Goal: Communication & Community: Ask a question

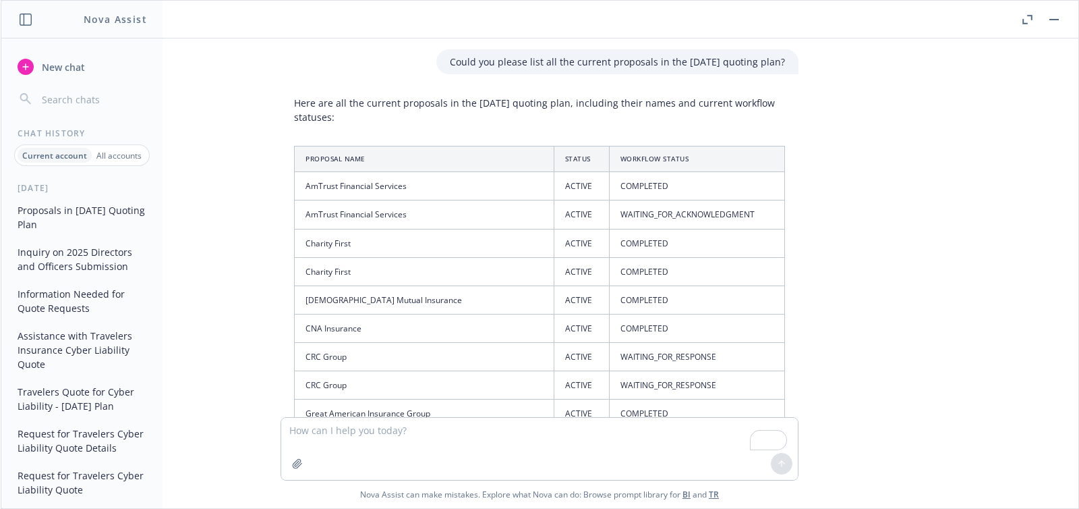
scroll to position [54, 0]
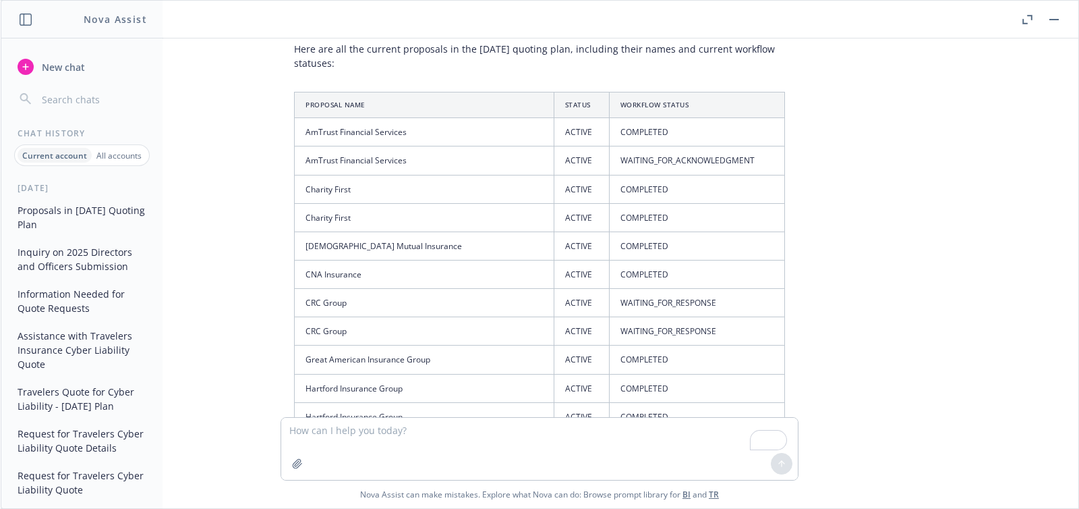
click at [1046, 17] on button "button" at bounding box center [1054, 19] width 16 height 16
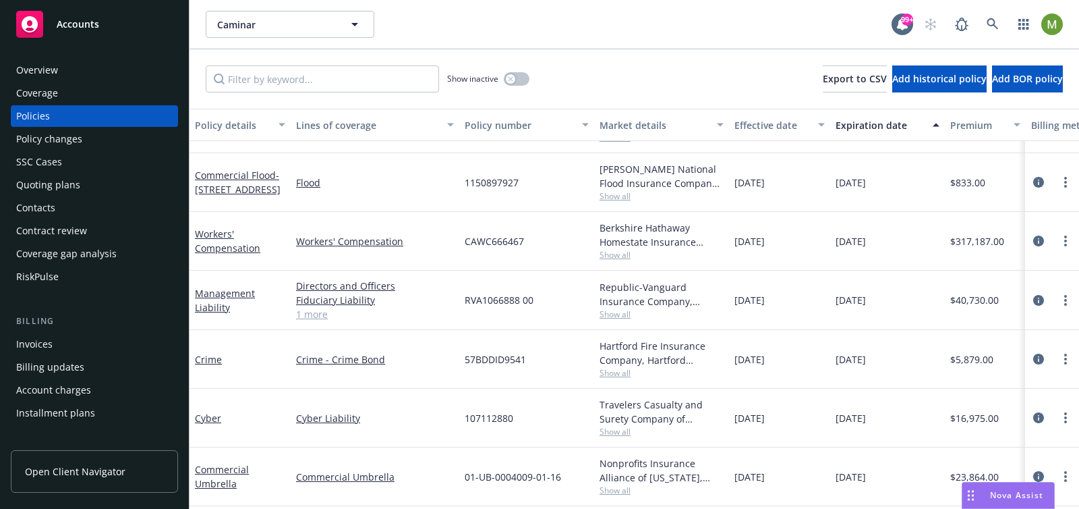
click at [987, 493] on div "Nova Assist" at bounding box center [1016, 494] width 75 height 11
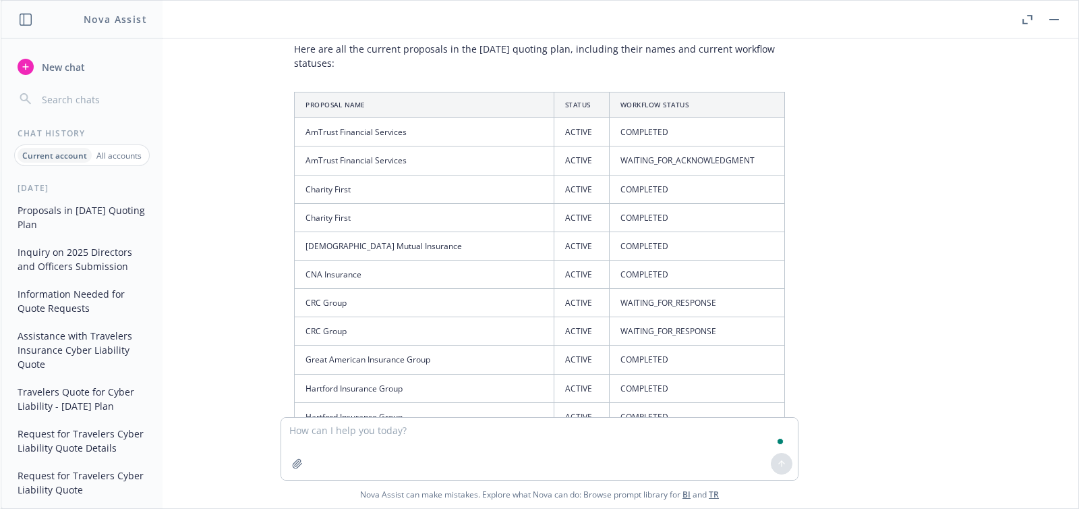
click at [63, 63] on span "New chat" at bounding box center [62, 67] width 46 height 14
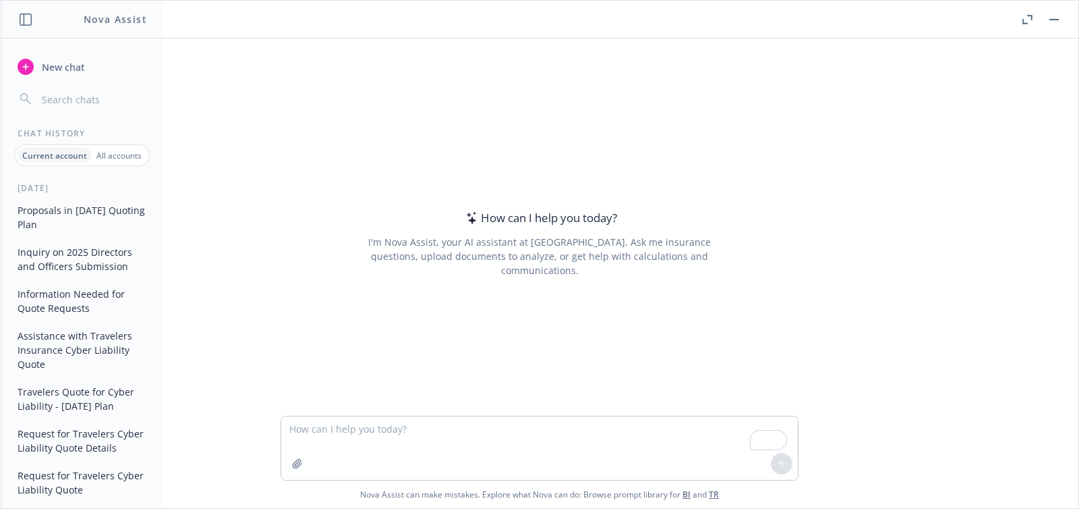
click at [1016, 19] on header at bounding box center [540, 20] width 1078 height 38
click at [1025, 22] on icon "button" at bounding box center [1028, 19] width 10 height 9
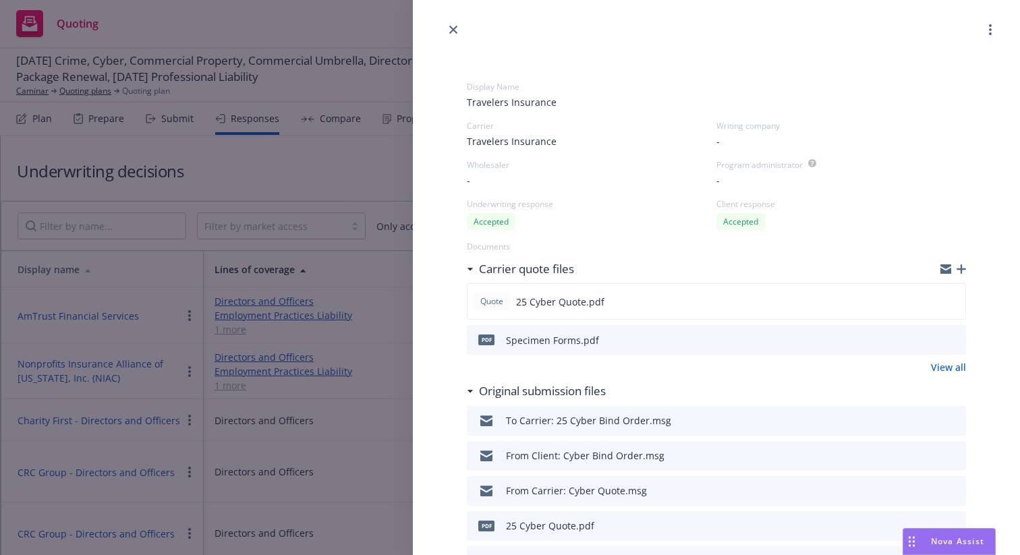
scroll to position [537, 0]
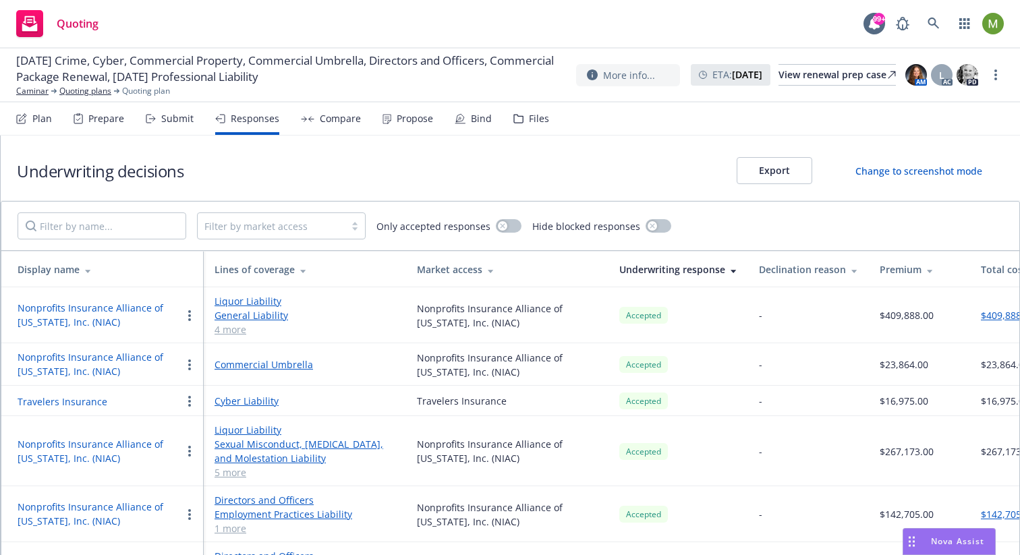
scroll to position [28, 0]
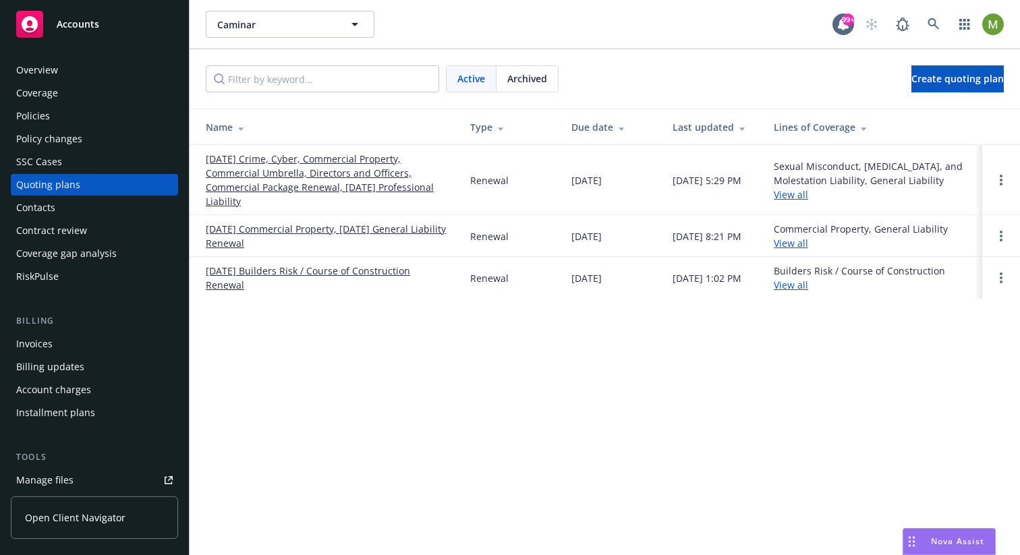
scroll to position [252, 0]
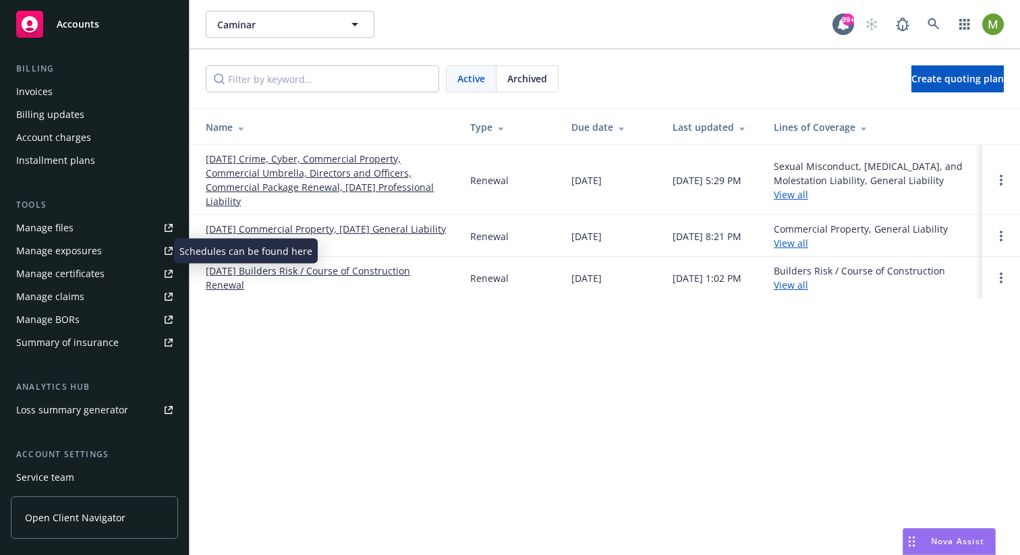
click at [72, 251] on div "Manage exposures" at bounding box center [59, 251] width 86 height 22
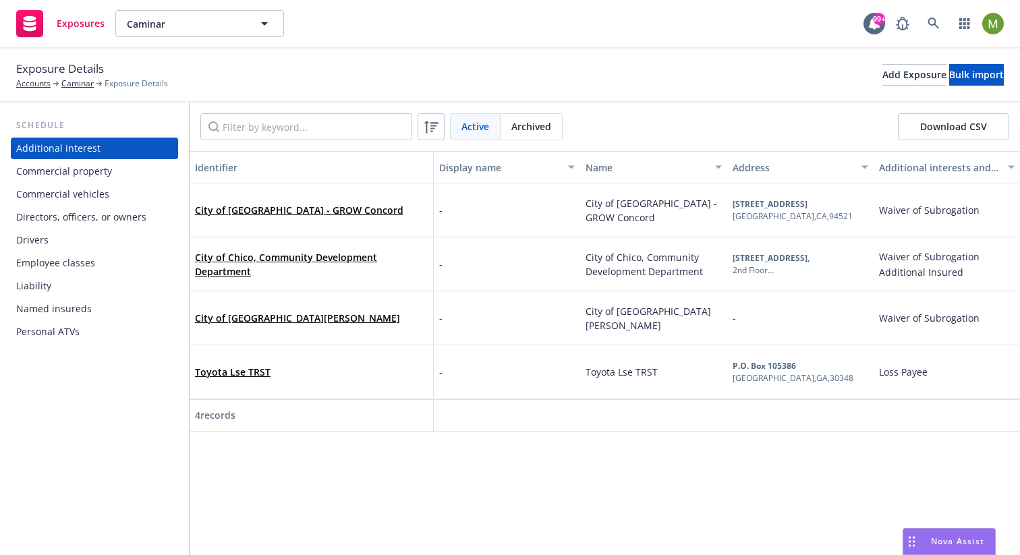
click at [85, 173] on div "Commercial property" at bounding box center [64, 172] width 96 height 22
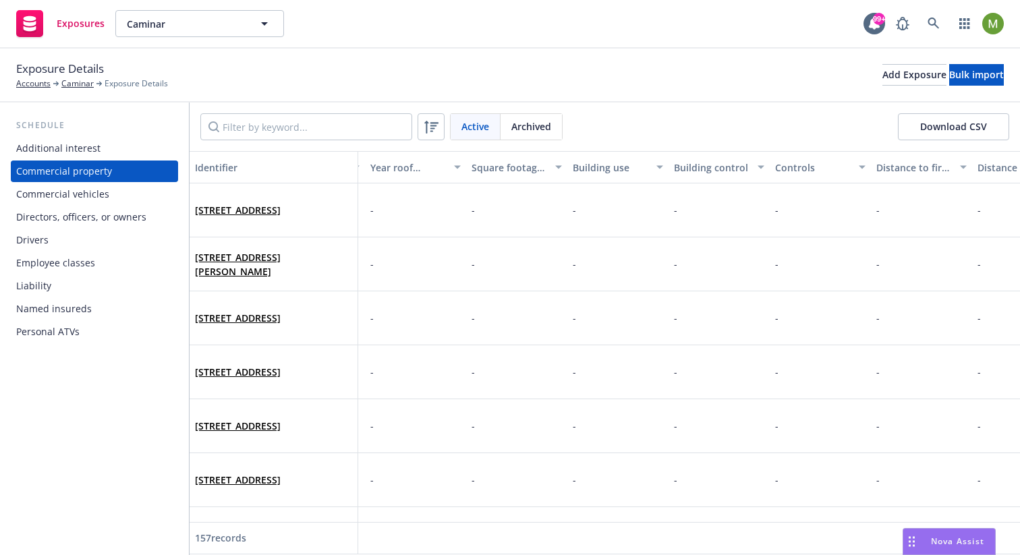
scroll to position [0, 3603]
click at [87, 188] on div "Commercial vehicles" at bounding box center [62, 194] width 93 height 22
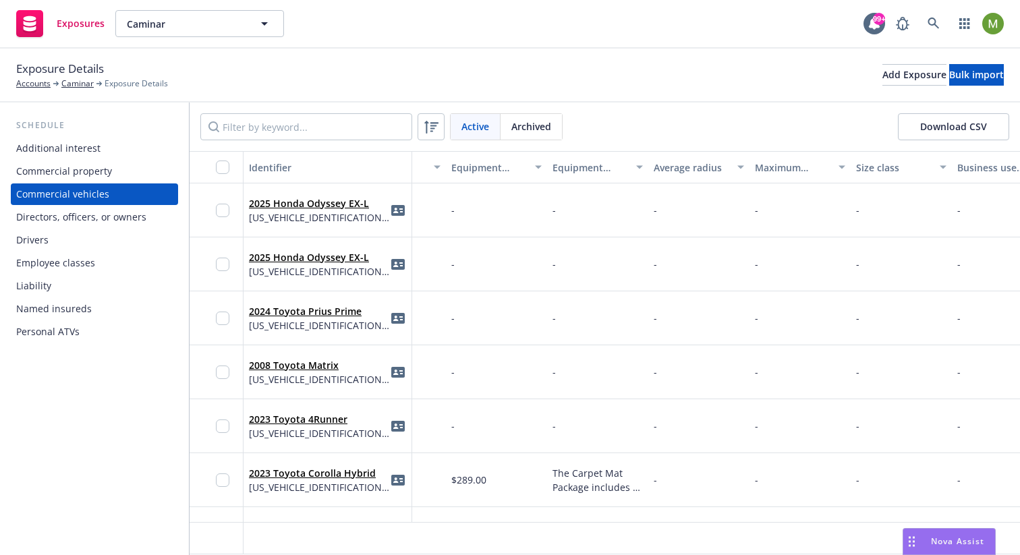
scroll to position [0, 920]
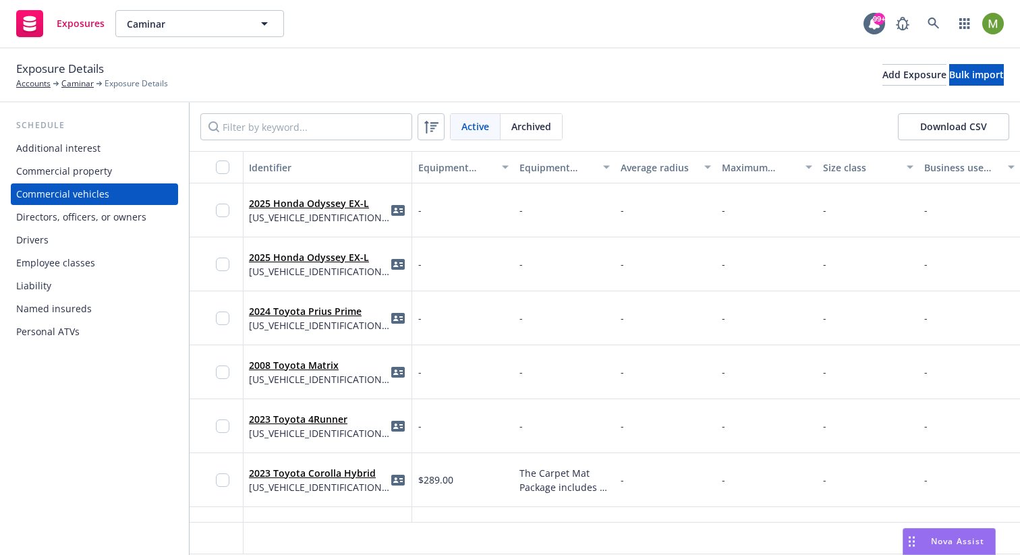
click at [121, 219] on div "Directors, officers, or owners" at bounding box center [81, 217] width 130 height 22
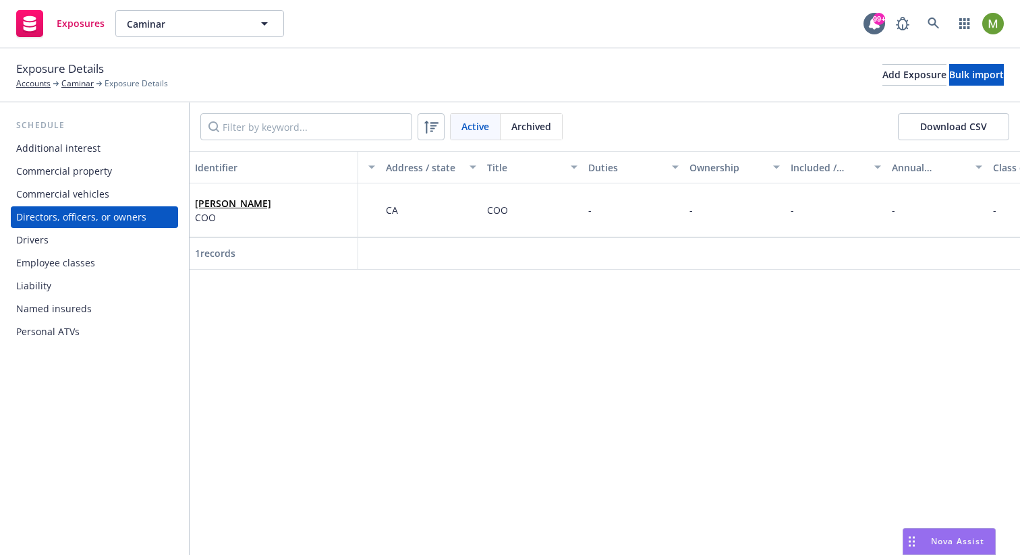
scroll to position [0, 350]
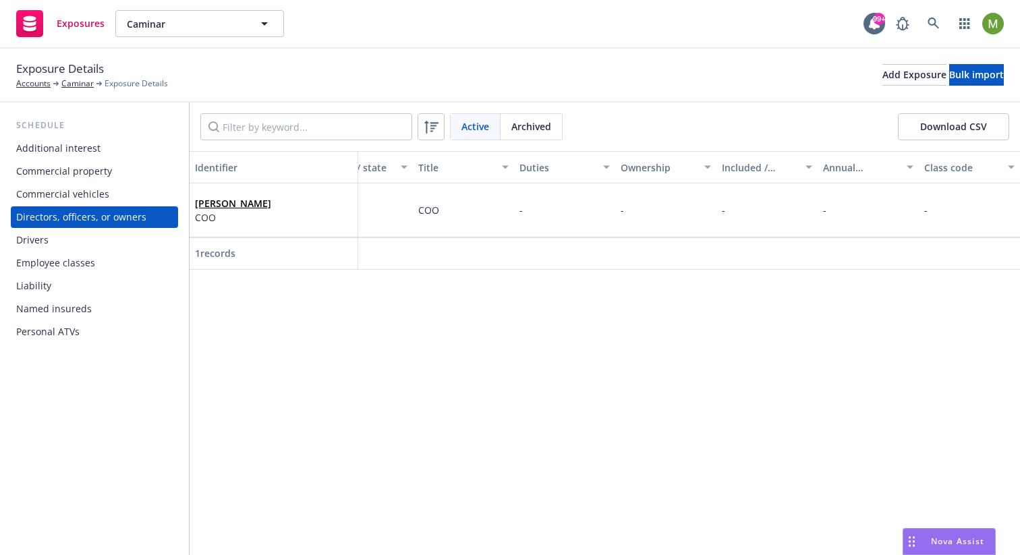
click at [55, 241] on div "Drivers" at bounding box center [94, 240] width 156 height 22
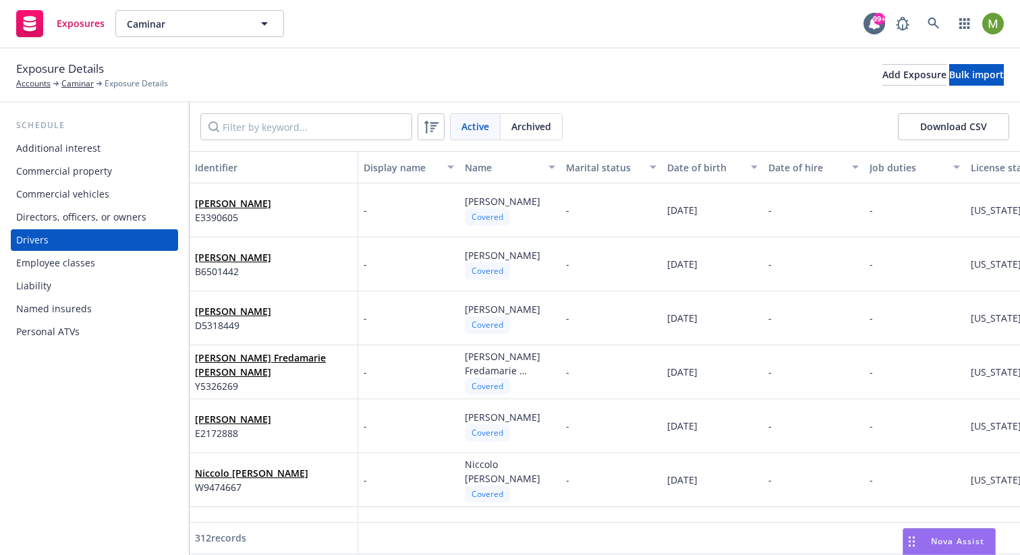
click at [95, 173] on div "Commercial property" at bounding box center [64, 172] width 96 height 22
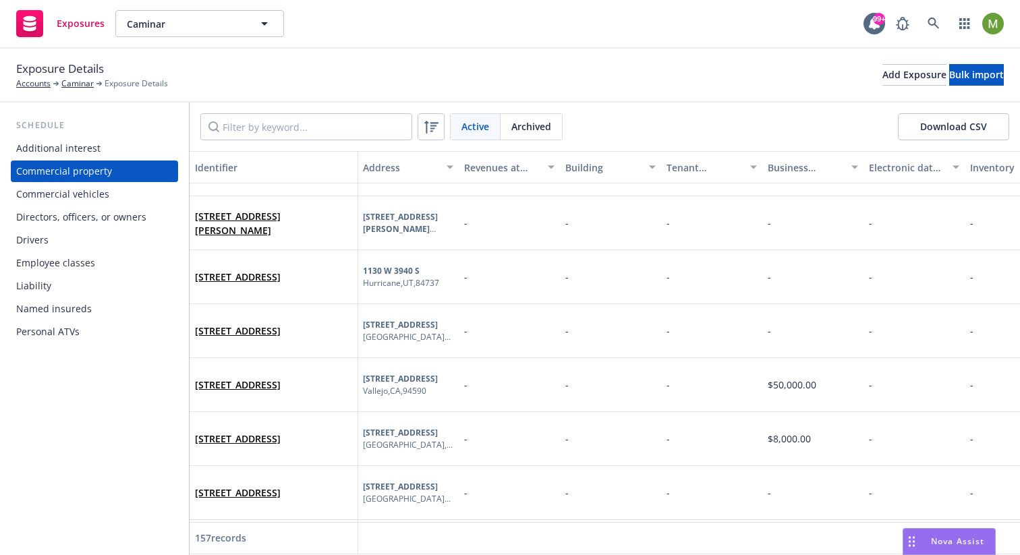
scroll to position [0, 405]
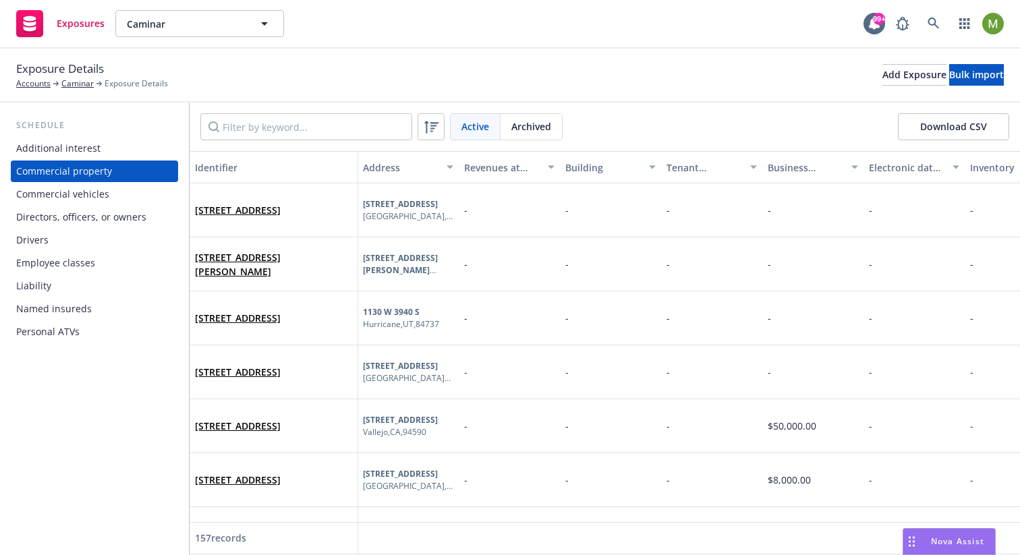
click at [108, 195] on div "Commercial vehicles" at bounding box center [94, 194] width 156 height 22
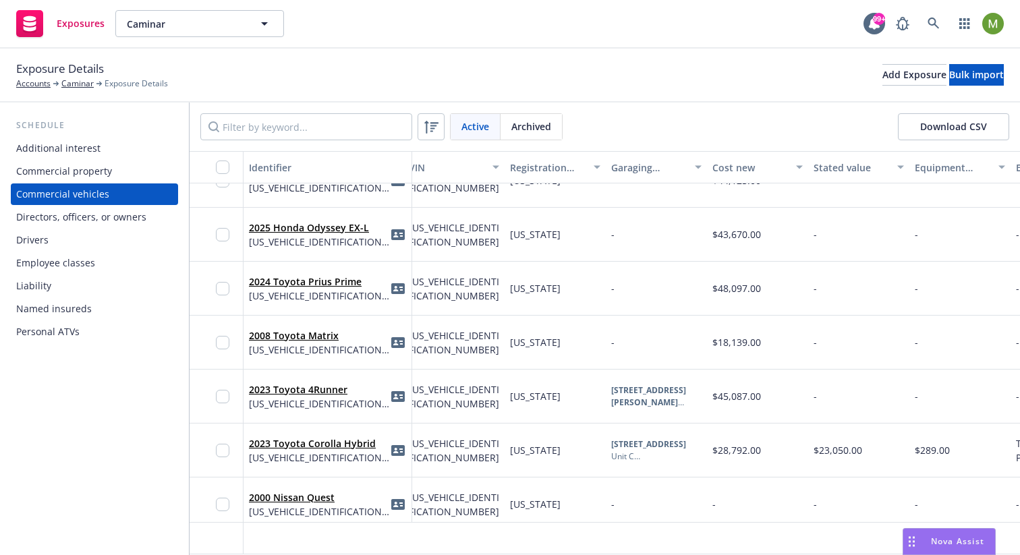
scroll to position [0, 413]
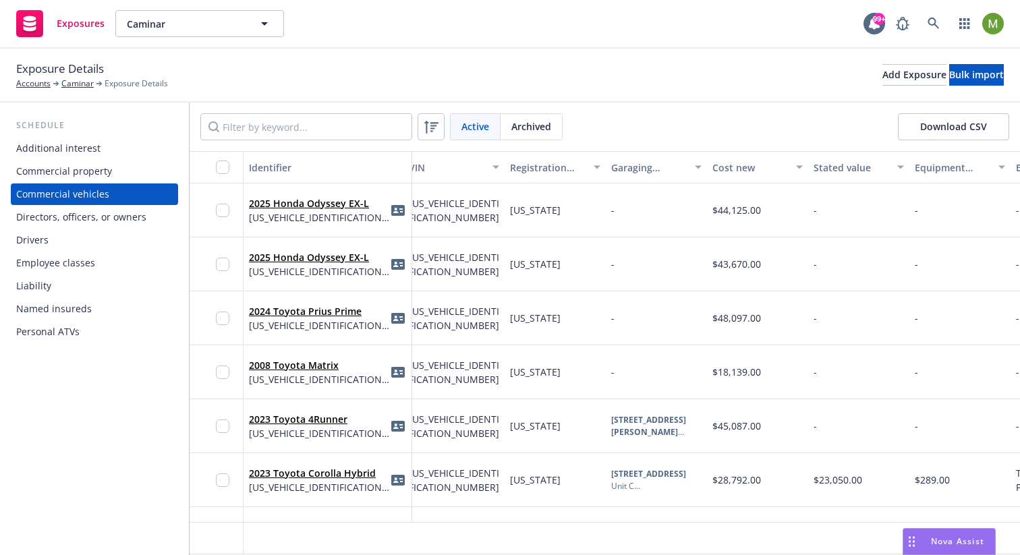
click at [73, 263] on div "Employee classes" at bounding box center [55, 263] width 79 height 22
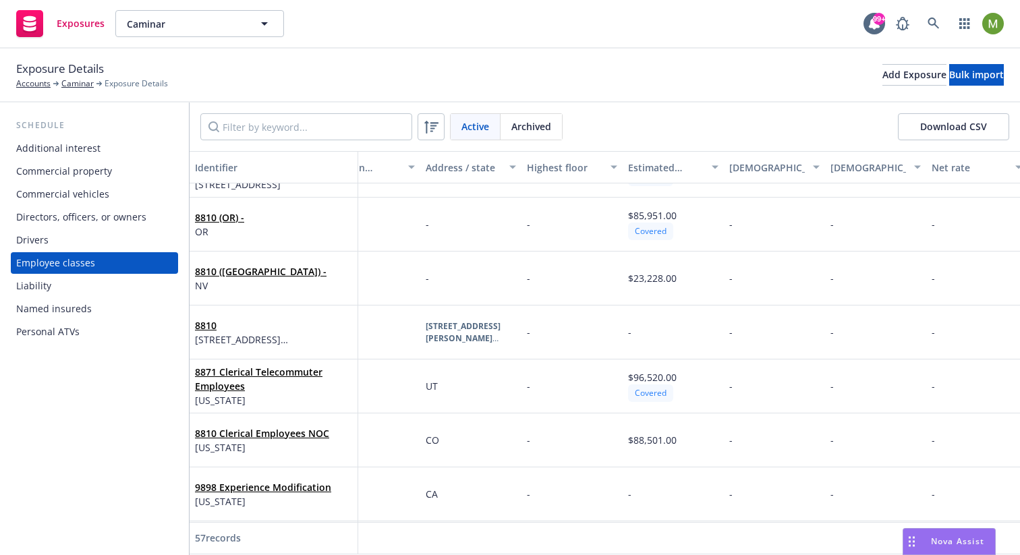
scroll to position [148, 489]
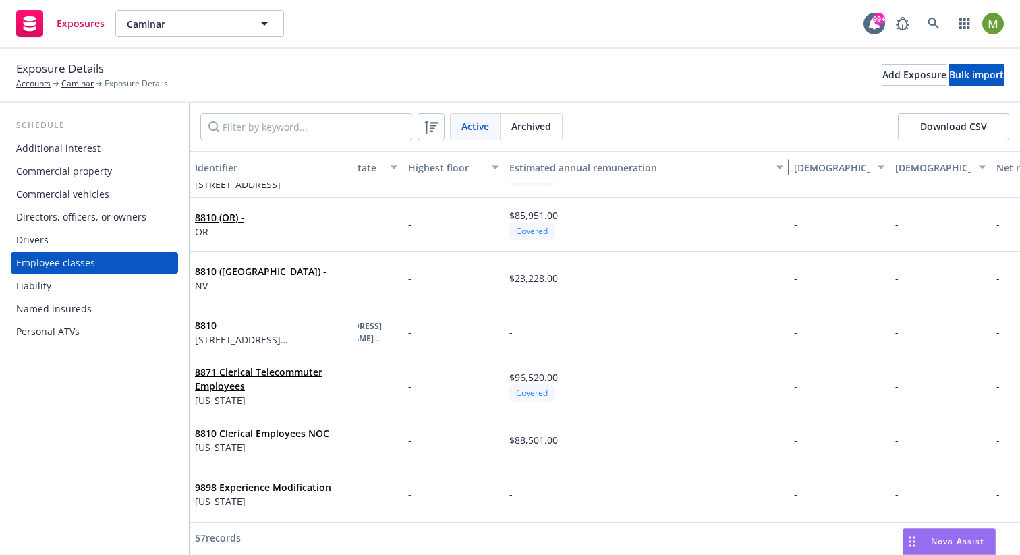
drag, startPoint x: 597, startPoint y: 168, endPoint x: 773, endPoint y: 182, distance: 176.6
click at [778, 182] on div "button" at bounding box center [781, 167] width 7 height 31
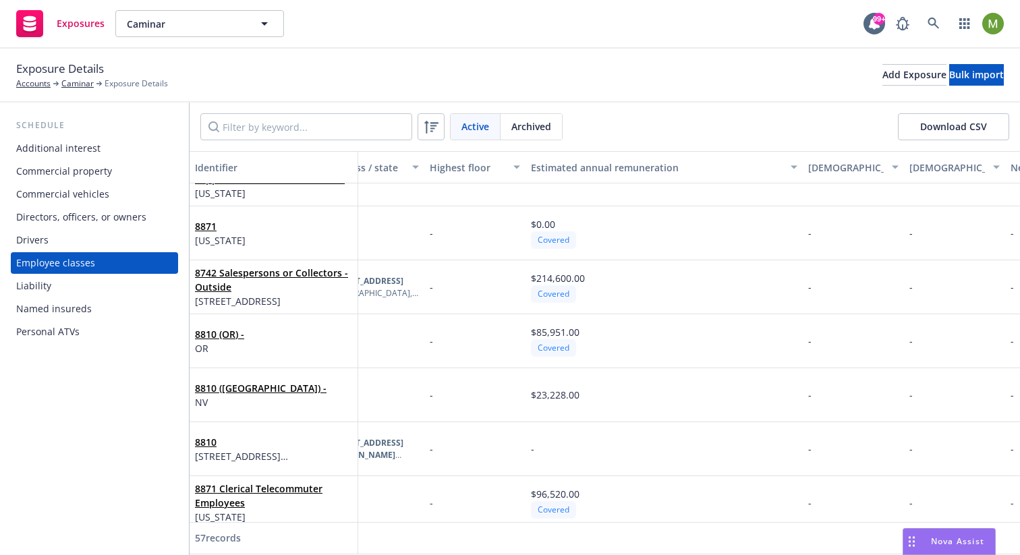
click at [77, 169] on div "Commercial property" at bounding box center [64, 172] width 96 height 22
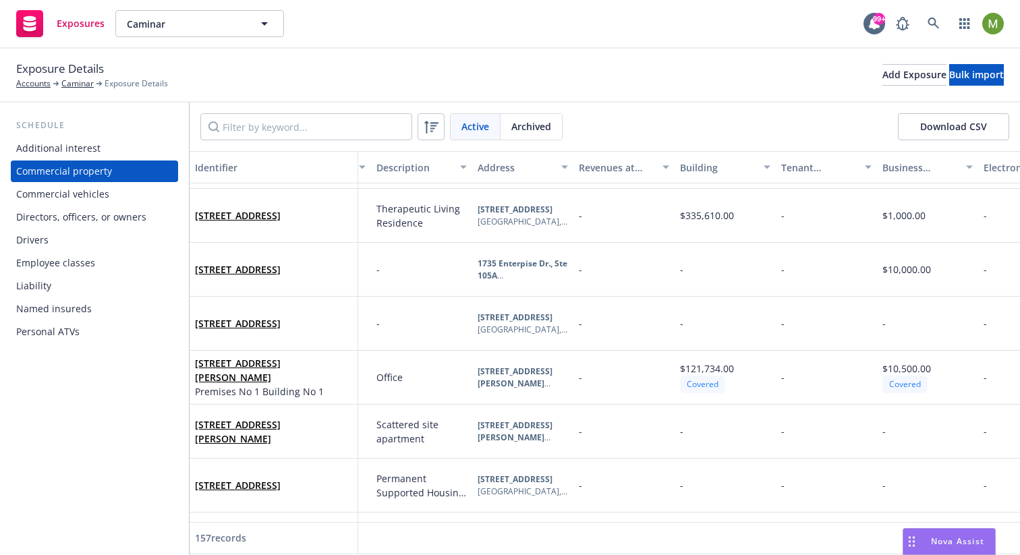
scroll to position [4149, 293]
click at [706, 380] on div "Covered" at bounding box center [700, 384] width 45 height 17
click at [759, 453] on div "Policy" at bounding box center [827, 448] width 260 height 20
click at [836, 463] on icon "button" at bounding box center [838, 464] width 5 height 3
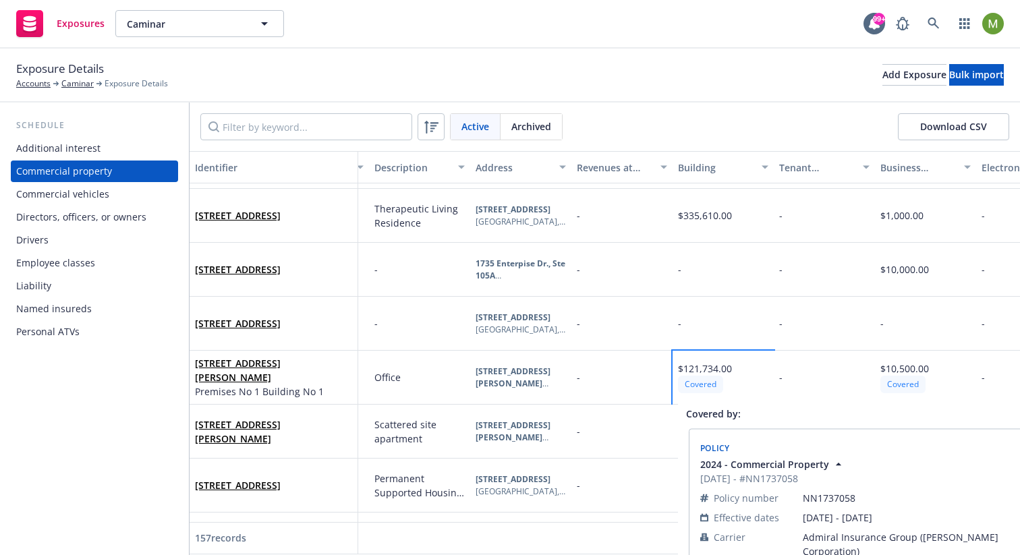
click at [834, 463] on icon "button" at bounding box center [838, 463] width 13 height 13
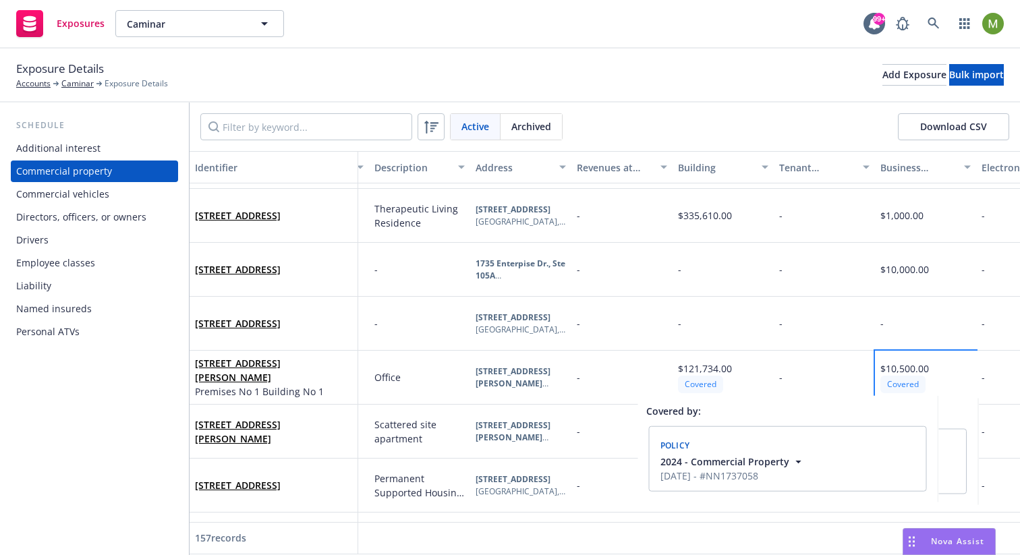
click at [914, 380] on div "Covered" at bounding box center [902, 384] width 45 height 17
click at [708, 366] on span "$121,734.00" at bounding box center [705, 368] width 54 height 13
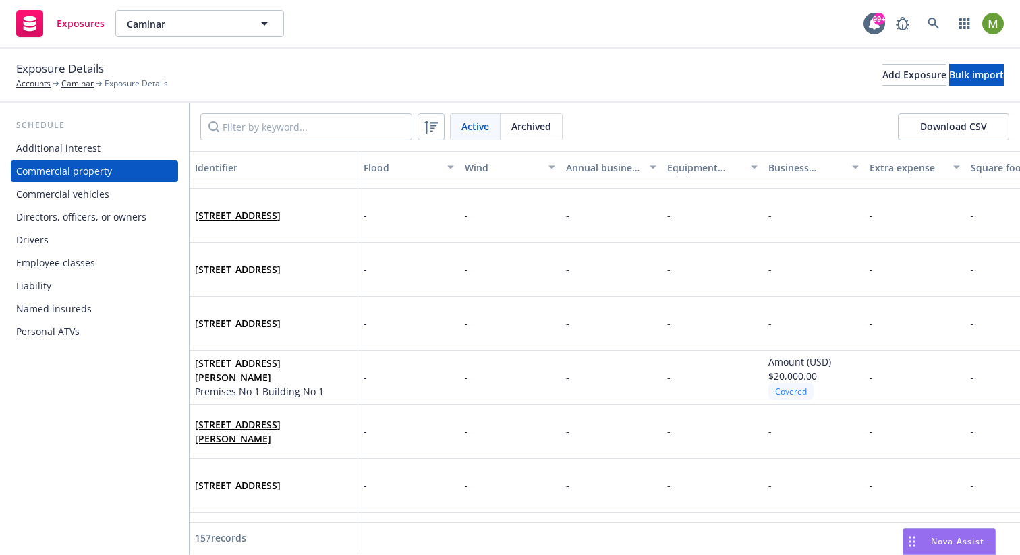
scroll to position [4149, 1451]
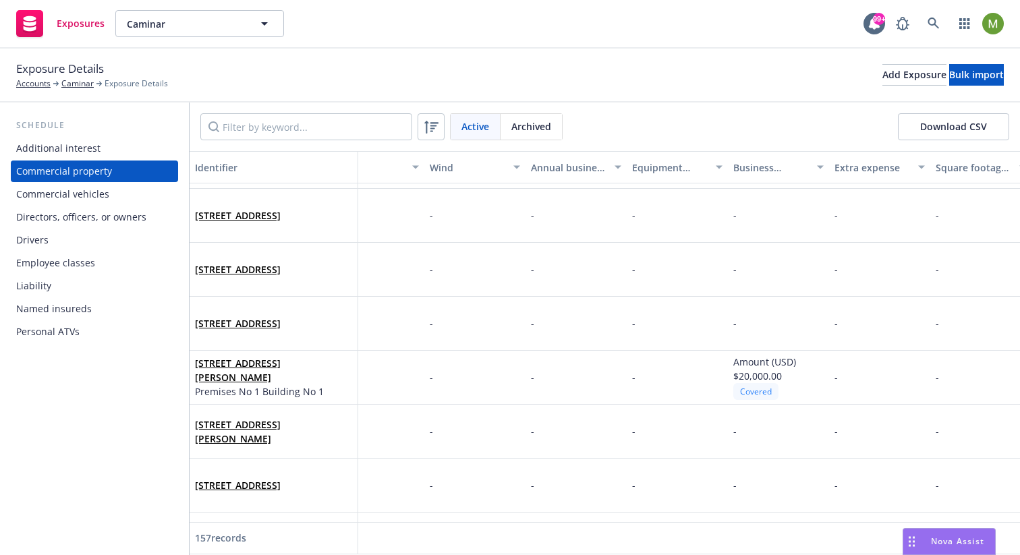
click at [753, 167] on div "Business income" at bounding box center [771, 168] width 76 height 14
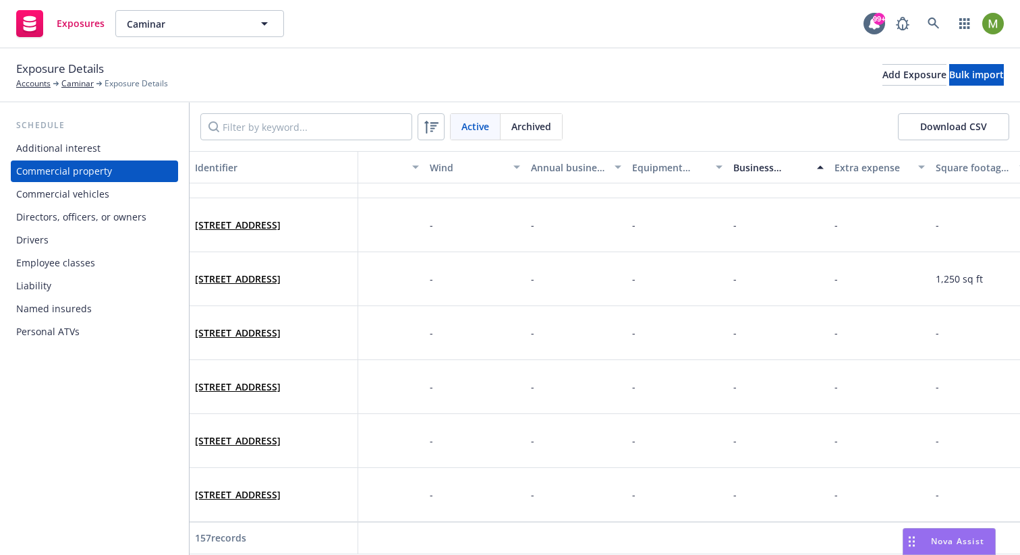
scroll to position [0, 1451]
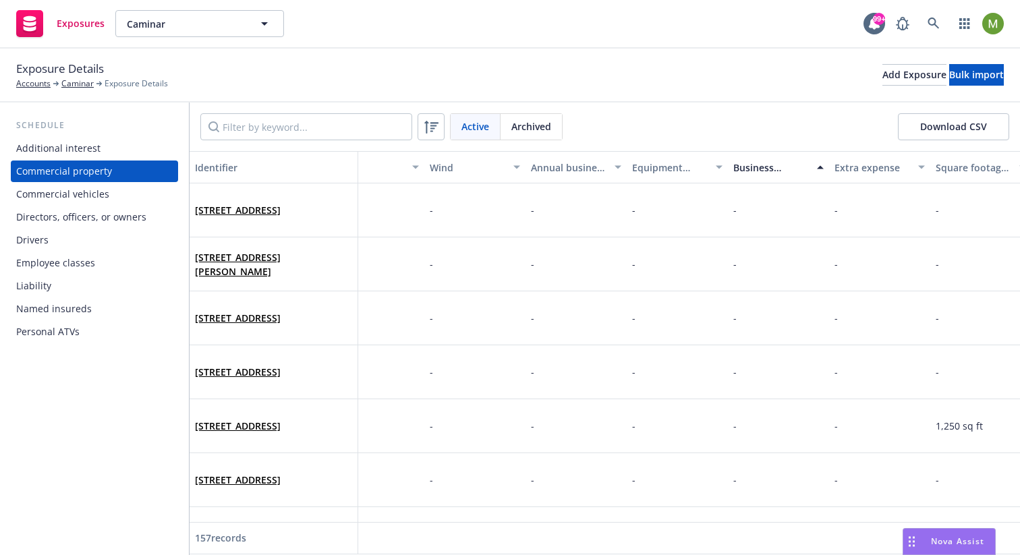
click at [747, 166] on div "Business income" at bounding box center [771, 168] width 76 height 14
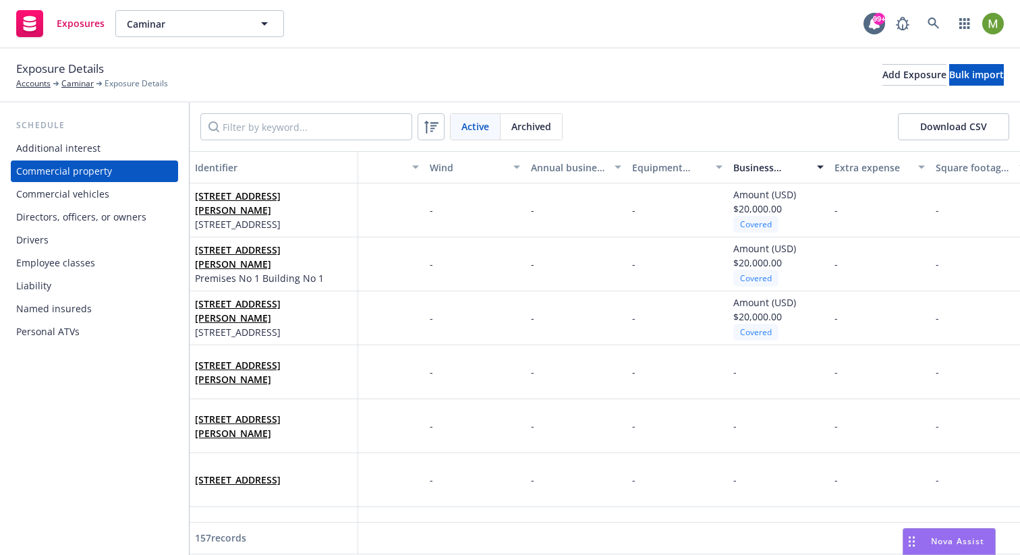
click at [88, 149] on div "Additional interest" at bounding box center [58, 149] width 84 height 22
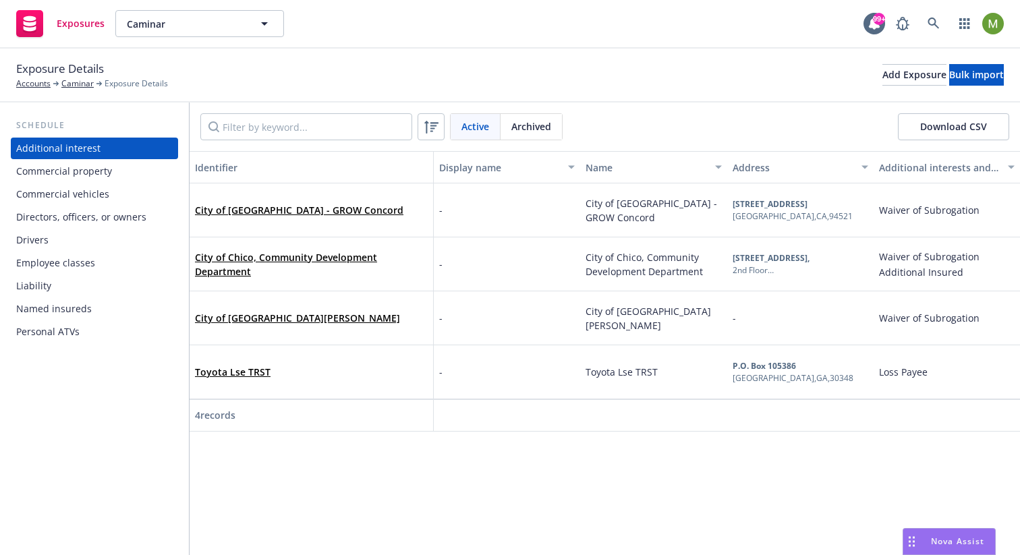
click at [374, 479] on div "Identifier Display name Name Address Additional interests and endorsements appl…" at bounding box center [605, 353] width 830 height 404
click at [309, 208] on link "City of Concord - GROW Concord" at bounding box center [299, 210] width 208 height 13
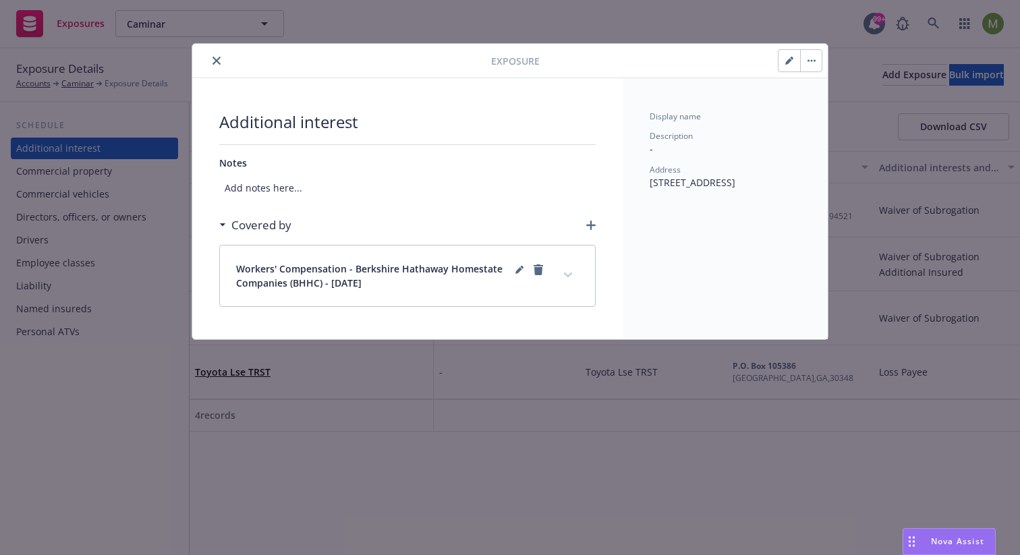
click at [226, 220] on div "Covered by" at bounding box center [258, 226] width 65 height 18
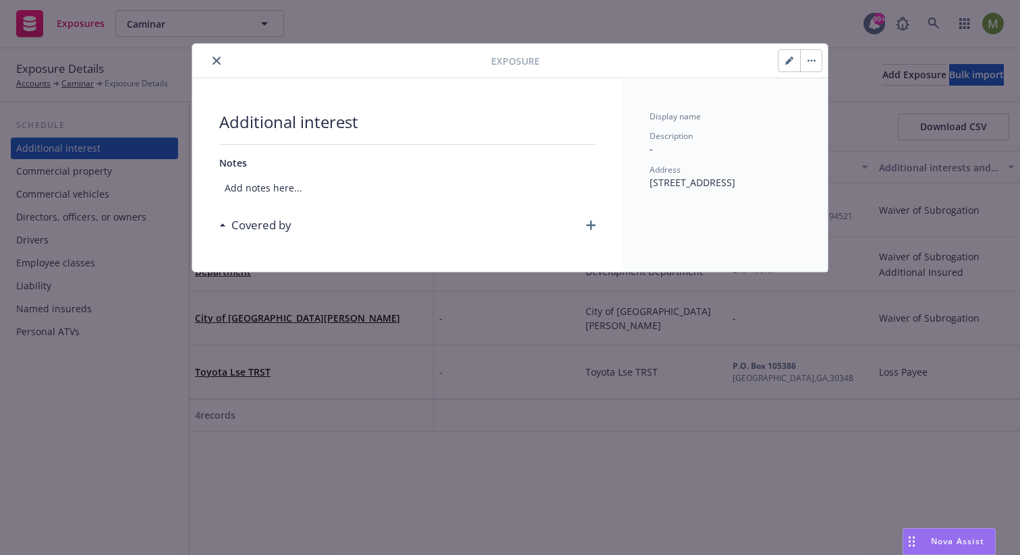
click at [226, 220] on div "Covered by" at bounding box center [258, 226] width 65 height 18
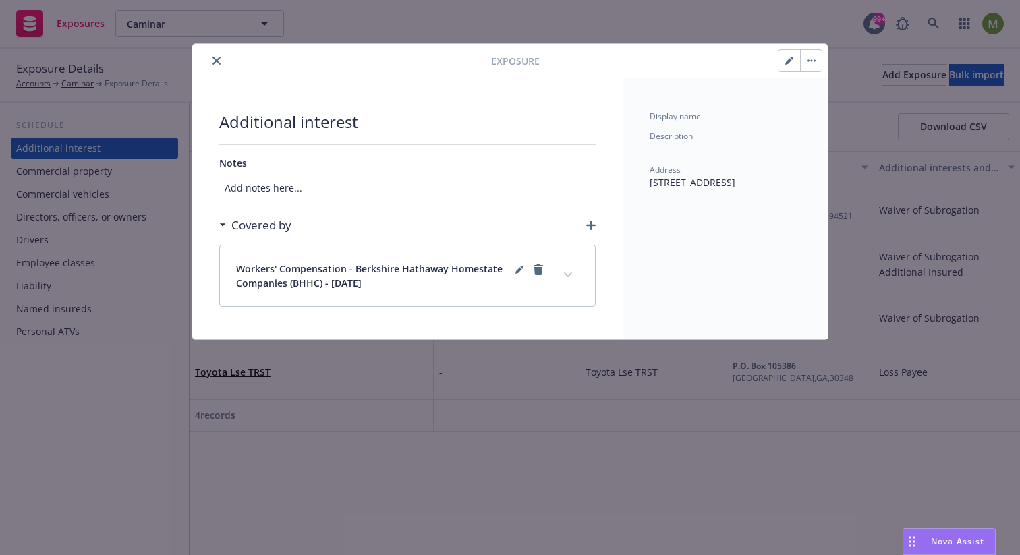
click at [222, 61] on button "close" at bounding box center [216, 61] width 16 height 16
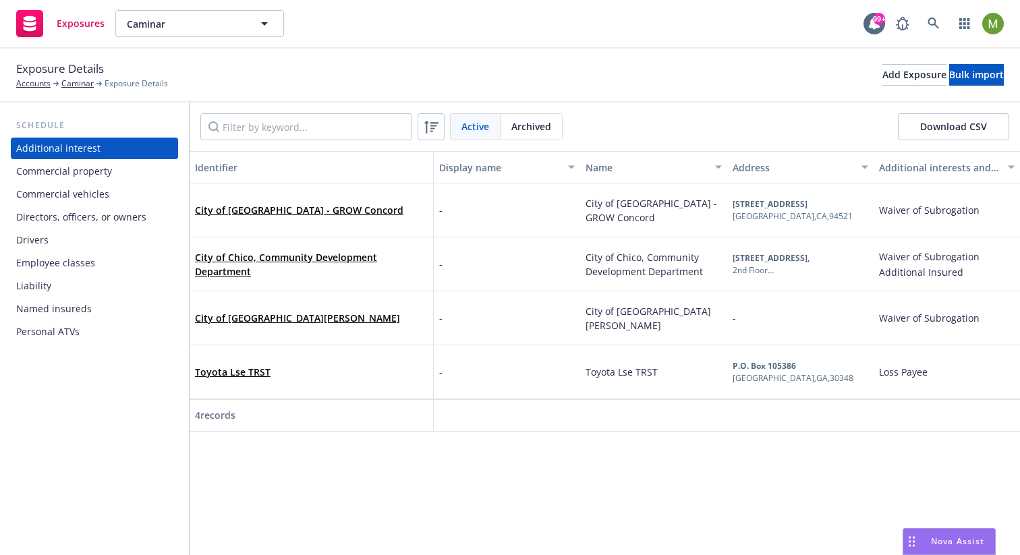
click at [84, 165] on div "Commercial property" at bounding box center [64, 172] width 96 height 22
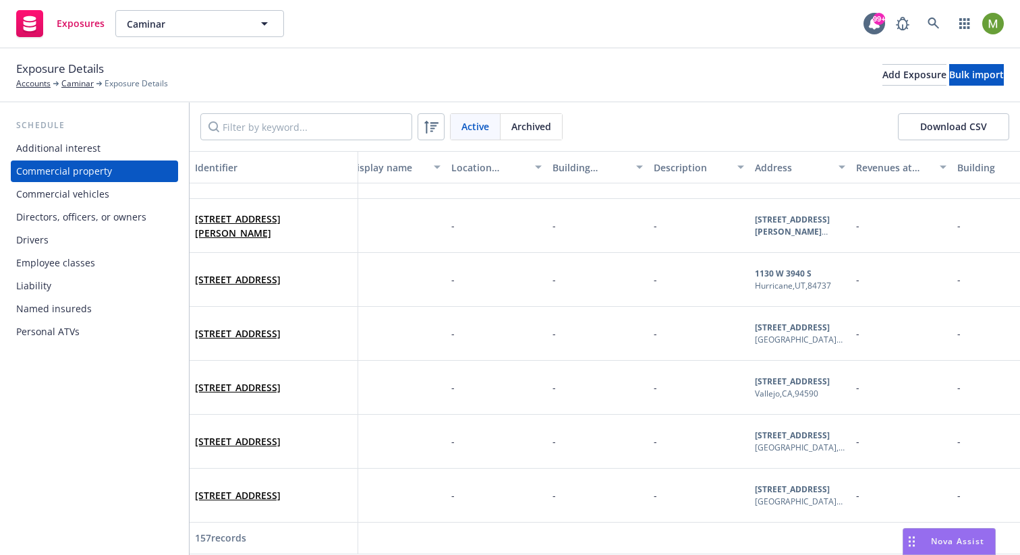
scroll to position [0, 13]
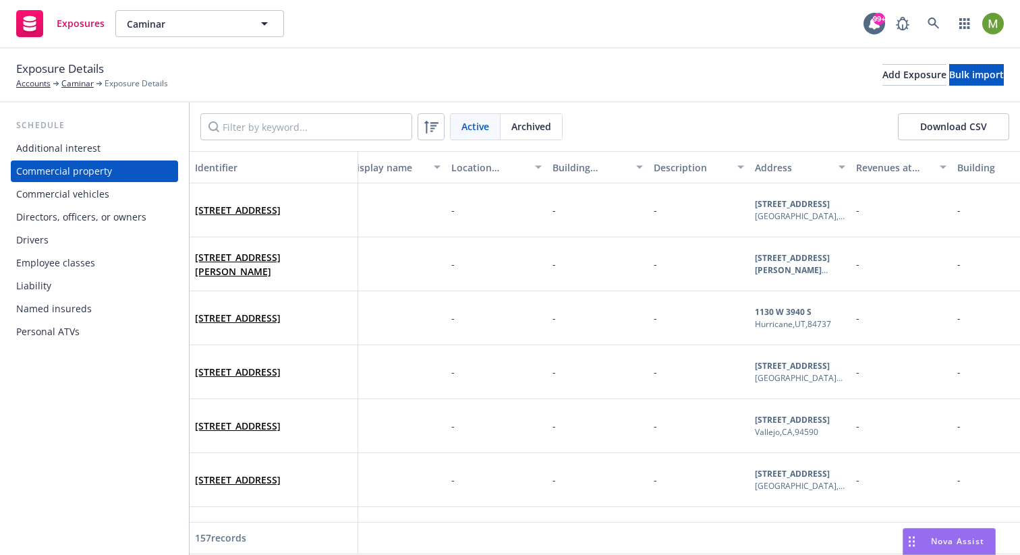
click at [579, 167] on div "Building number" at bounding box center [590, 168] width 76 height 14
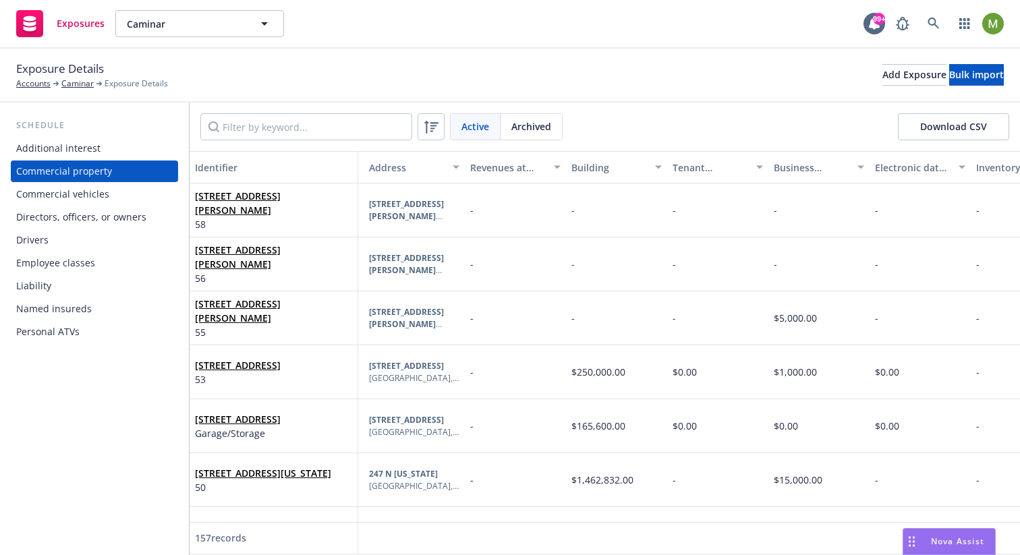
scroll to position [0, 391]
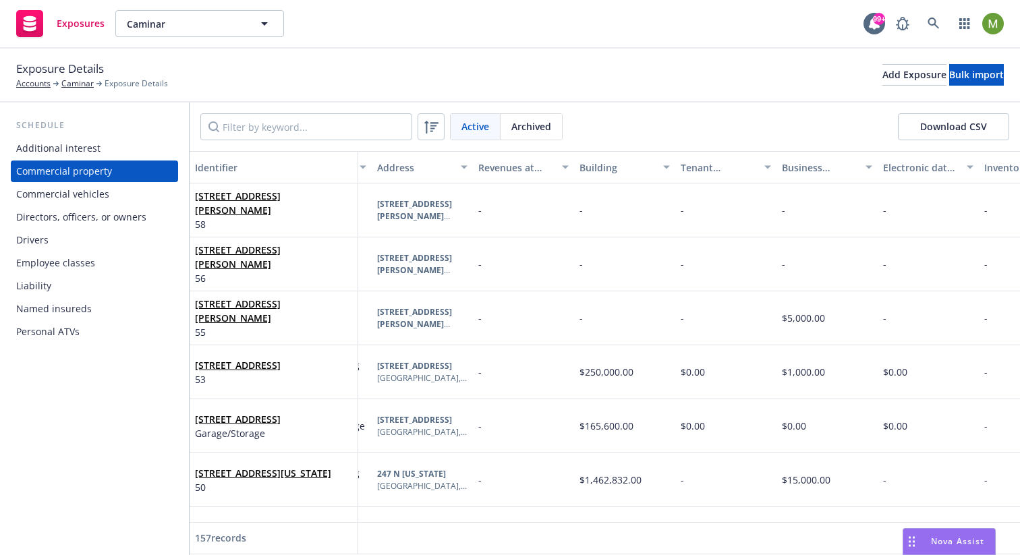
click at [590, 166] on div "Building" at bounding box center [617, 168] width 76 height 14
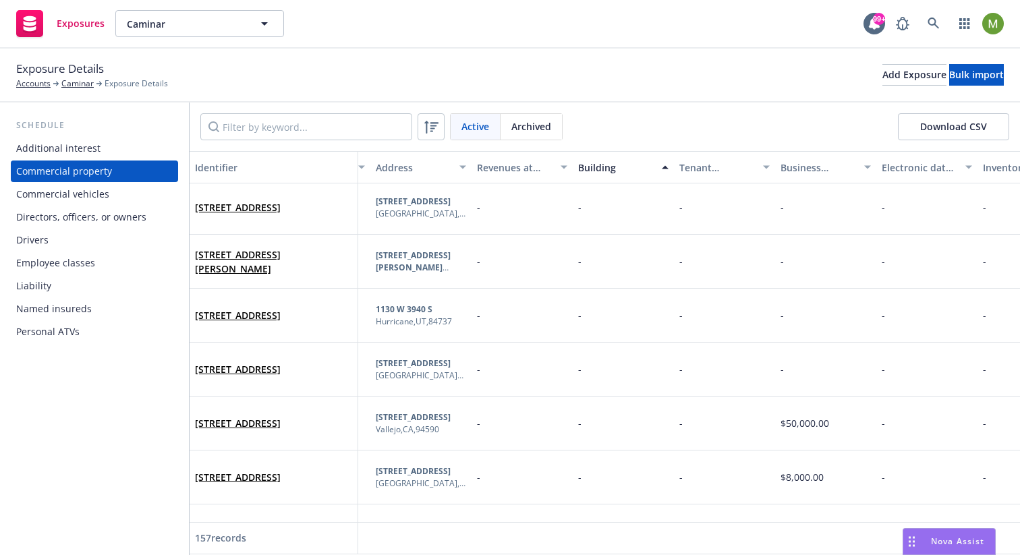
scroll to position [3, 393]
click at [590, 166] on div "Building" at bounding box center [616, 168] width 76 height 14
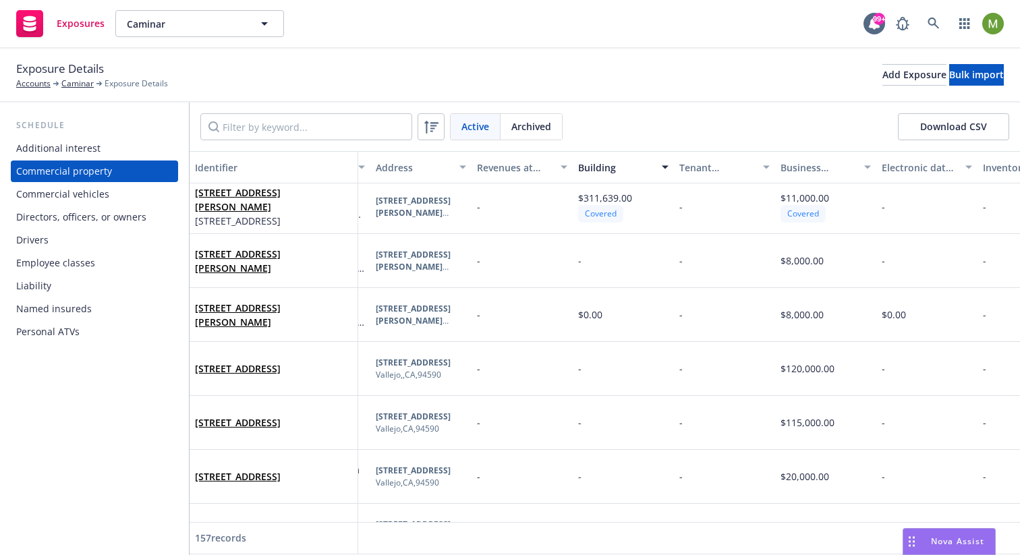
scroll to position [0, 393]
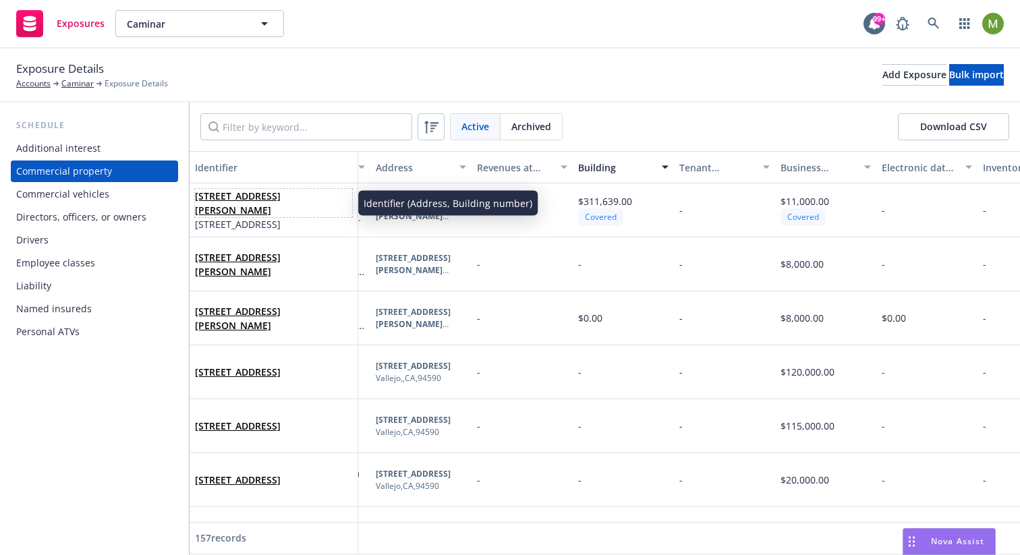
click at [225, 197] on link "78 Paula Ct, Oroville, CA, 95965, USA" at bounding box center [238, 203] width 86 height 27
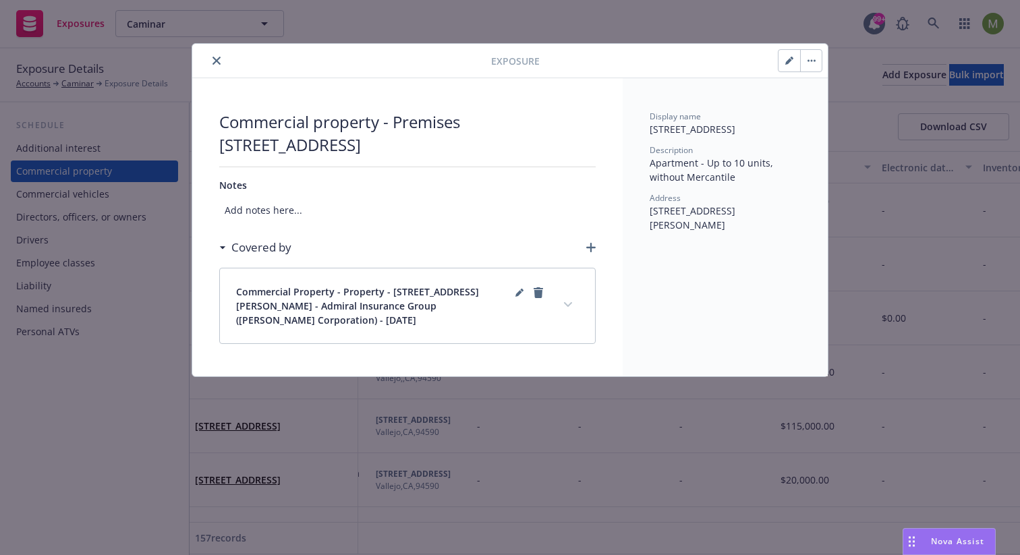
click at [563, 297] on button "expand content" at bounding box center [568, 305] width 22 height 22
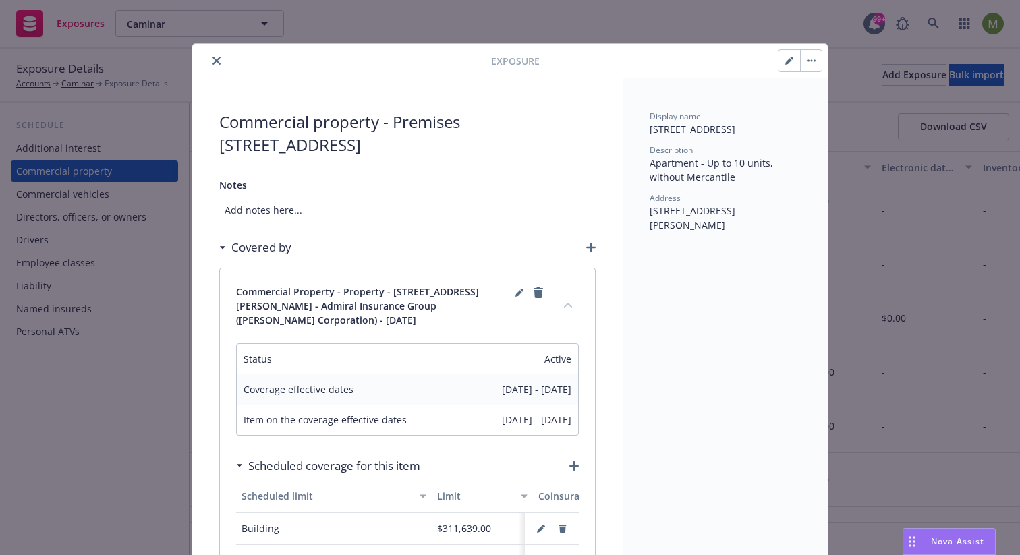
click at [208, 56] on button "close" at bounding box center [216, 61] width 16 height 16
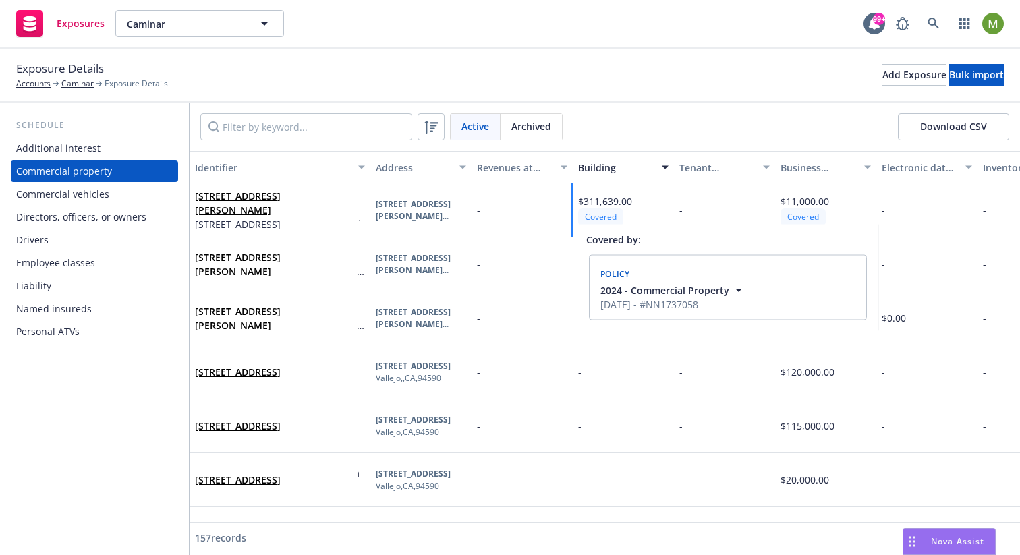
click at [618, 214] on div "Covered" at bounding box center [600, 216] width 45 height 17
click at [738, 297] on icon "button" at bounding box center [738, 296] width 13 height 13
click at [806, 169] on div "Business personal property (BPP)" at bounding box center [818, 168] width 76 height 14
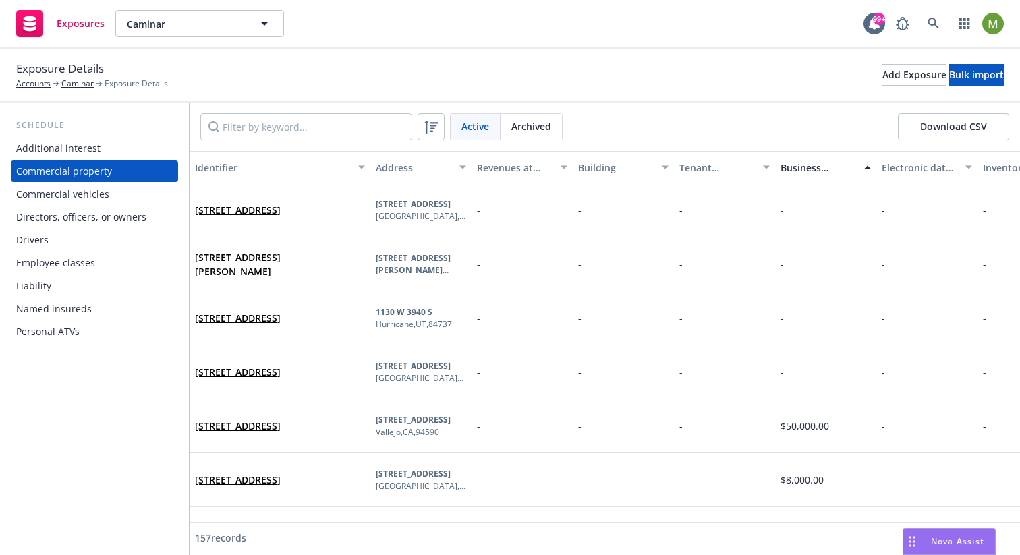
click at [806, 169] on div "Business personal property (BPP)" at bounding box center [818, 168] width 76 height 14
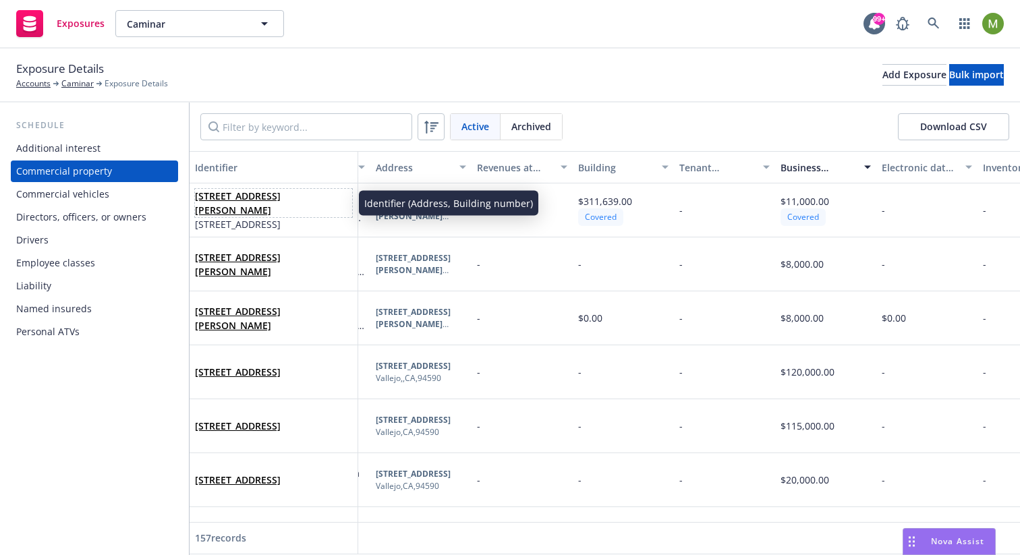
click at [281, 194] on link "78 Paula Ct, Oroville, CA, 95965, USA" at bounding box center [238, 203] width 86 height 27
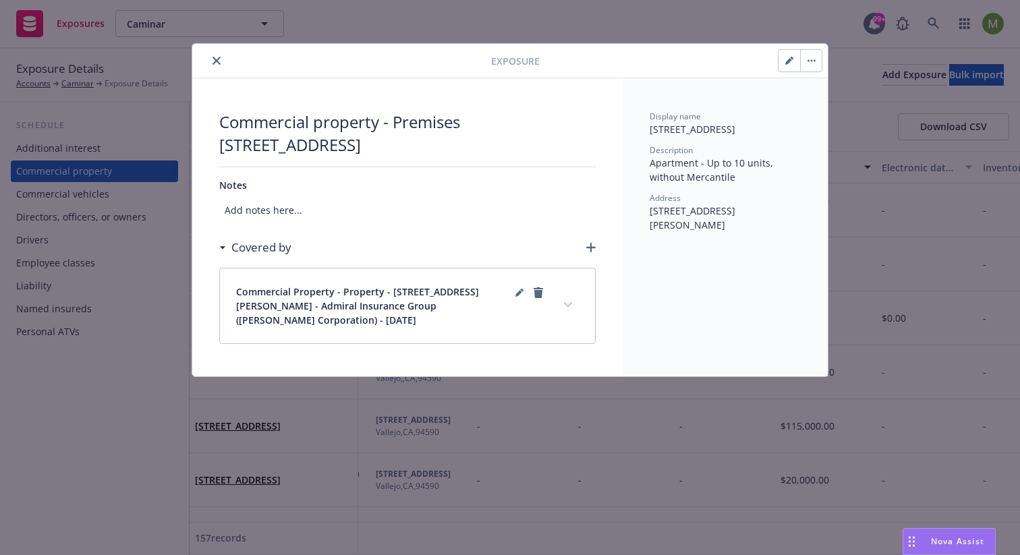
click at [575, 299] on button "expand content" at bounding box center [568, 305] width 22 height 22
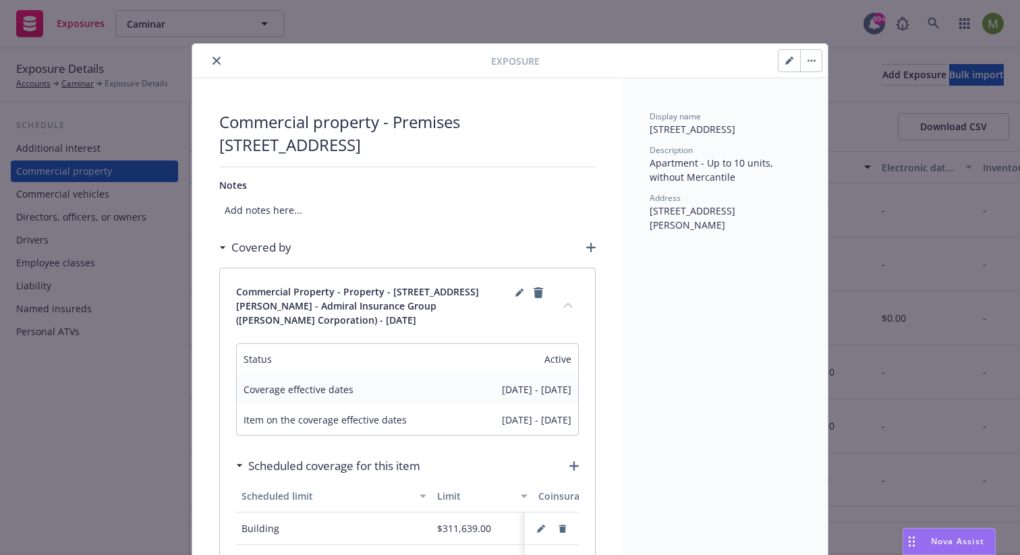
click at [212, 59] on icon "close" at bounding box center [216, 61] width 8 height 8
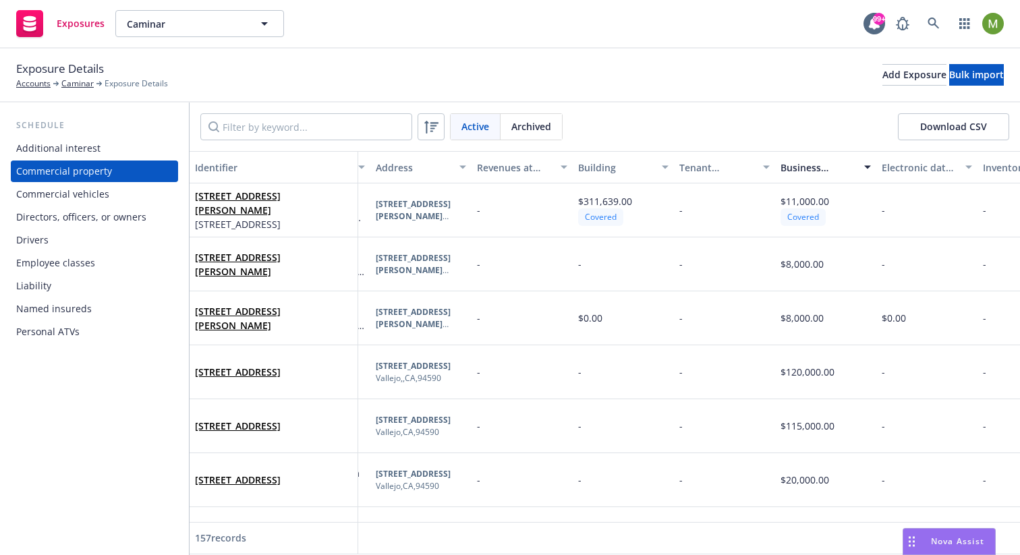
click at [61, 156] on div "Additional interest" at bounding box center [58, 149] width 84 height 22
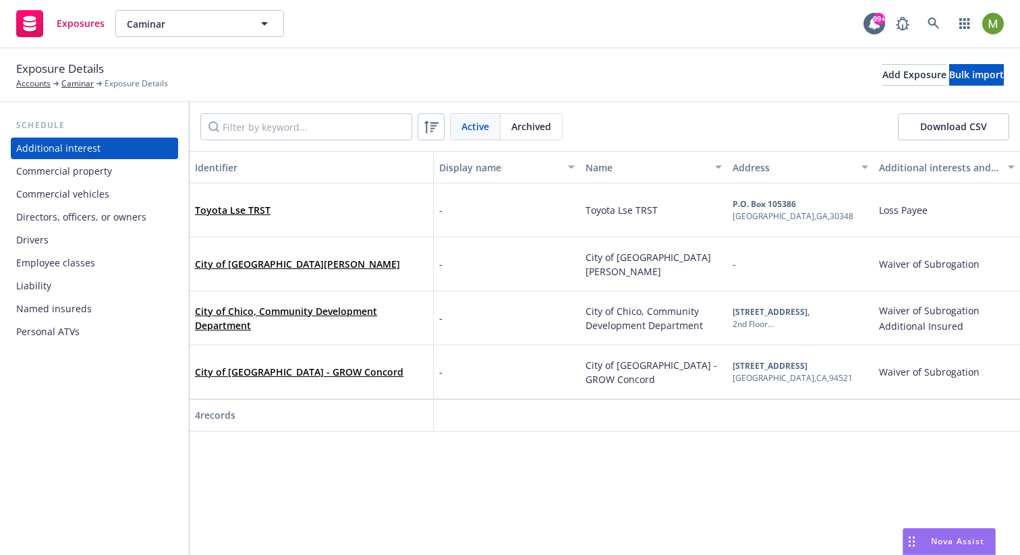
click at [90, 171] on div "Commercial property" at bounding box center [64, 172] width 96 height 22
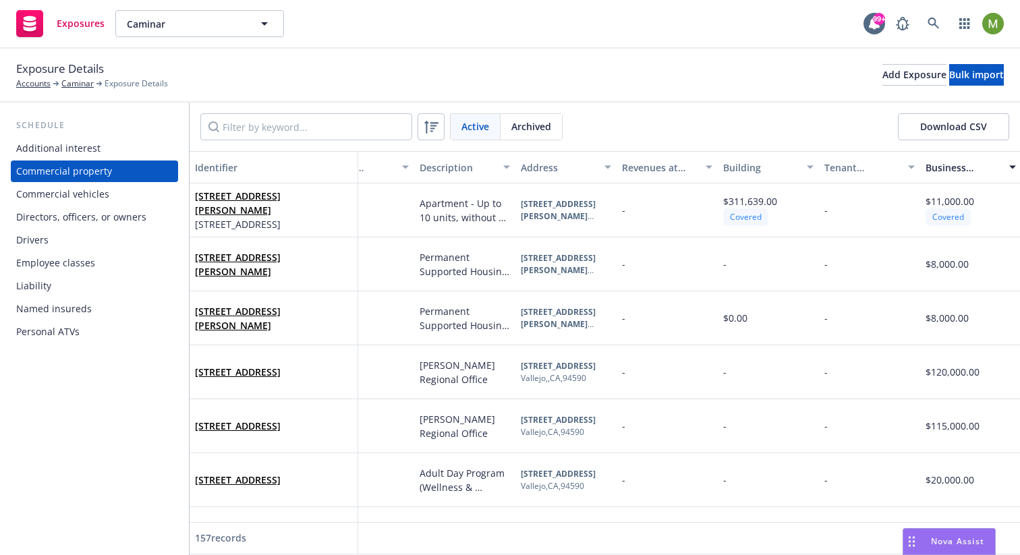
scroll to position [0, 258]
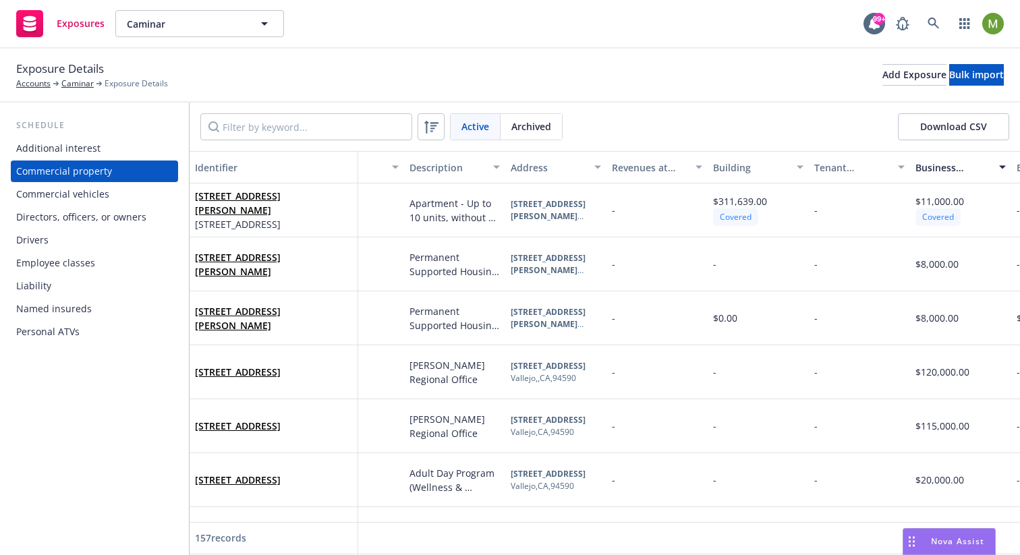
click at [748, 173] on div "Building" at bounding box center [751, 168] width 76 height 14
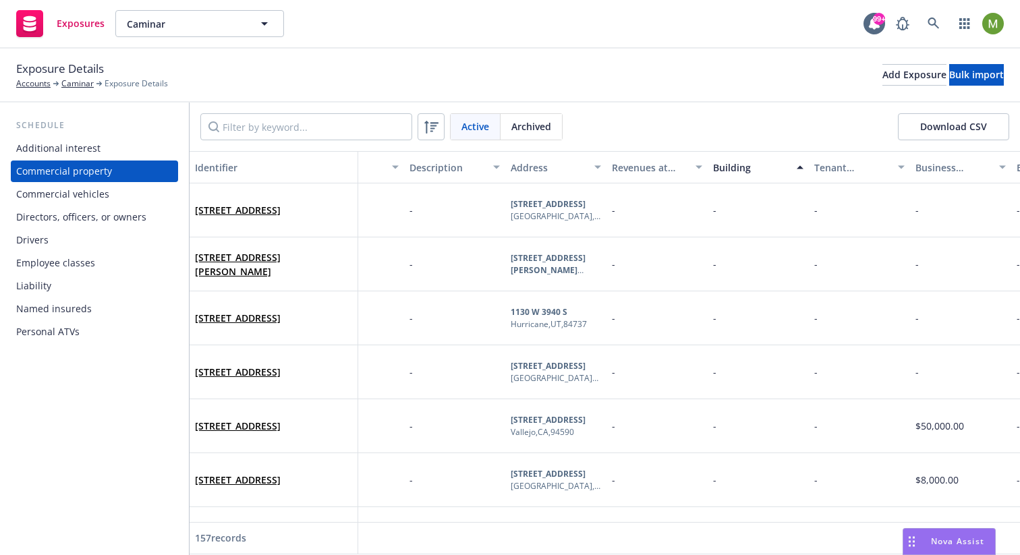
click at [748, 173] on div "Building" at bounding box center [751, 168] width 76 height 14
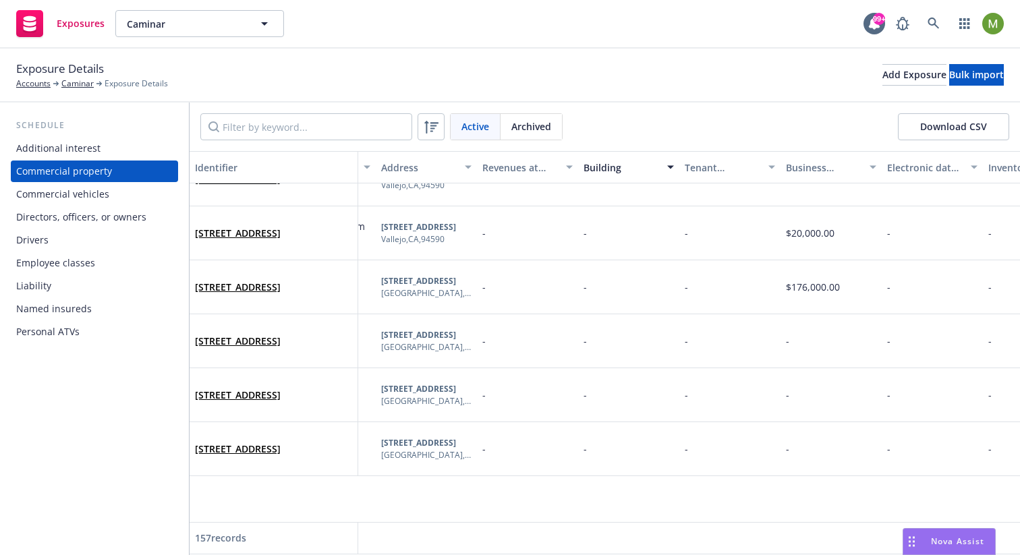
scroll to position [0, 387]
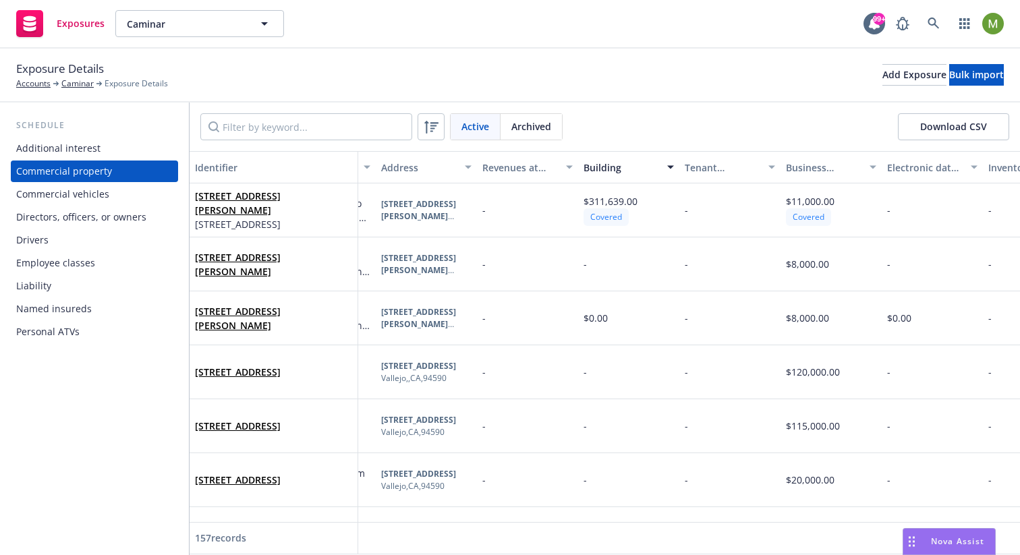
click at [611, 165] on div "Building" at bounding box center [621, 168] width 76 height 14
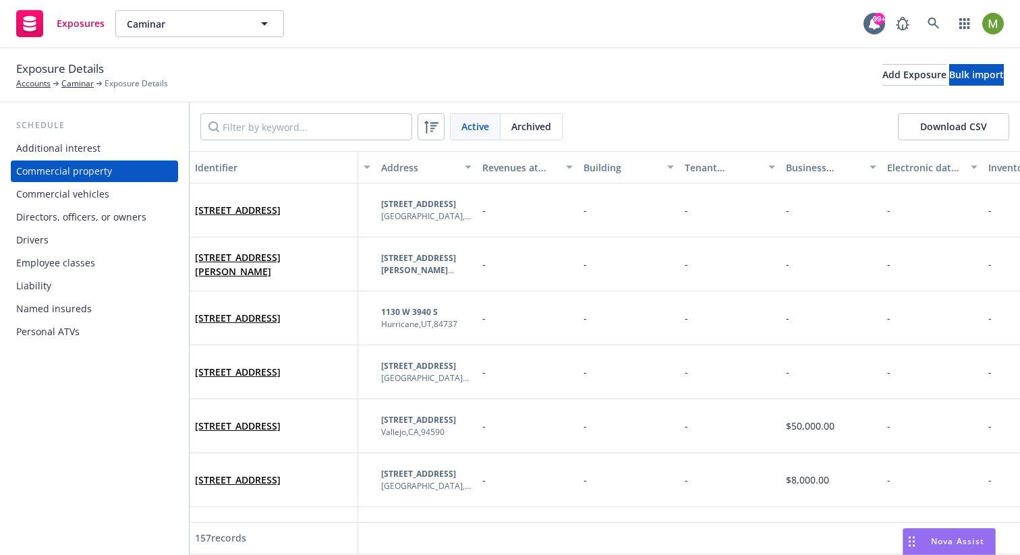
click at [611, 165] on div "Building" at bounding box center [621, 168] width 76 height 14
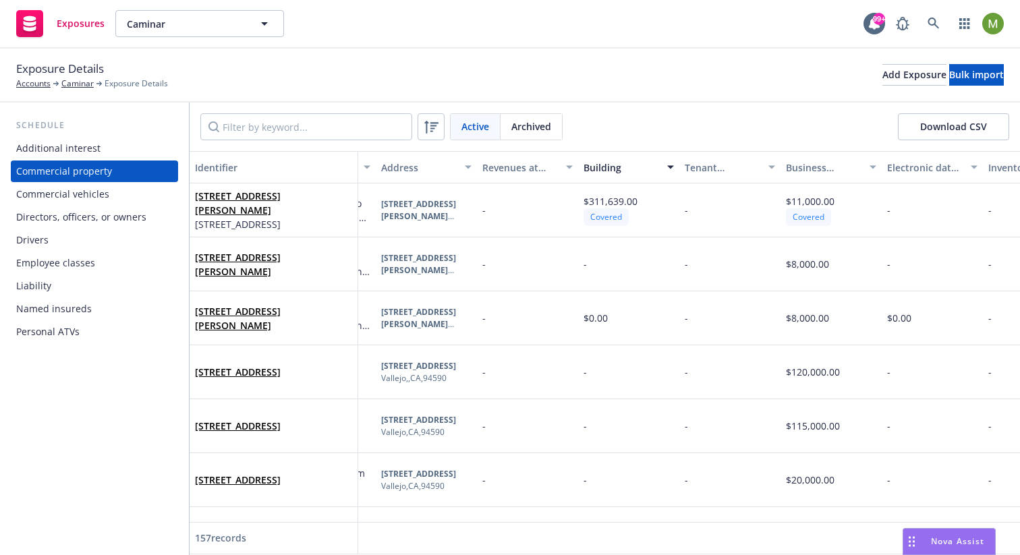
click at [611, 165] on div "Building" at bounding box center [621, 168] width 76 height 14
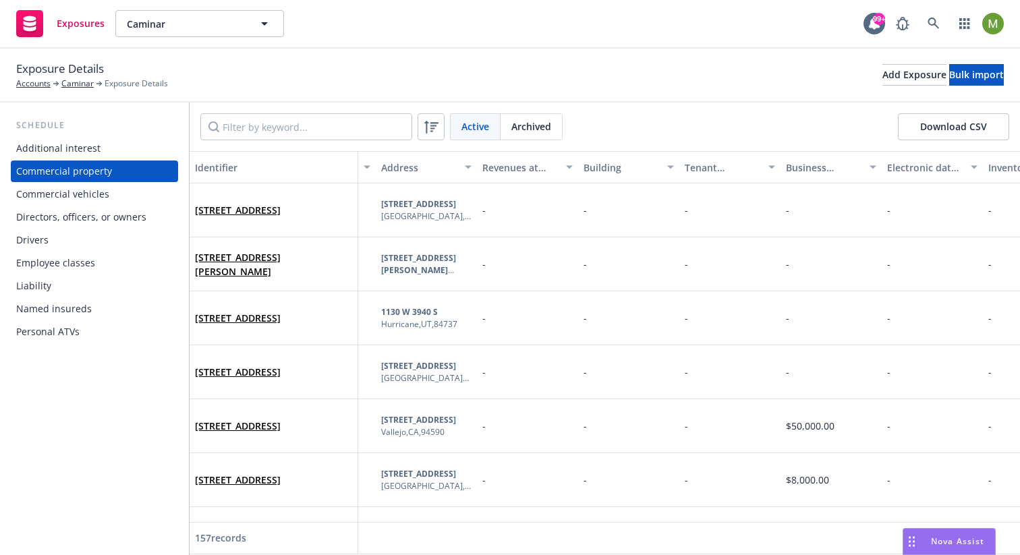
click at [611, 165] on div "Building" at bounding box center [621, 168] width 76 height 14
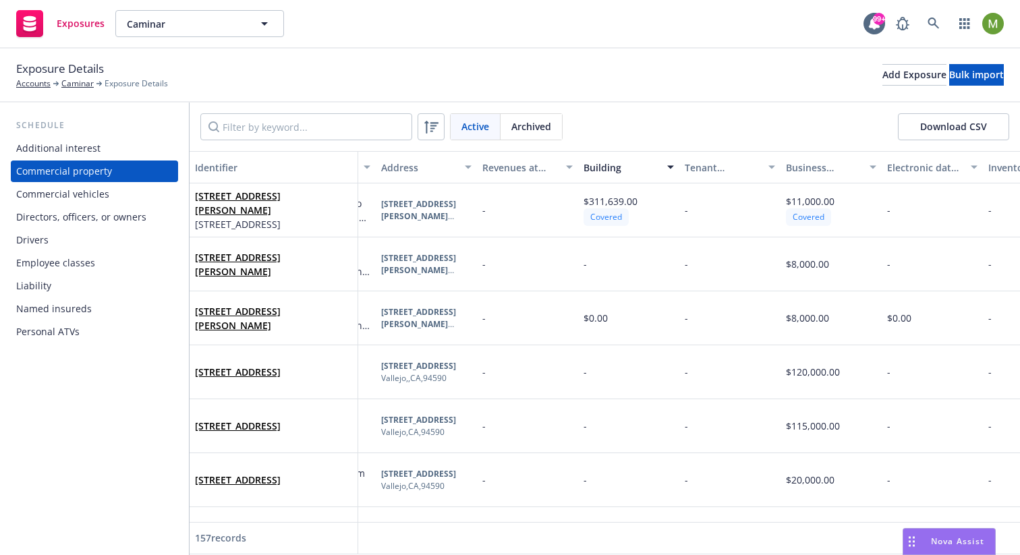
click at [608, 167] on div "Building" at bounding box center [621, 168] width 76 height 14
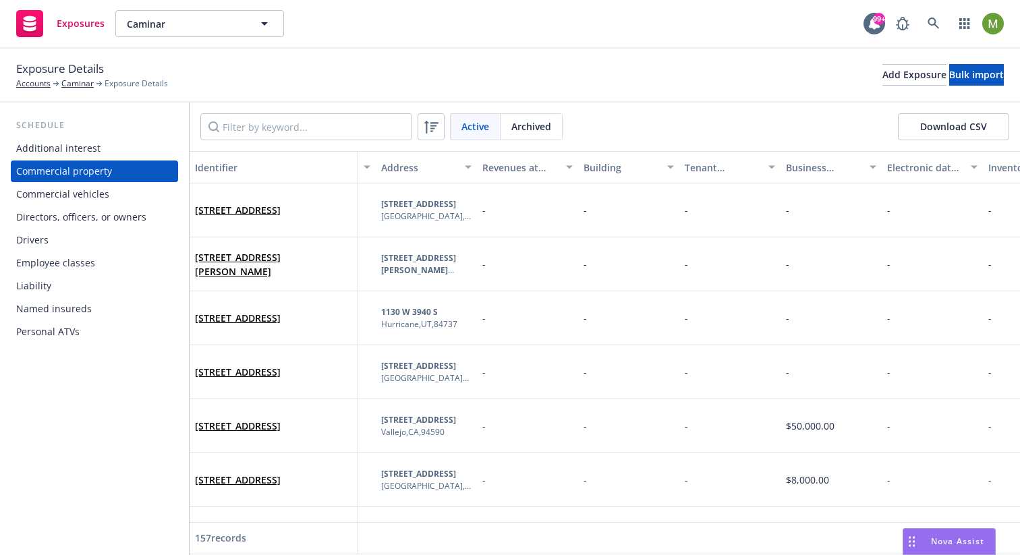
click at [608, 167] on div "Building" at bounding box center [621, 168] width 76 height 14
click at [608, 166] on div "Building" at bounding box center [621, 168] width 76 height 14
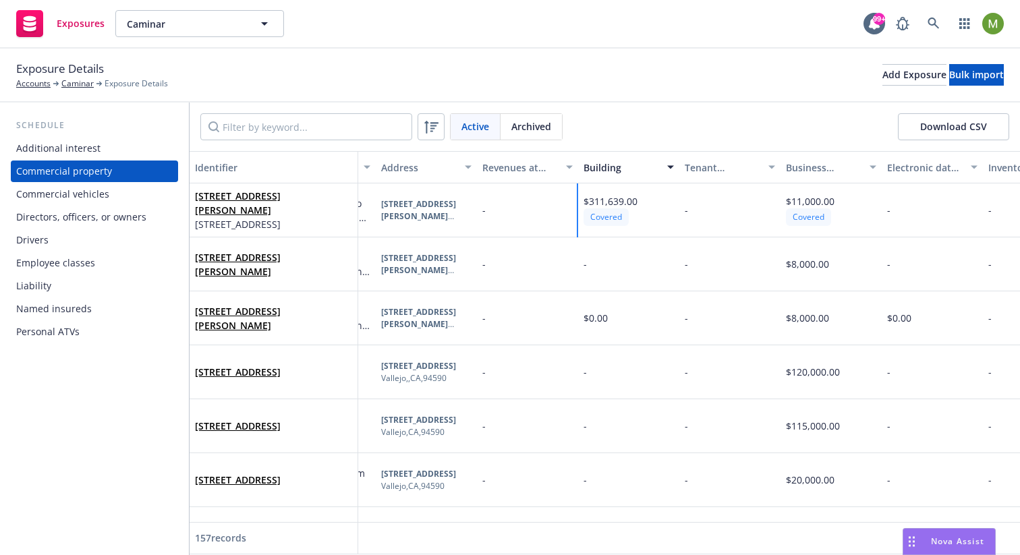
click at [637, 200] on div "$311,639.00 Covered" at bounding box center [628, 210] width 101 height 54
click at [65, 330] on div "Personal ATVs" at bounding box center [47, 332] width 63 height 22
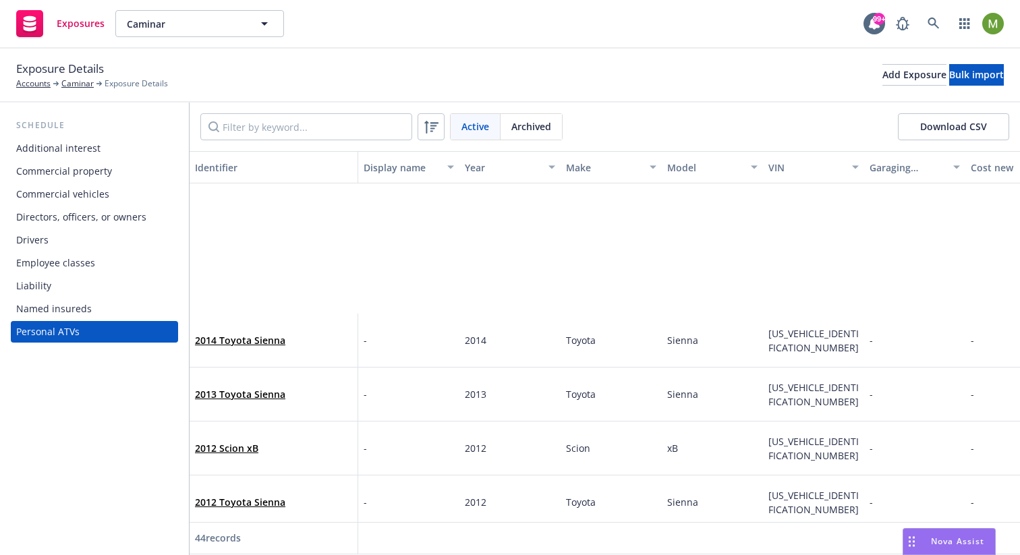
scroll to position [994, 0]
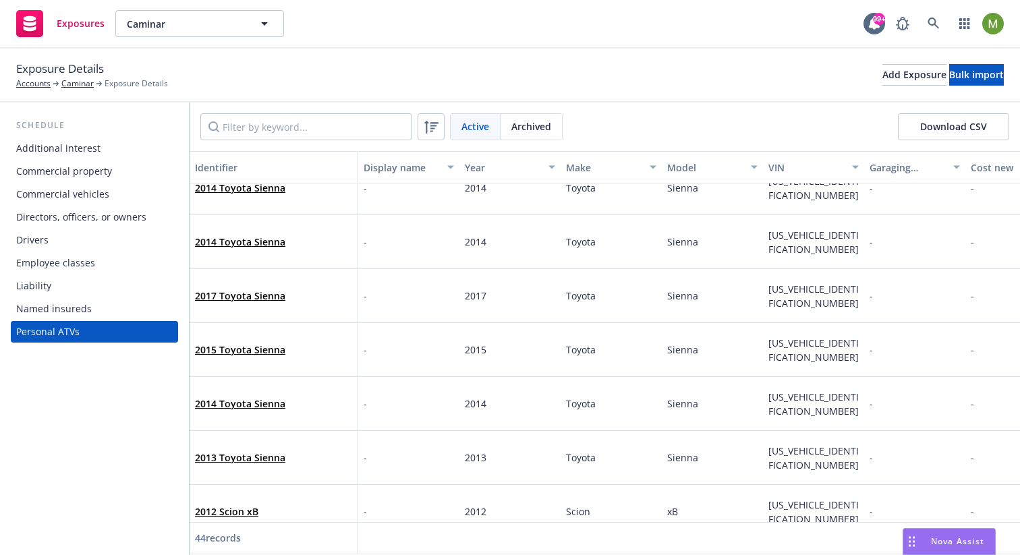
click at [70, 315] on div "Named insureds" at bounding box center [54, 309] width 76 height 22
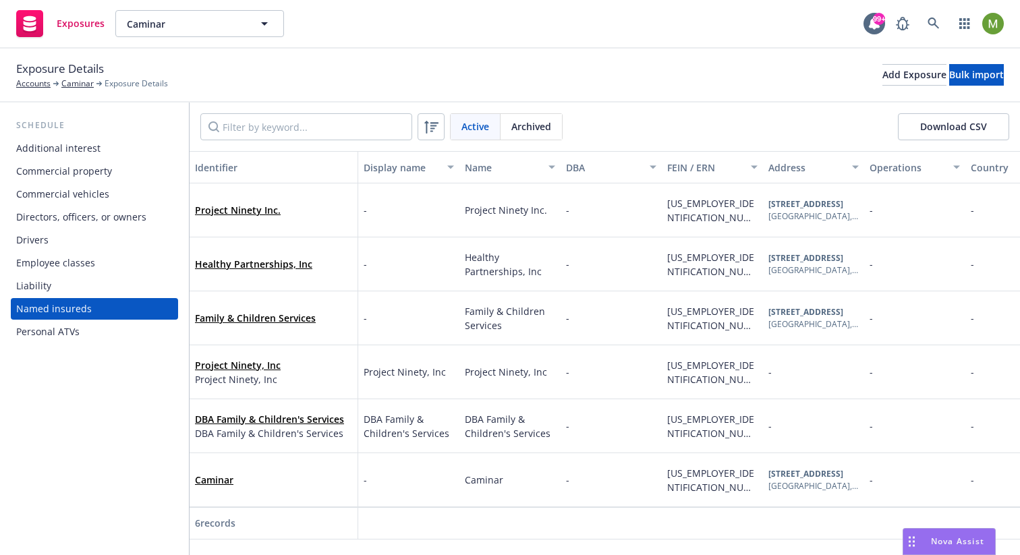
scroll to position [0, 17]
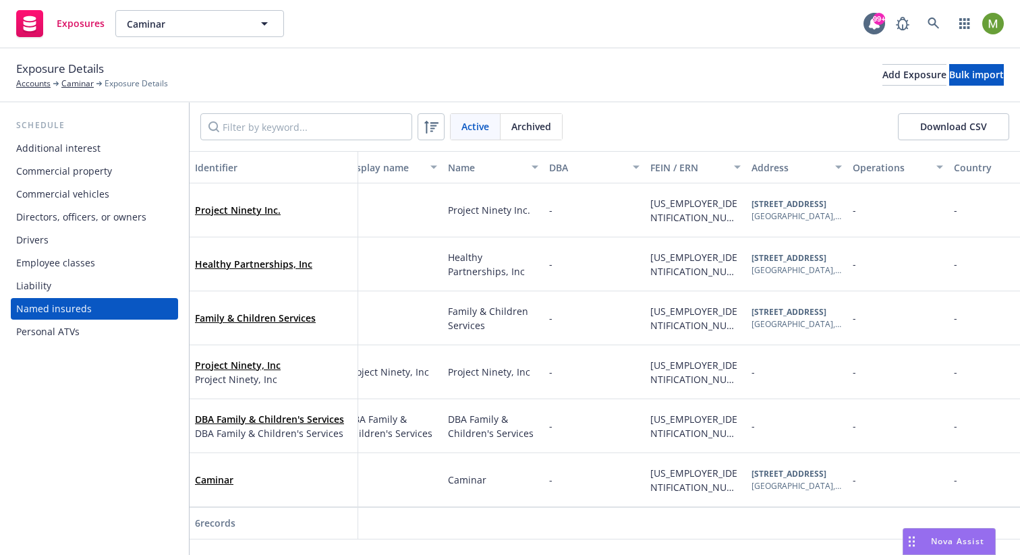
click at [107, 289] on div "Liability" at bounding box center [94, 286] width 156 height 22
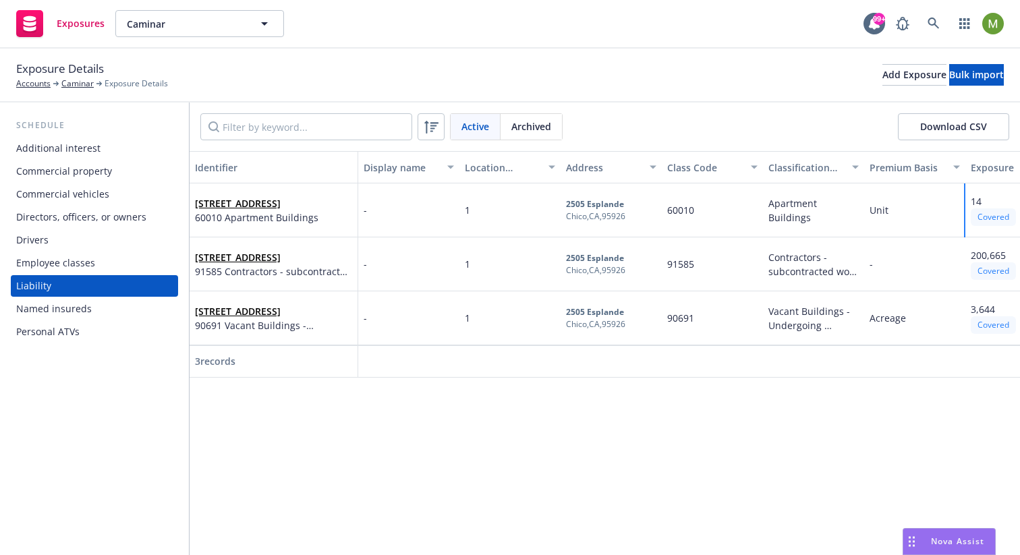
click at [998, 220] on div "Covered" at bounding box center [993, 216] width 45 height 17
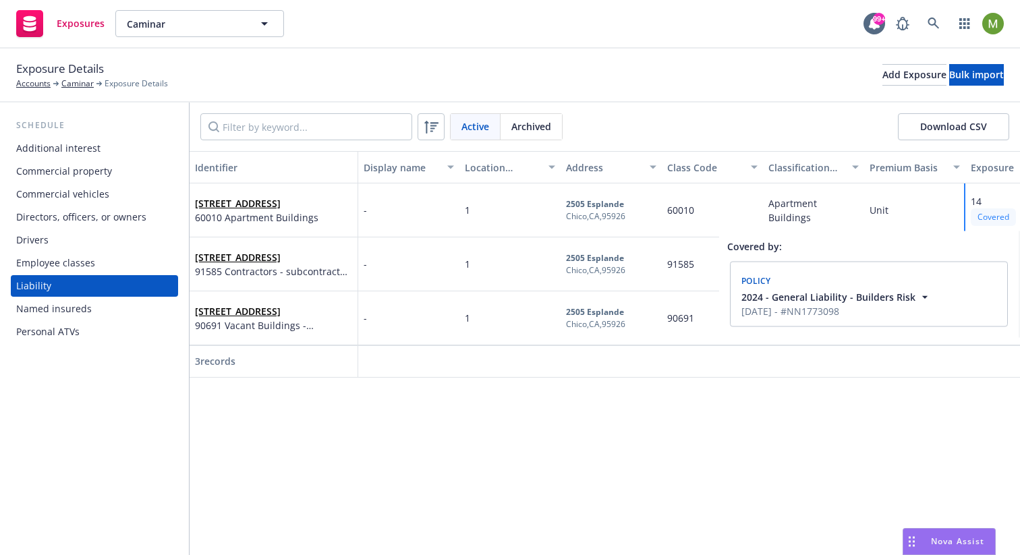
click at [918, 296] on icon "button" at bounding box center [924, 296] width 13 height 13
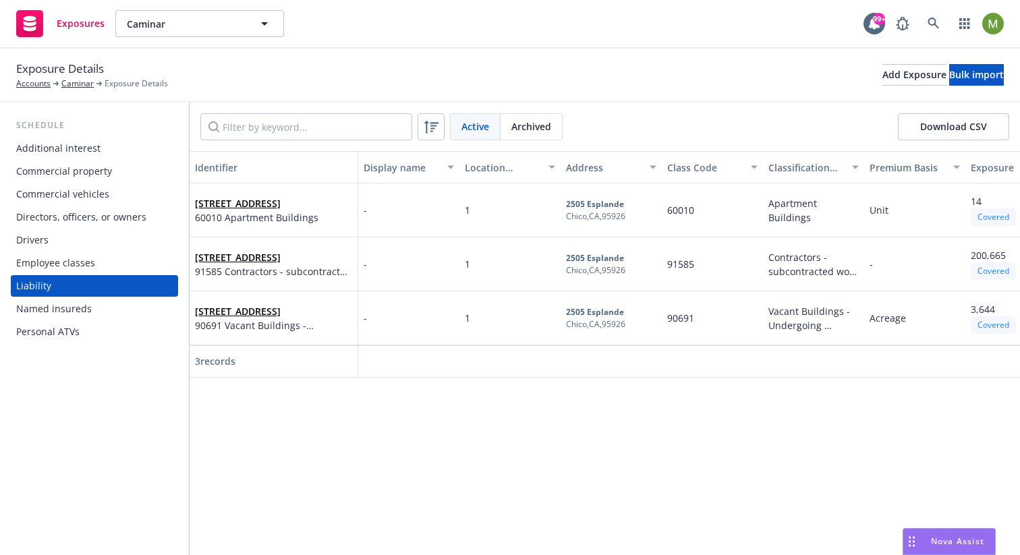
drag, startPoint x: 767, startPoint y: 515, endPoint x: 838, endPoint y: 469, distance: 84.9
click at [768, 515] on div "Identifier Display name Location number Address Class Code Classification (clas…" at bounding box center [605, 353] width 830 height 404
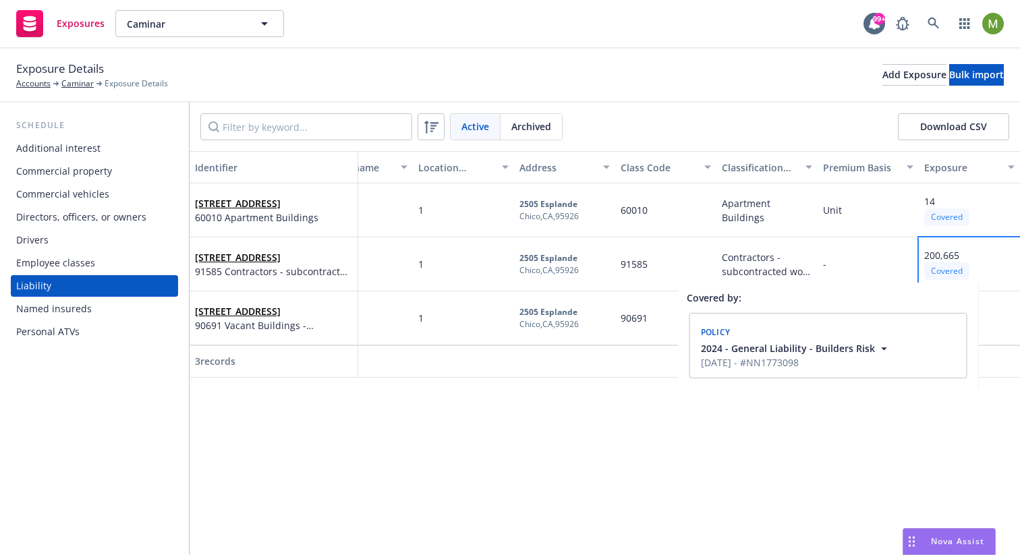
click at [955, 270] on div "Covered" at bounding box center [946, 270] width 45 height 17
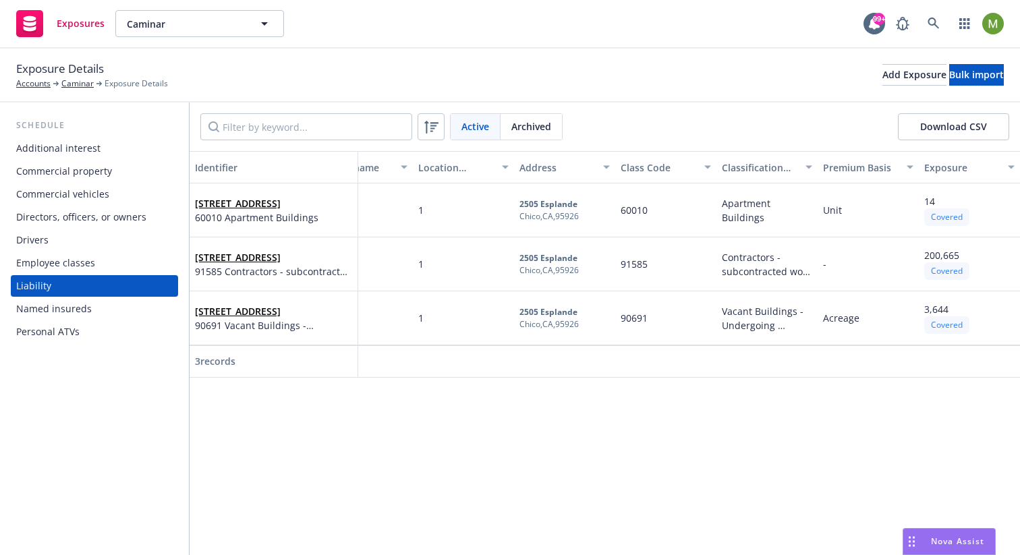
click at [859, 411] on div "Identifier Display name Location number Address Class Code Classification (clas…" at bounding box center [605, 353] width 830 height 404
click at [797, 419] on div "Identifier Display name Location number Address Class Code Classification (clas…" at bounding box center [605, 353] width 830 height 404
click at [946, 326] on div "Covered" at bounding box center [946, 324] width 45 height 17
click at [618, 417] on div "Identifier Display name Location number Address Class Code Classification (clas…" at bounding box center [605, 353] width 830 height 404
click at [938, 206] on div "14" at bounding box center [946, 201] width 45 height 14
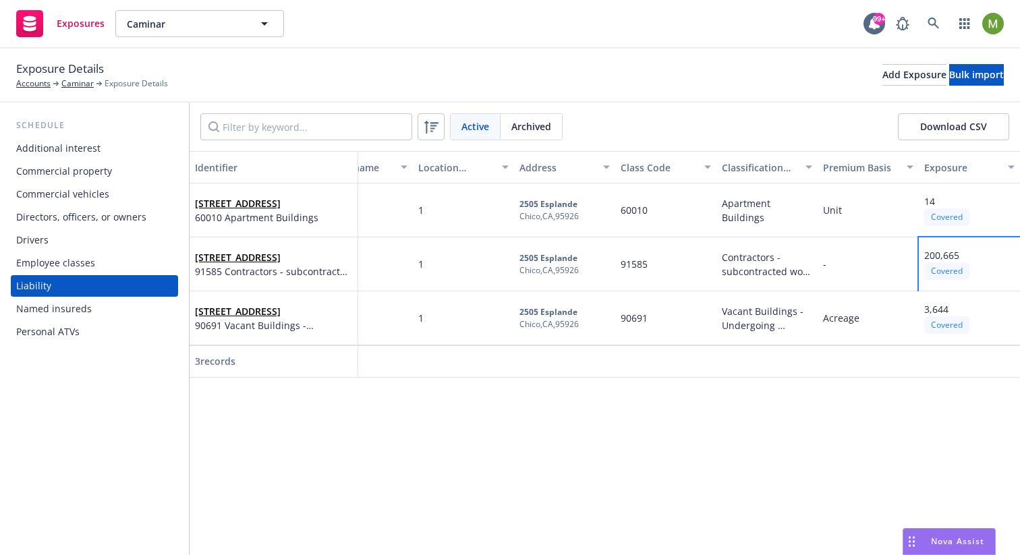
click at [940, 256] on span "200,665" at bounding box center [941, 255] width 35 height 13
click at [935, 312] on span "3,644" at bounding box center [936, 309] width 24 height 13
click at [243, 305] on link "2505 Esplande, Chico, CA, 95926, USA" at bounding box center [238, 311] width 86 height 13
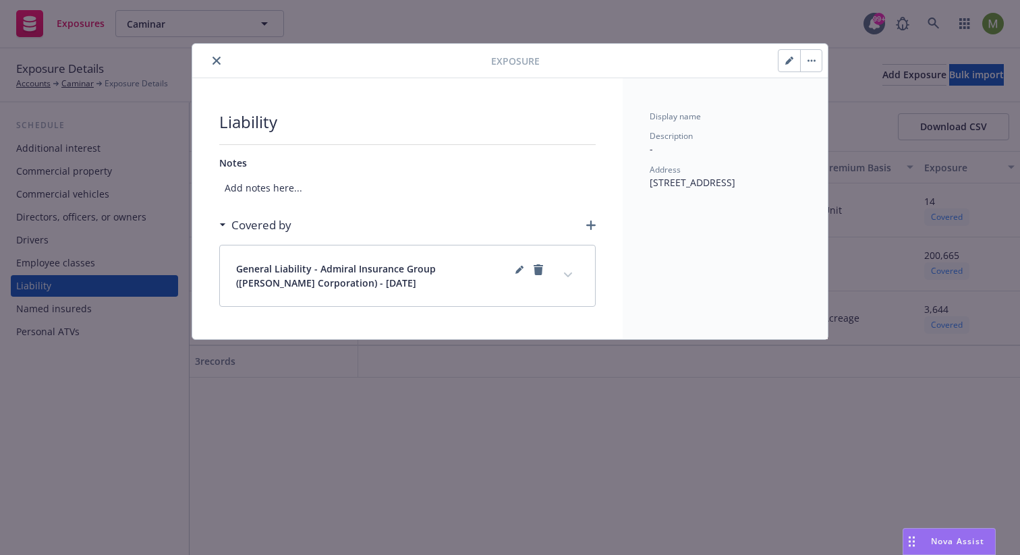
click at [567, 273] on icon "expand content" at bounding box center [568, 274] width 8 height 5
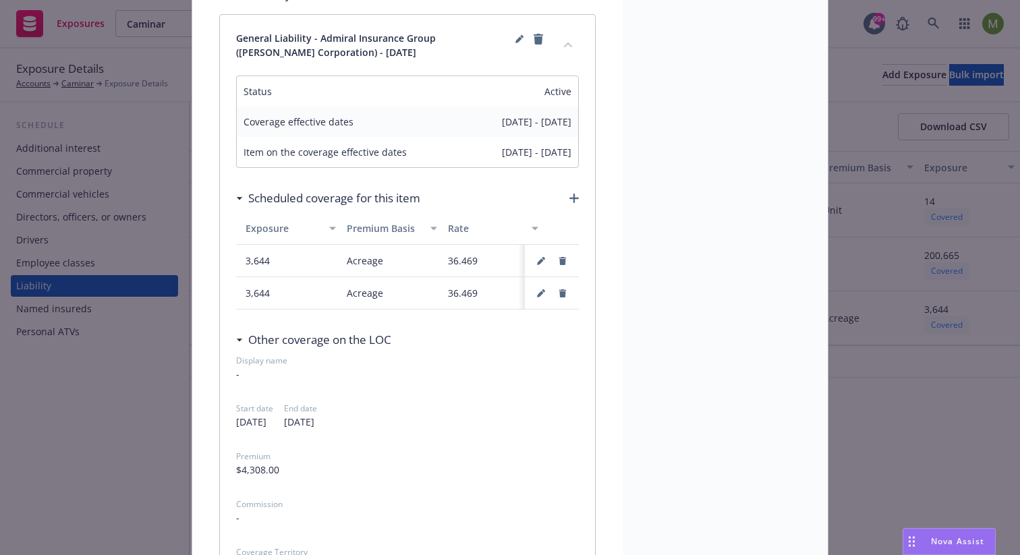
scroll to position [0, 210]
click at [537, 261] on icon "button" at bounding box center [540, 261] width 7 height 7
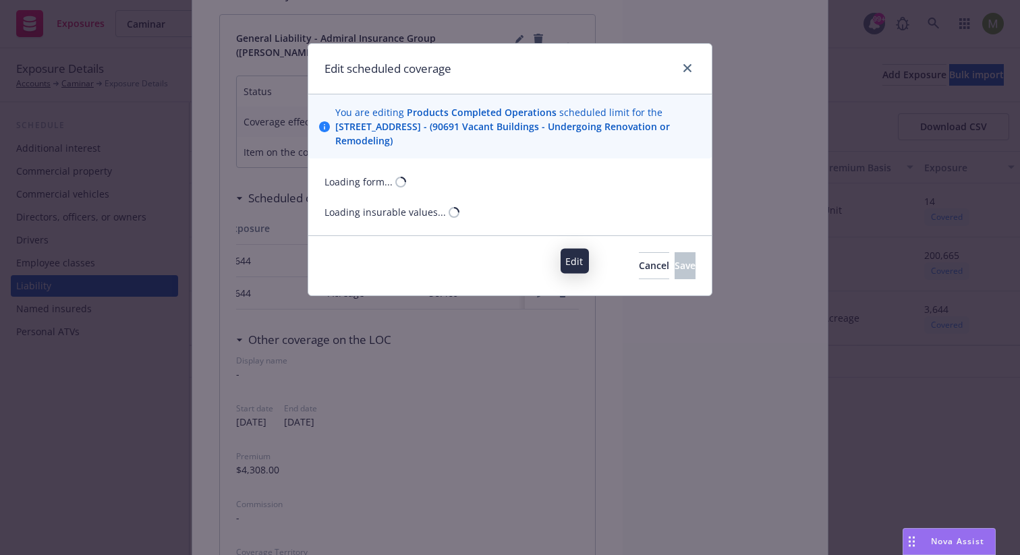
select select "ACREAGE"
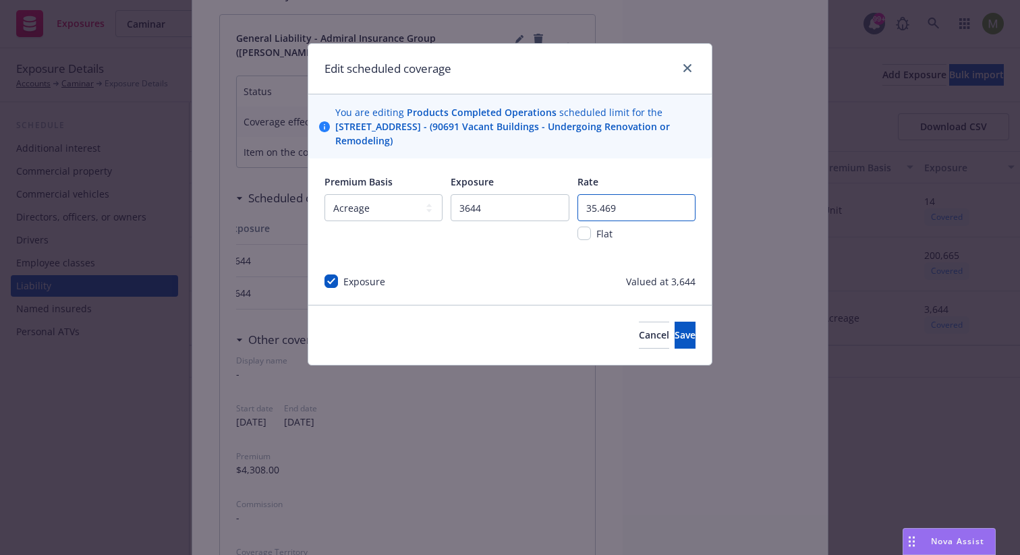
click at [685, 212] on input "35.469" at bounding box center [636, 207] width 118 height 27
type input "36.469"
click at [685, 206] on input "36.469" at bounding box center [636, 207] width 118 height 27
click at [639, 336] on span "Cancel" at bounding box center [654, 334] width 30 height 13
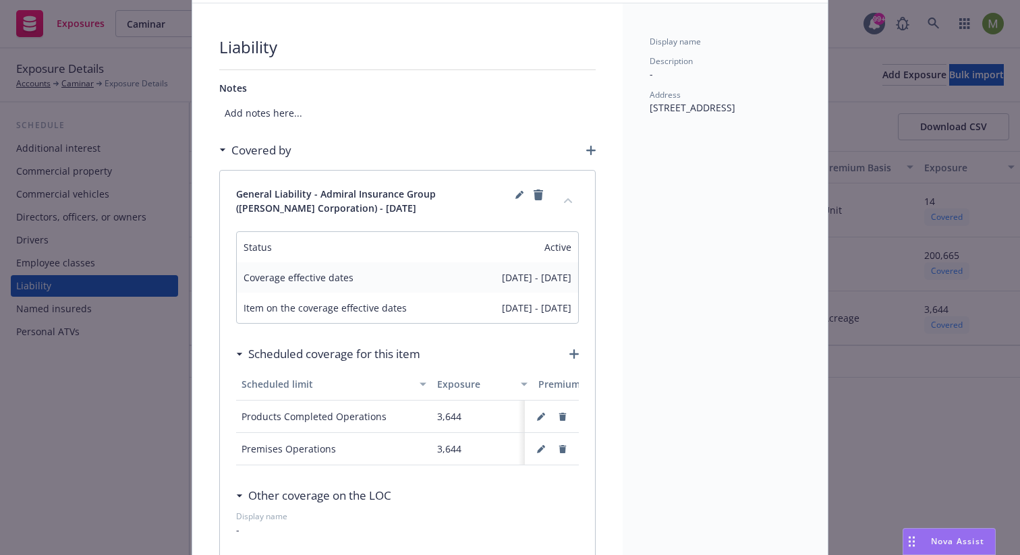
scroll to position [0, 0]
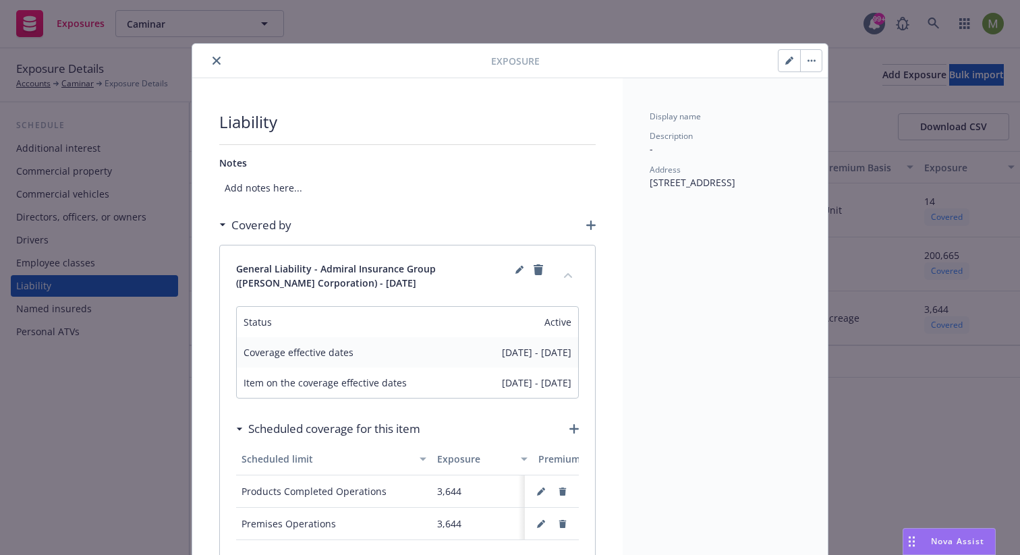
click at [213, 61] on icon "close" at bounding box center [216, 61] width 8 height 8
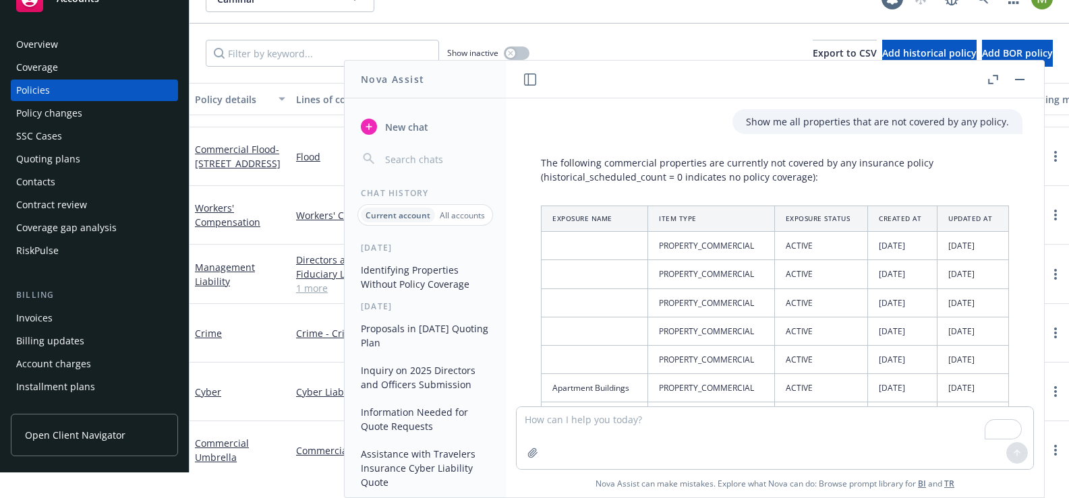
click at [418, 130] on span "New chat" at bounding box center [405, 127] width 46 height 14
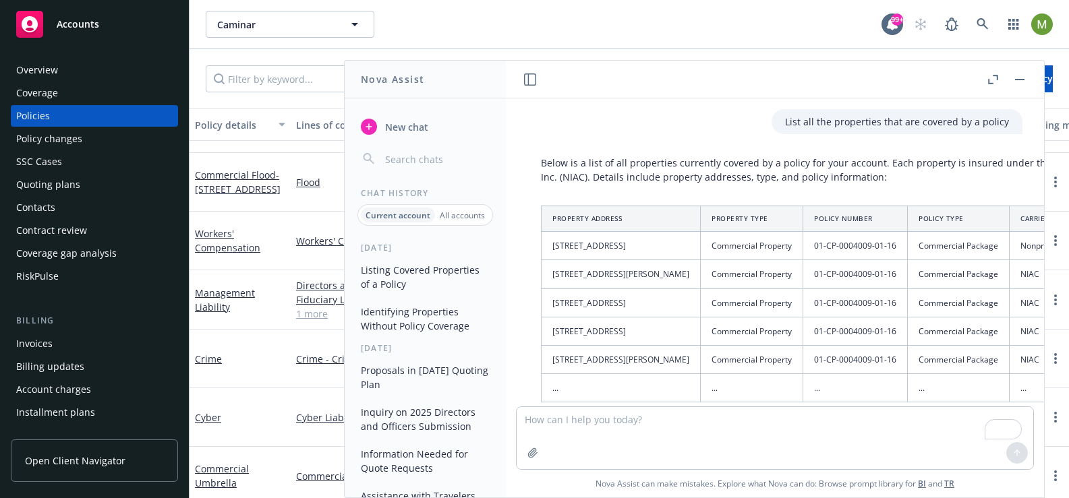
click at [382, 127] on span "New chat" at bounding box center [405, 127] width 46 height 14
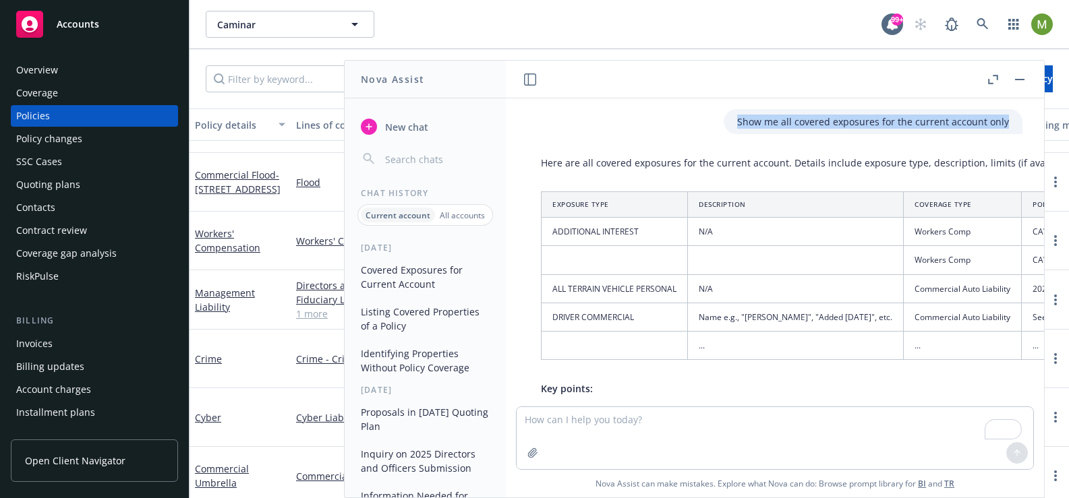
drag, startPoint x: 993, startPoint y: 120, endPoint x: 720, endPoint y: 120, distance: 272.5
click at [724, 120] on div "Show me all covered exposures for the current account only" at bounding box center [873, 121] width 299 height 25
copy p "Show me all covered exposures for the current account only"
click at [412, 125] on span "New chat" at bounding box center [405, 127] width 46 height 14
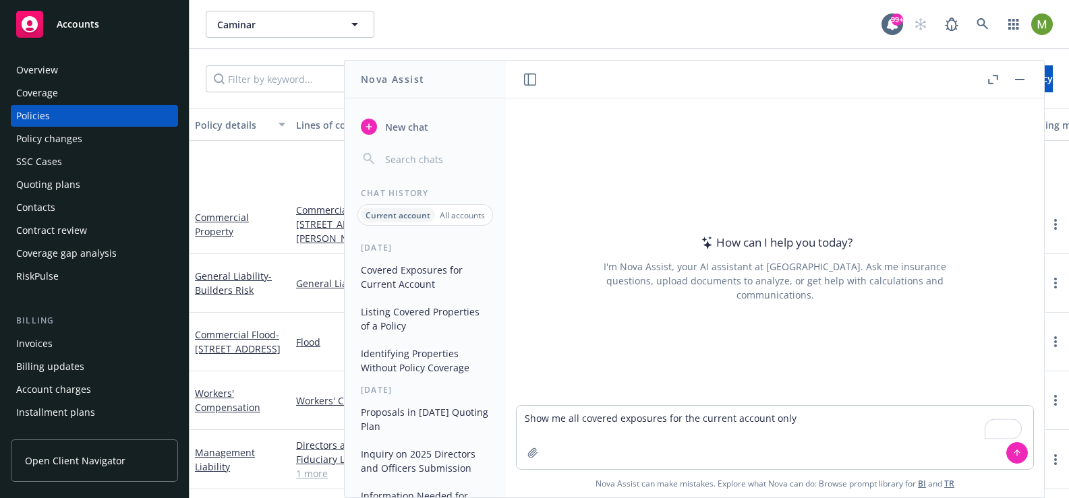
scroll to position [161, 0]
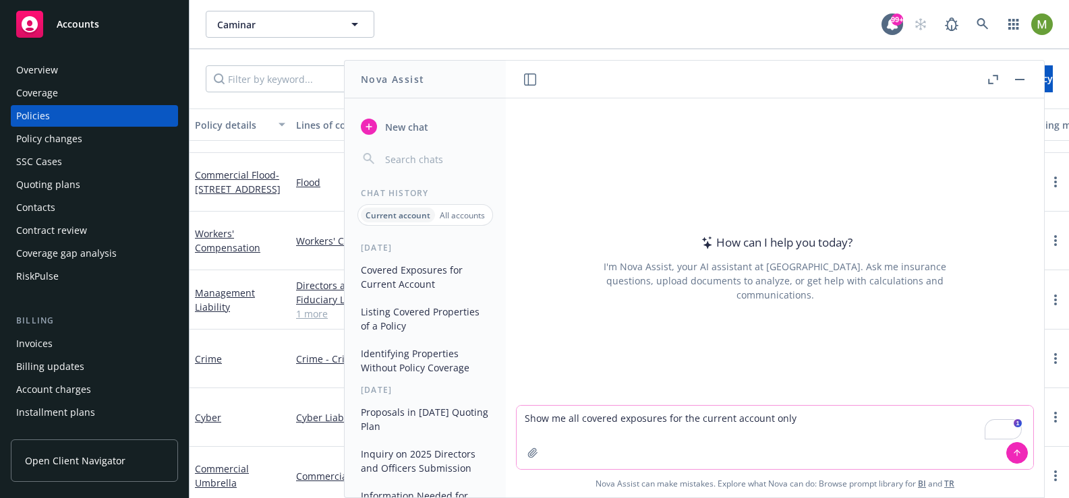
drag, startPoint x: 809, startPoint y: 422, endPoint x: 685, endPoint y: 419, distance: 124.8
click at [685, 419] on textarea "Show me all covered exposures for the current account only" at bounding box center [775, 437] width 517 height 63
click at [662, 419] on textarea "Show me all covered exposures for the current account only" at bounding box center [775, 437] width 517 height 63
click at [888, 418] on textarea "Show me all covered exposures by an active policy for the current account only" at bounding box center [775, 437] width 517 height 63
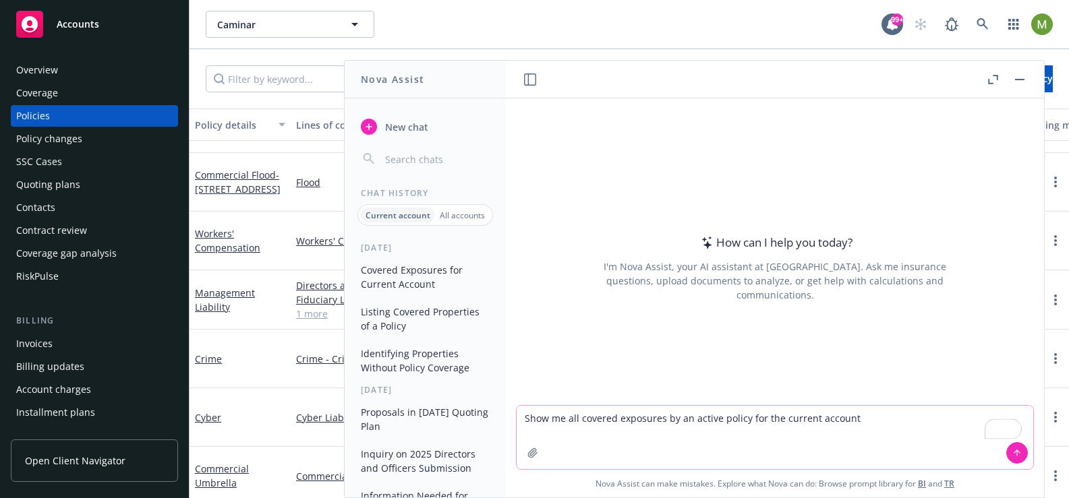
click at [687, 437] on textarea "Show me all covered exposures by an active policy for the current account" at bounding box center [775, 437] width 517 height 63
click at [613, 420] on textarea "Show me all covered exposures by an active policy for the current account" at bounding box center [775, 437] width 517 height 63
type textarea "Show me all covered Liability exposures by an active policy for the current acc…"
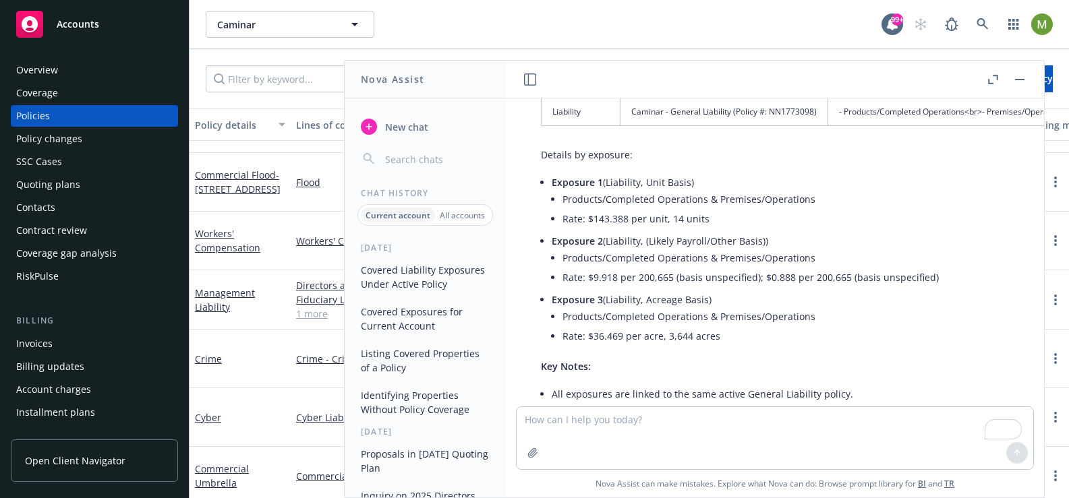
scroll to position [123, 0]
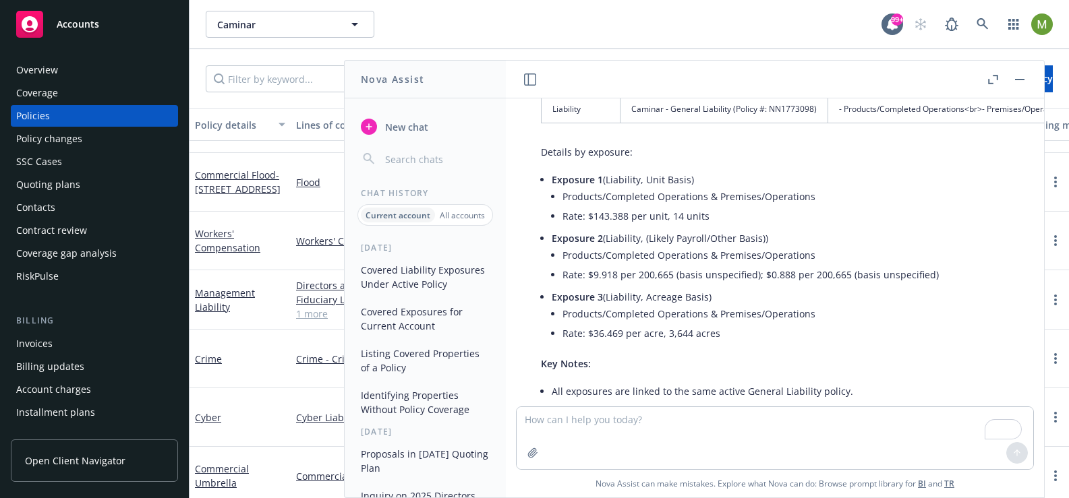
click at [1025, 76] on button "button" at bounding box center [1020, 79] width 16 height 16
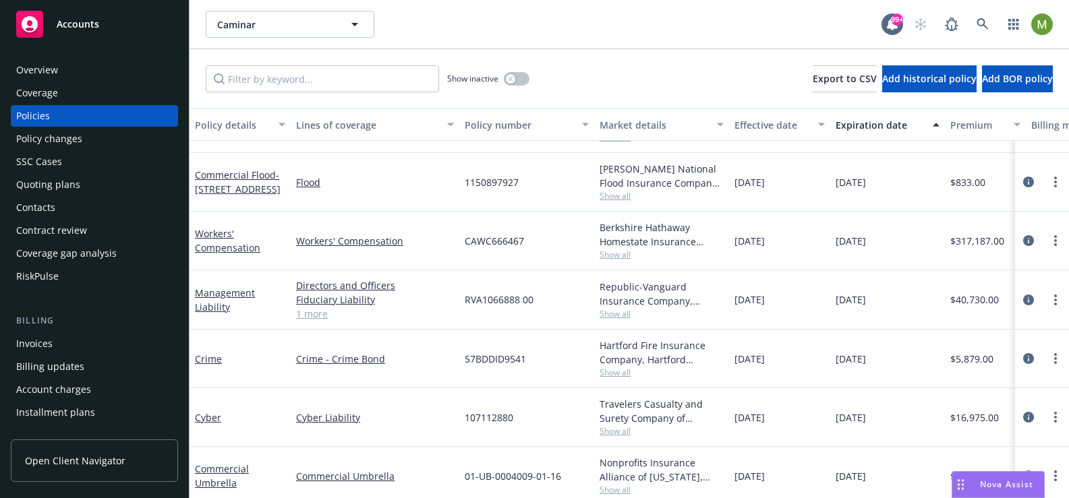
click at [995, 492] on div "Nova Assist" at bounding box center [998, 485] width 92 height 26
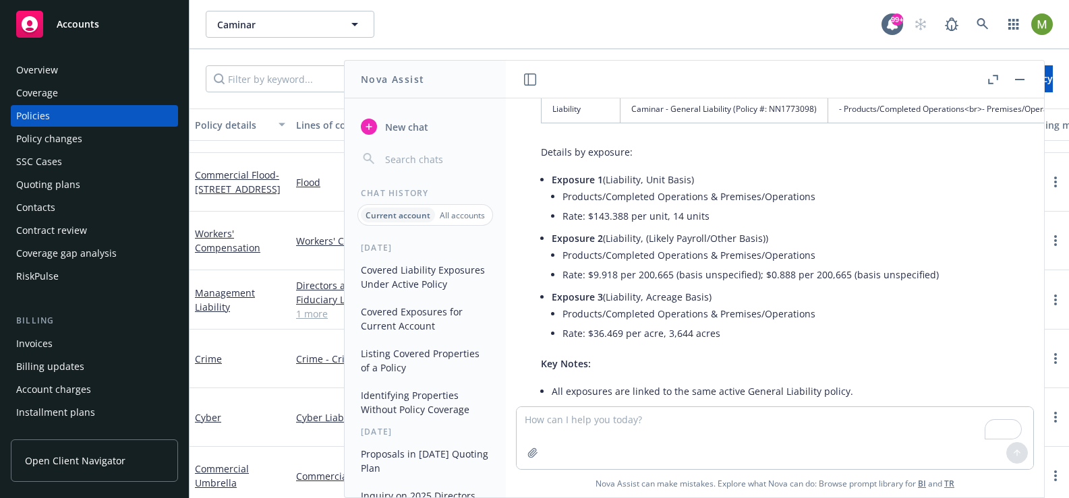
click at [527, 75] on icon "button" at bounding box center [530, 80] width 12 height 12
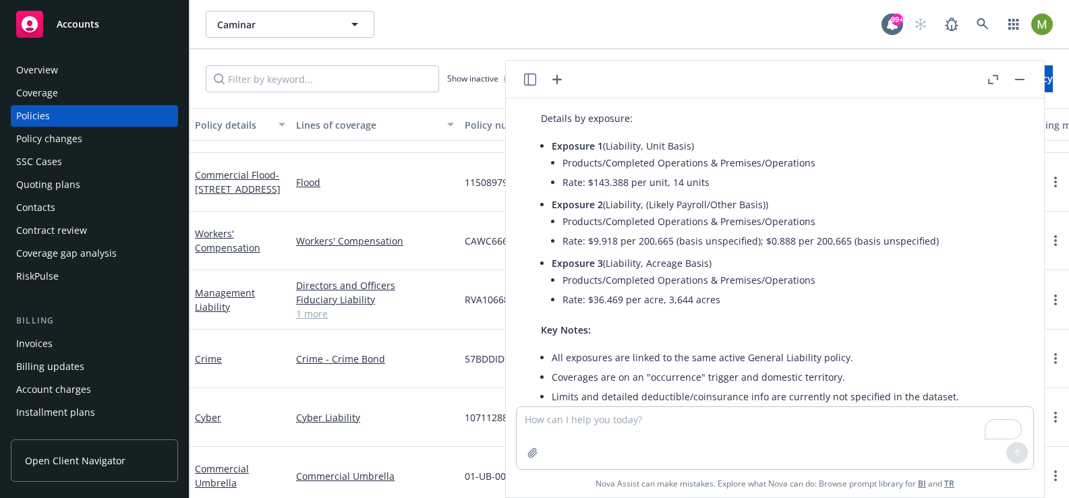
scroll to position [169, 0]
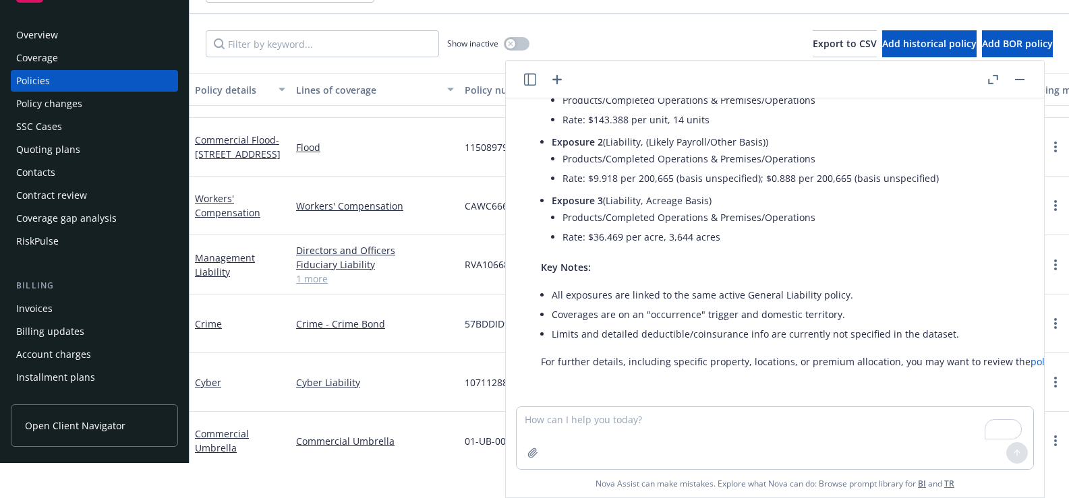
scroll to position [37, 0]
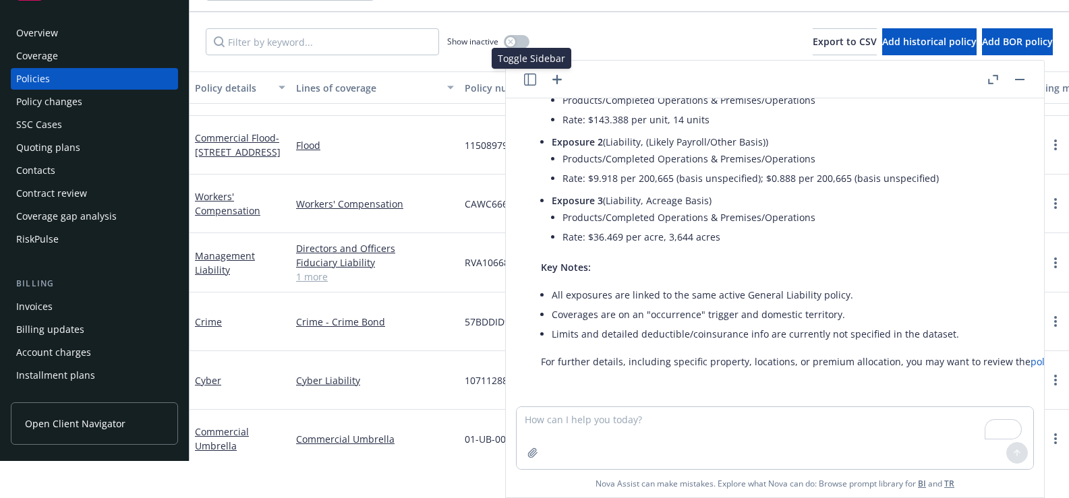
click at [534, 80] on icon "button" at bounding box center [530, 80] width 12 height 12
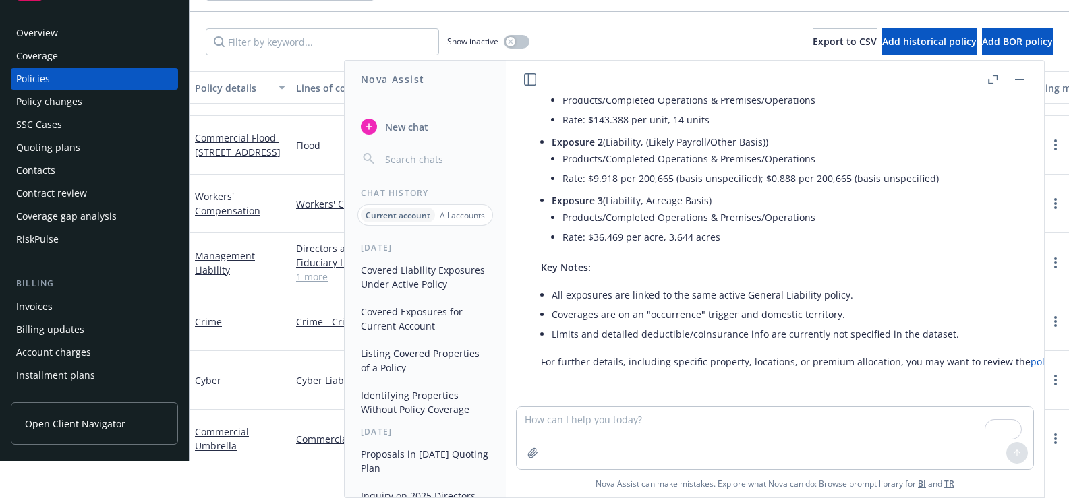
click at [534, 80] on icon "button" at bounding box center [530, 80] width 12 height 12
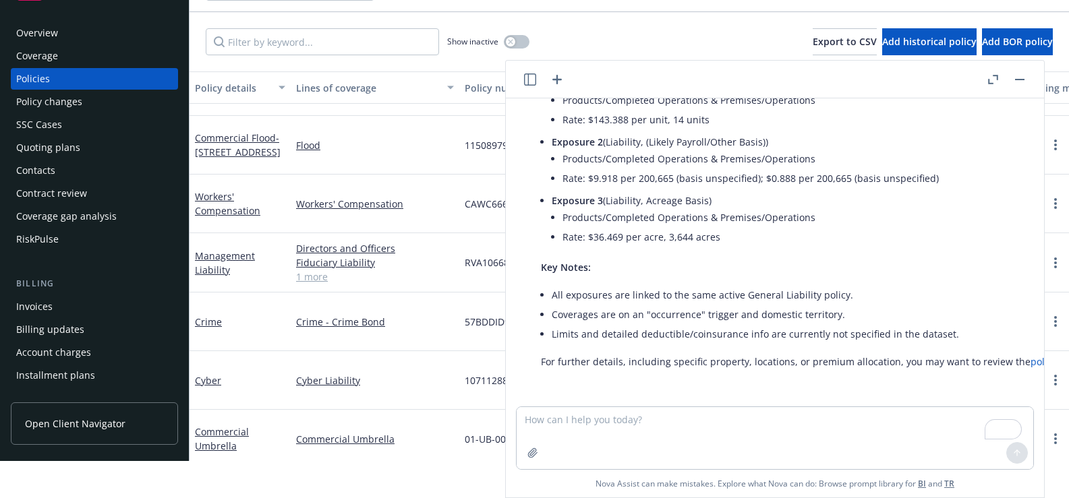
click at [1016, 82] on button "button" at bounding box center [1020, 79] width 16 height 16
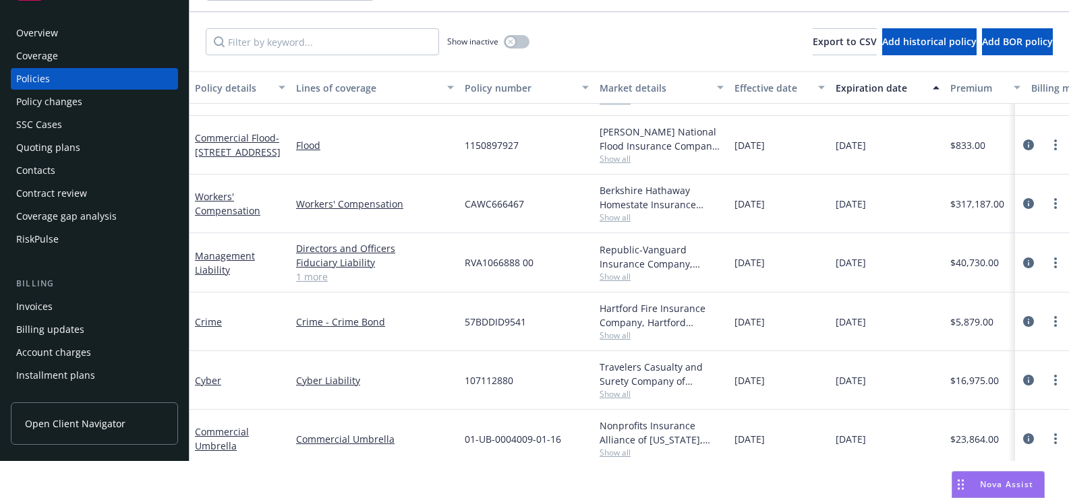
click at [626, 40] on div "Show inactive Export to CSV Add historical policy Add BOR policy" at bounding box center [630, 41] width 880 height 59
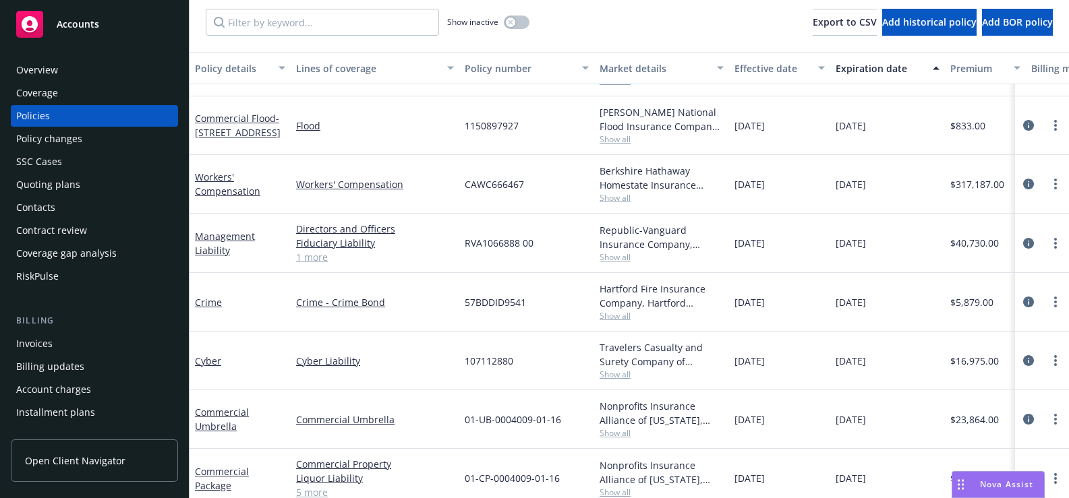
scroll to position [0, 0]
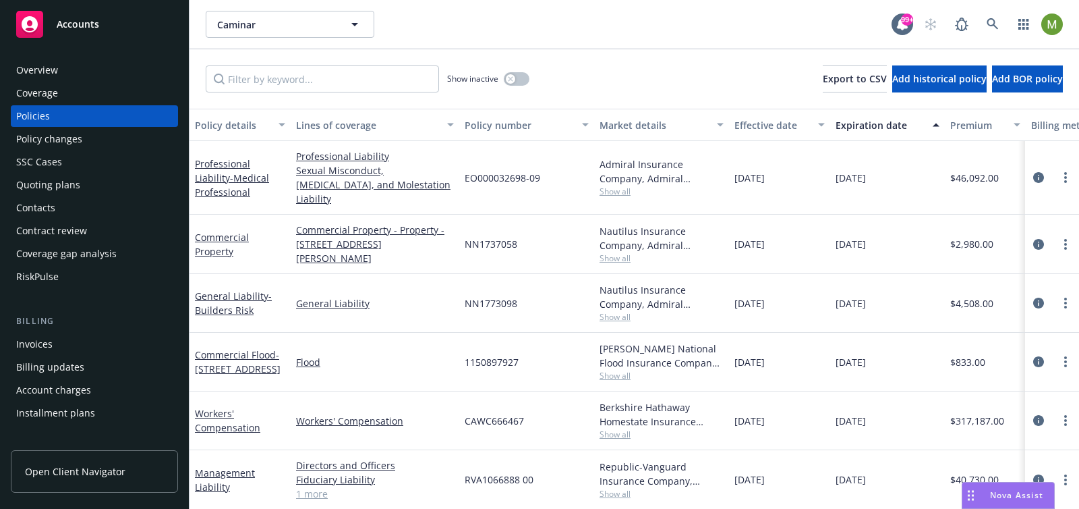
click at [983, 494] on div "Nova Assist" at bounding box center [1016, 494] width 75 height 11
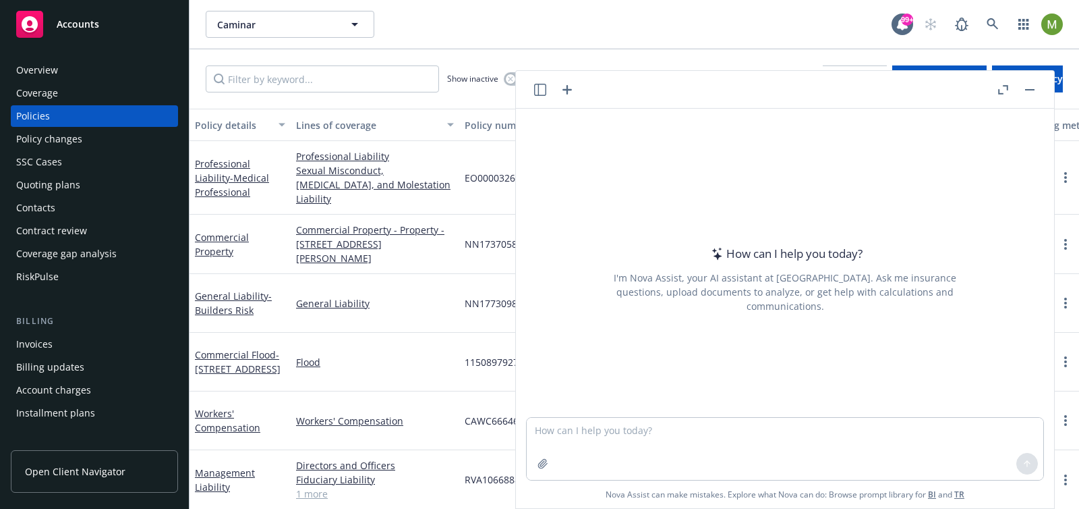
click at [535, 87] on icon "button" at bounding box center [540, 90] width 12 height 12
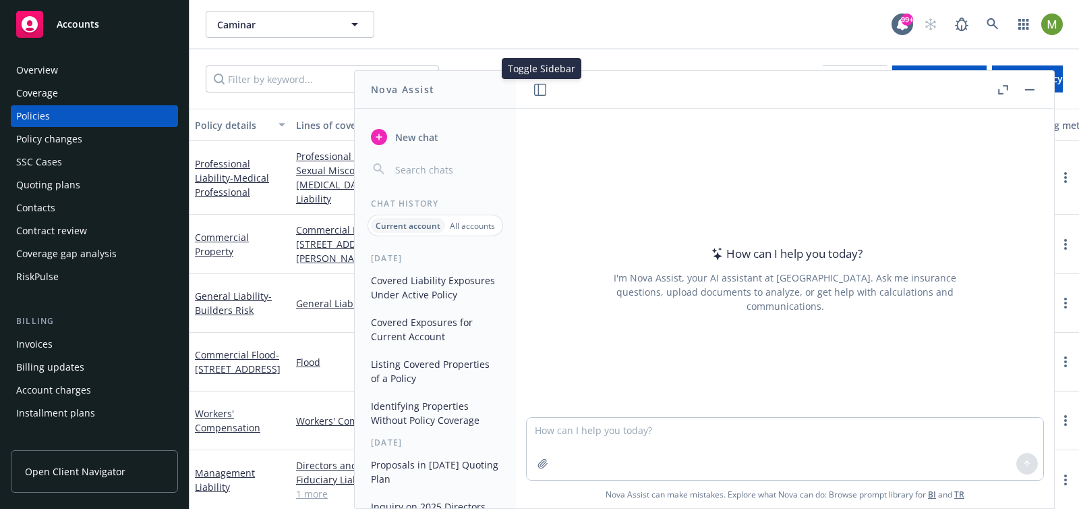
click at [430, 286] on button "Covered Liability Exposures Under Active Policy" at bounding box center [436, 287] width 140 height 36
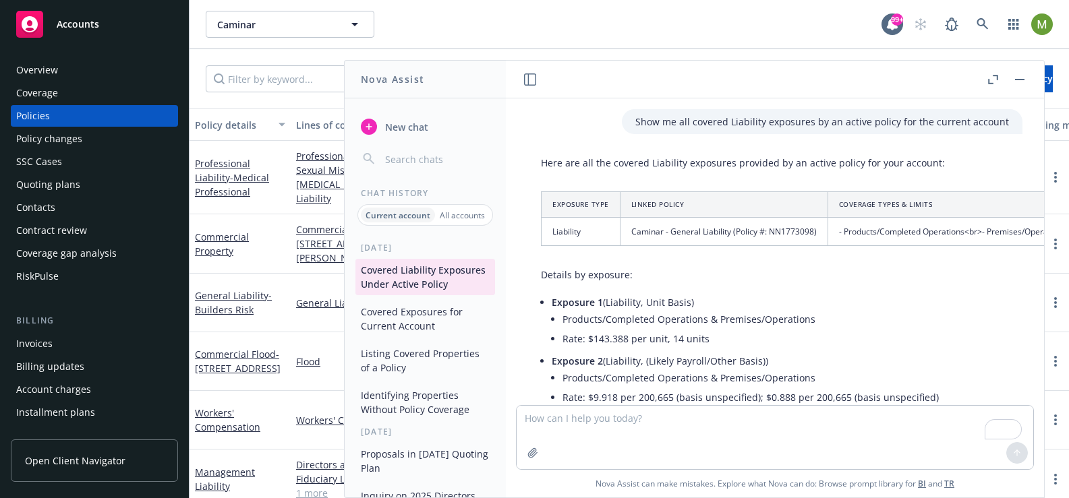
click at [816, 245] on td "Caminar - General Liability (Policy #: NN1773098)" at bounding box center [724, 232] width 208 height 28
click at [710, 225] on td "Caminar - General Liability (Policy #: NN1773098)" at bounding box center [724, 232] width 208 height 28
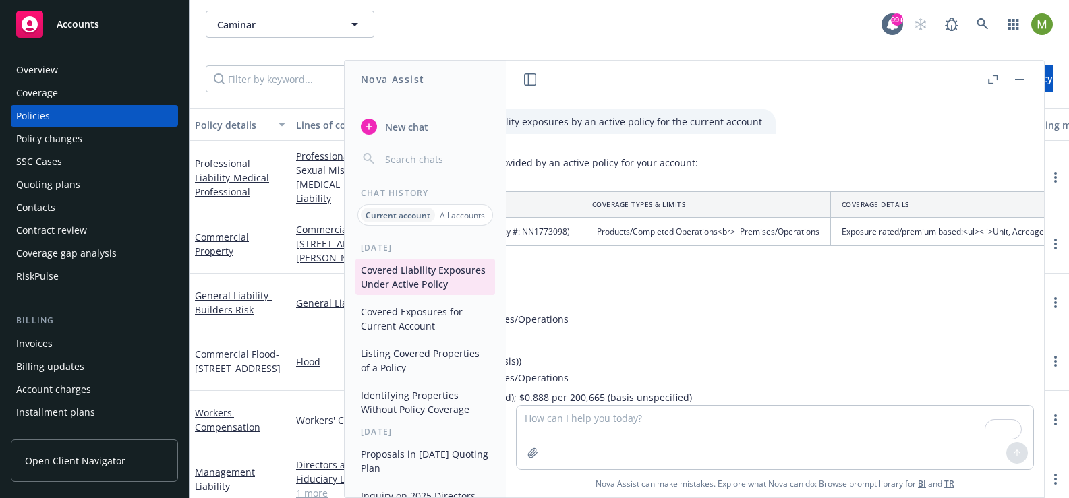
scroll to position [0, 292]
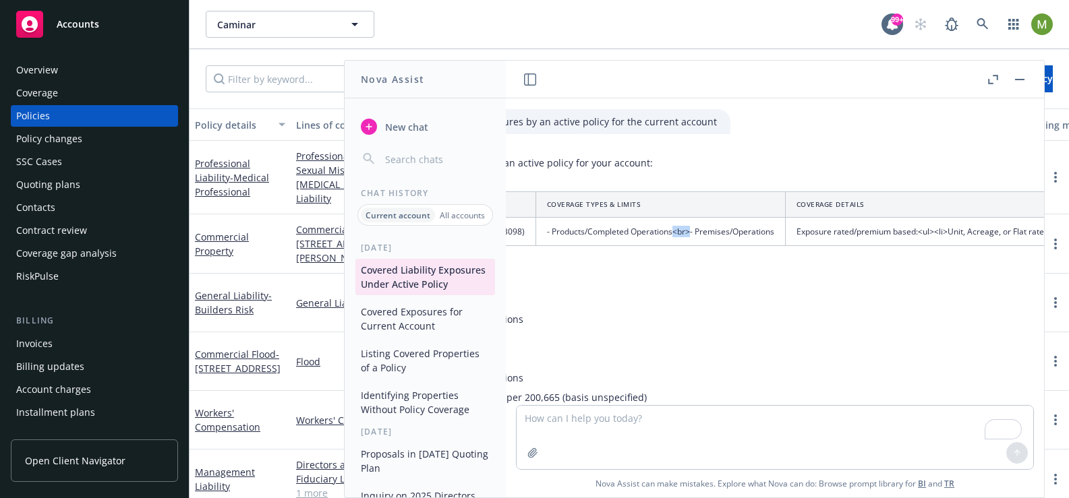
drag, startPoint x: 690, startPoint y: 229, endPoint x: 670, endPoint y: 235, distance: 20.3
click at [670, 235] on td "- Products/Completed Operations <br> - Premises/Operations" at bounding box center [661, 232] width 250 height 28
click at [698, 237] on td "- Products/Completed Operations <br> - Premises/Operations" at bounding box center [661, 232] width 250 height 28
drag, startPoint x: 543, startPoint y: 233, endPoint x: 775, endPoint y: 234, distance: 232.0
click at [775, 234] on td "- Products/Completed Operations <br> - Premises/Operations" at bounding box center [661, 232] width 250 height 28
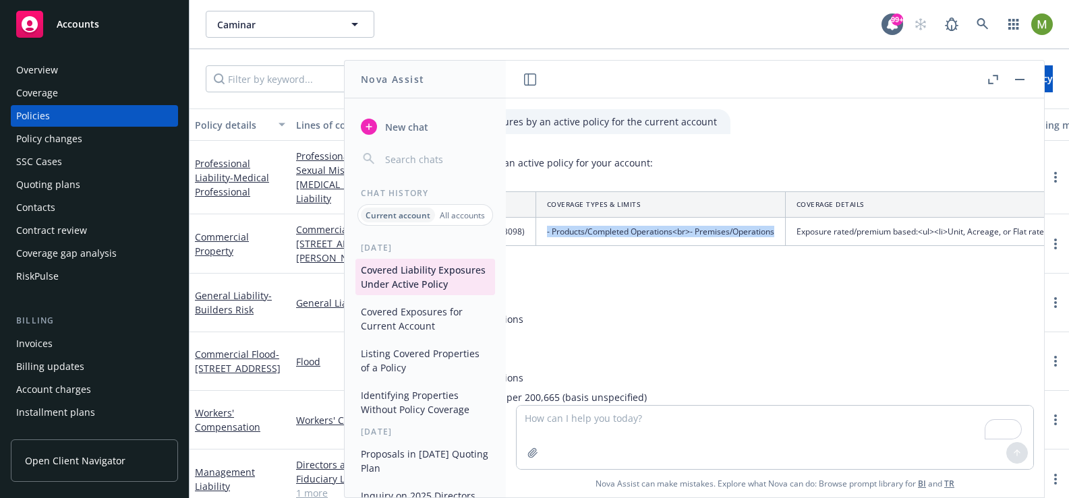
click at [699, 235] on td "- Products/Completed Operations <br> - Premises/Operations" at bounding box center [661, 232] width 250 height 28
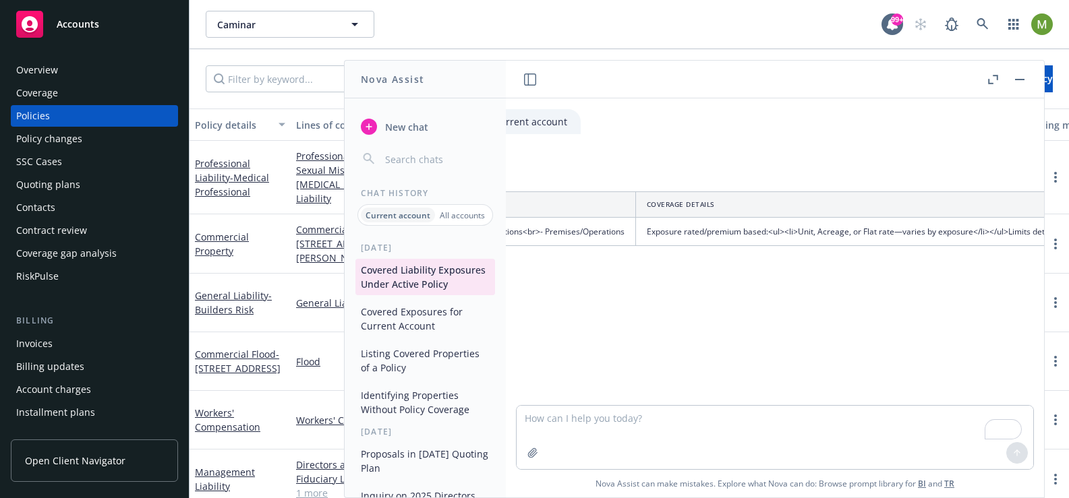
scroll to position [0, 456]
drag, startPoint x: 754, startPoint y: 232, endPoint x: 782, endPoint y: 231, distance: 27.7
click at [782, 231] on td "Exposure rated/premium based: <ul> <li> Unit, Acreage, or Flat rate—varies by e…" at bounding box center [919, 232] width 597 height 28
click at [783, 235] on td "Exposure rated/premium based: <ul> <li> Unit, Acreage, or Flat rate—varies by e…" at bounding box center [729, 232] width 597 height 28
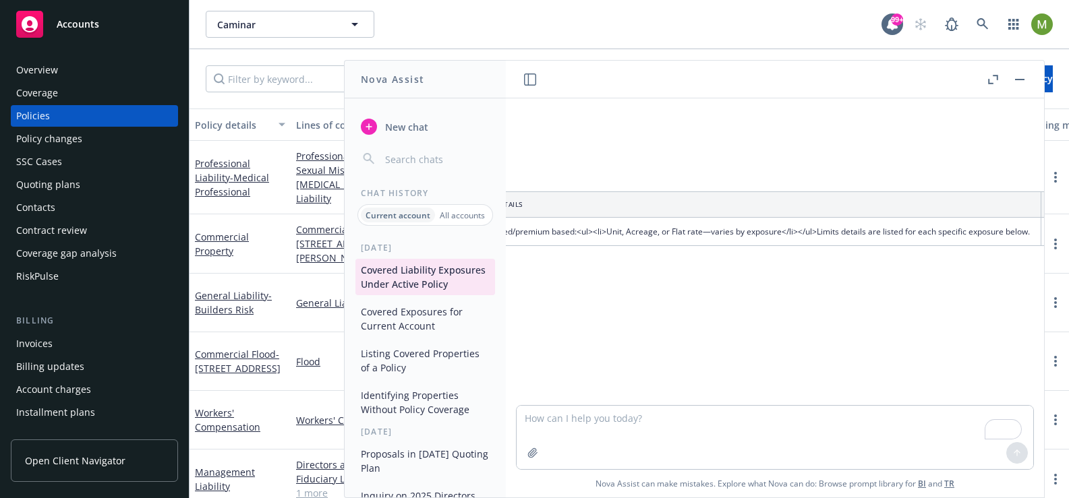
scroll to position [0, 627]
drag, startPoint x: 581, startPoint y: 231, endPoint x: 621, endPoint y: 230, distance: 39.8
click at [621, 230] on td "Exposure rated/premium based: <ul> <li> Unit, Acreage, or Flat rate—varies by e…" at bounding box center [749, 232] width 597 height 28
click at [625, 234] on td "Exposure rated/premium based: <ul> <li> Unit, Acreage, or Flat rate—varies by e…" at bounding box center [749, 232] width 597 height 28
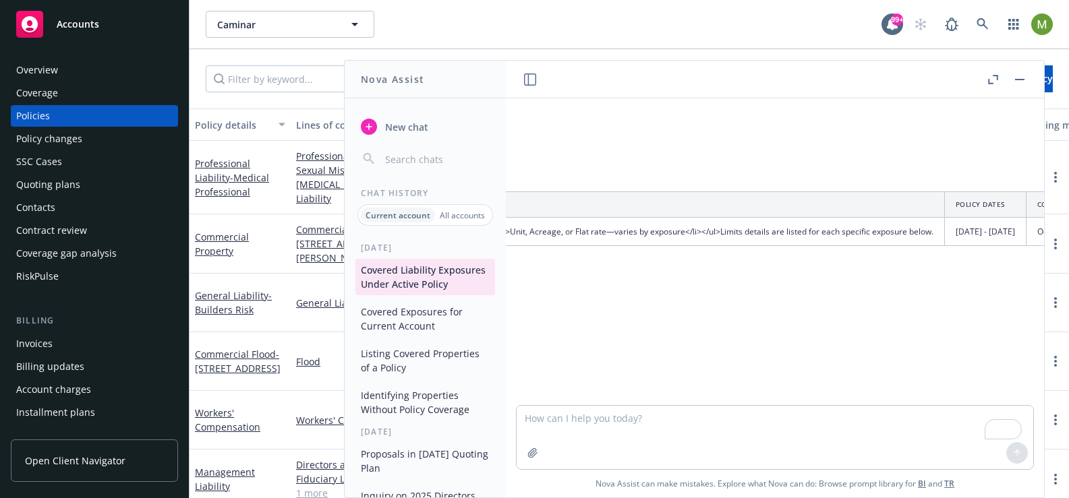
click at [725, 227] on td "Exposure rated/premium based: <ul> <li> Unit, Acreage, or Flat rate—varies by e…" at bounding box center [645, 232] width 597 height 28
drag, startPoint x: 722, startPoint y: 228, endPoint x: 687, endPoint y: 236, distance: 36.0
click at [687, 236] on td "Exposure rated/premium based: <ul> <li> Unit, Acreage, or Flat rate—varies by e…" at bounding box center [645, 232] width 597 height 28
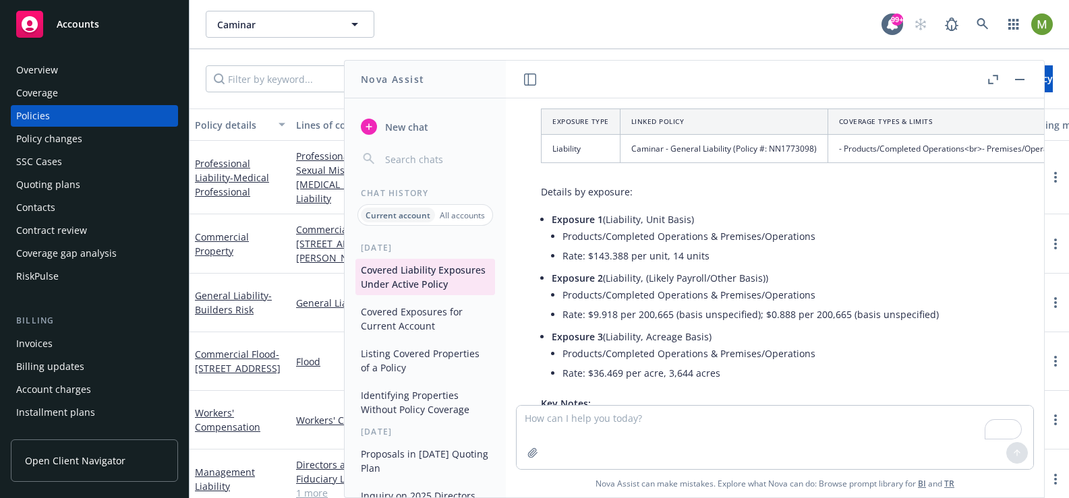
scroll to position [108, 0]
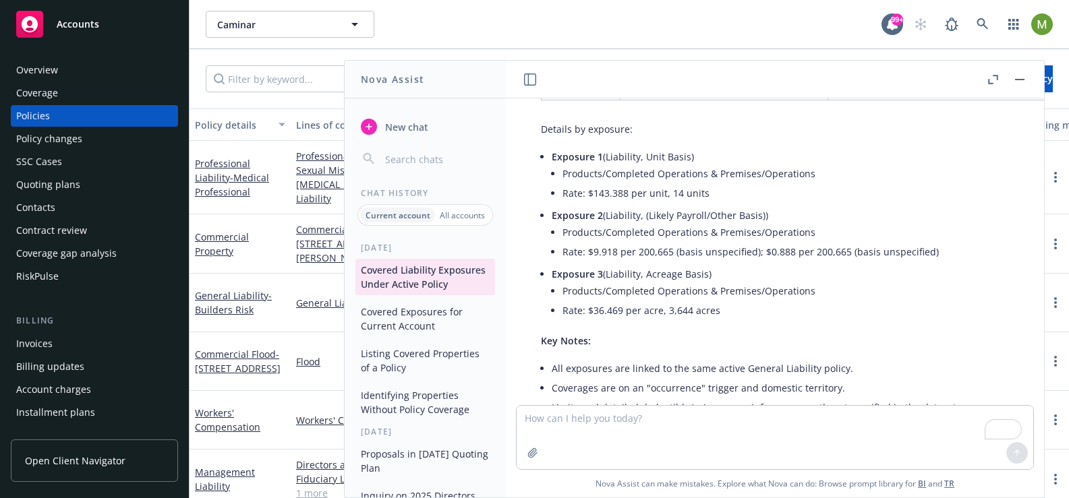
scroll to position [231, 0]
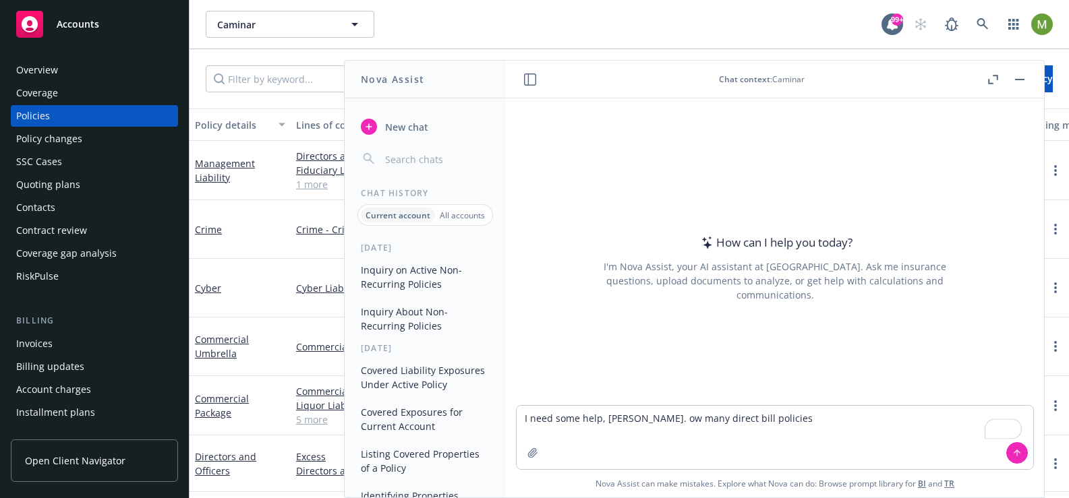
scroll to position [3, 1]
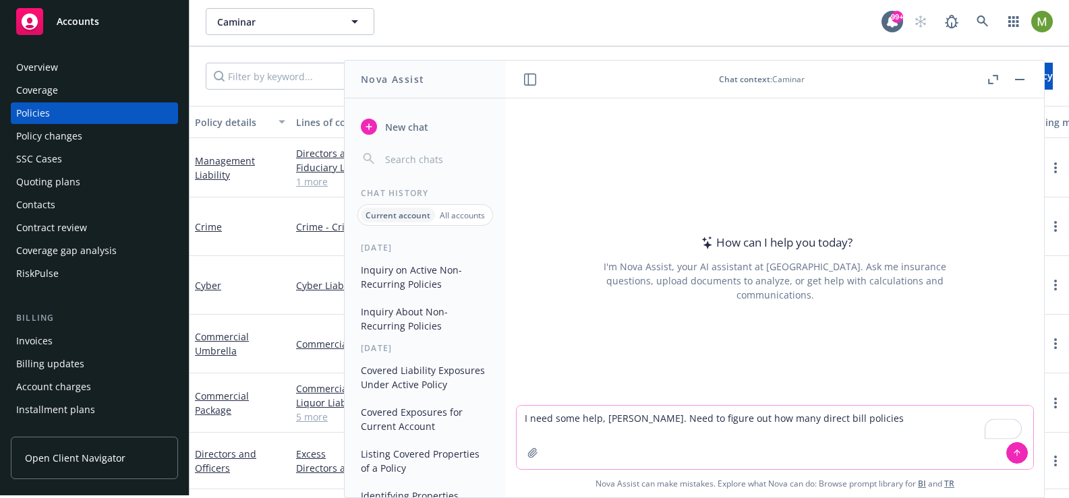
click at [717, 450] on textarea "I need some help, [PERSON_NAME]. Need to figure out how many direct bill polici…" at bounding box center [775, 437] width 517 height 63
click at [687, 419] on textarea "I need some help, [PERSON_NAME]. Need to figure out how many direct bill polici…" at bounding box center [775, 437] width 517 height 63
click at [842, 418] on textarea "I need some help, [PERSON_NAME]. Need to find out how many direct bill policies" at bounding box center [775, 437] width 517 height 63
click at [631, 424] on textarea "I need some help, [PERSON_NAME]. Need to find out how many direct bill policies" at bounding box center [775, 437] width 517 height 63
click at [853, 421] on textarea "I need some help, Nova. Need to find out how many direct bill policies" at bounding box center [775, 437] width 517 height 63
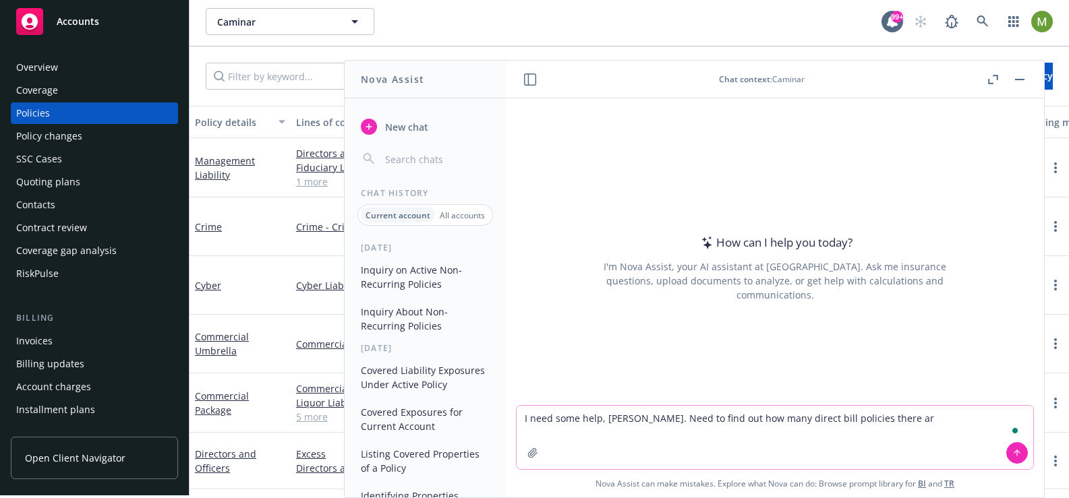
type textarea "I need some help, [PERSON_NAME]. Need to find out how many direct bill policies…"
click at [711, 442] on textarea "I need some help, [PERSON_NAME]. Need to find out how many direct bill policies…" at bounding box center [775, 437] width 517 height 63
click at [875, 423] on textarea "I need some help, [PERSON_NAME]. Need to find out how many direct bill policies…" at bounding box center [775, 437] width 517 height 63
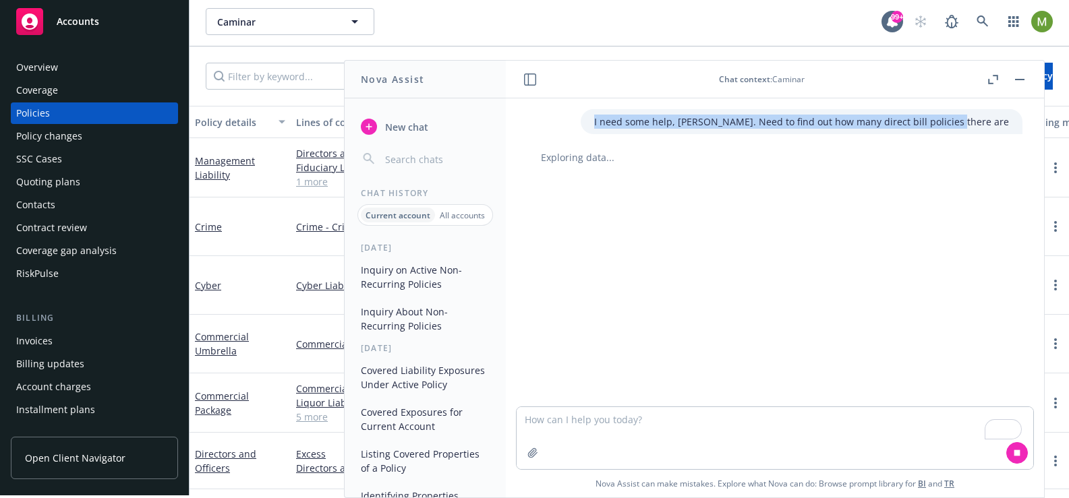
drag, startPoint x: 650, startPoint y: 123, endPoint x: 1002, endPoint y: 123, distance: 352.1
click at [1002, 123] on div "I need some help, [PERSON_NAME]. Need to find out how many direct bill policies…" at bounding box center [802, 121] width 442 height 25
copy p "I need some help, [PERSON_NAME]. Need to find out how many direct bill policies…"
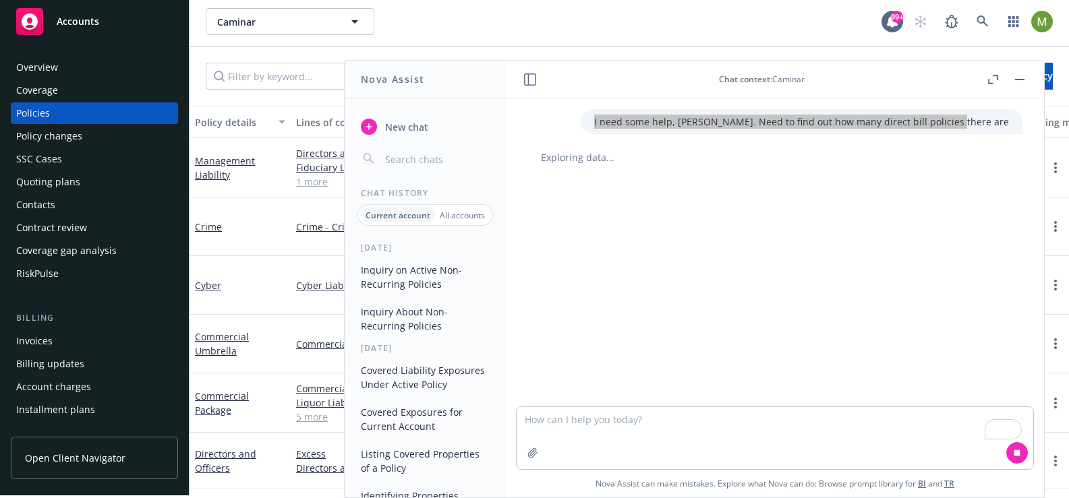
scroll to position [0, 0]
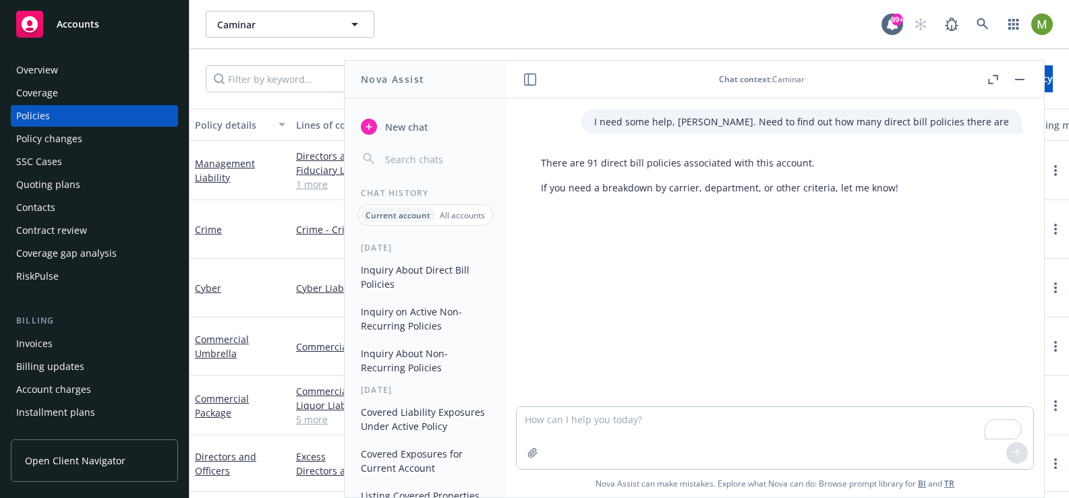
click at [894, 192] on div "There are 91 direct bill policies associated with this account. If you need a b…" at bounding box center [719, 175] width 384 height 50
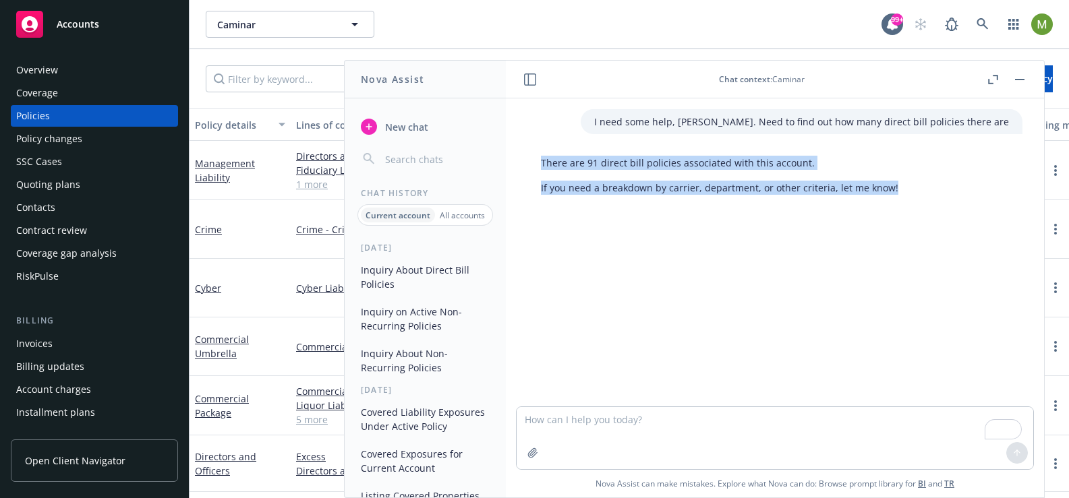
drag, startPoint x: 888, startPoint y: 192, endPoint x: 537, endPoint y: 163, distance: 352.5
click at [537, 163] on div "There are 91 direct bill policies associated with this account. If you need a b…" at bounding box center [719, 175] width 384 height 50
copy div "There are 91 direct bill policies associated with this account. If you need a b…"
click at [1018, 84] on button "button" at bounding box center [1020, 79] width 16 height 16
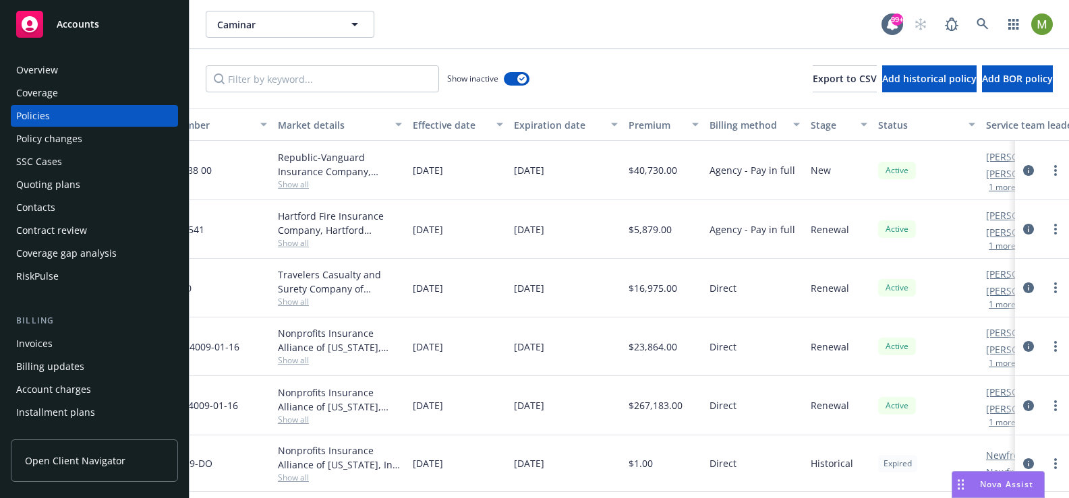
scroll to position [0, 326]
click at [733, 126] on div "Billing method" at bounding box center [744, 125] width 76 height 14
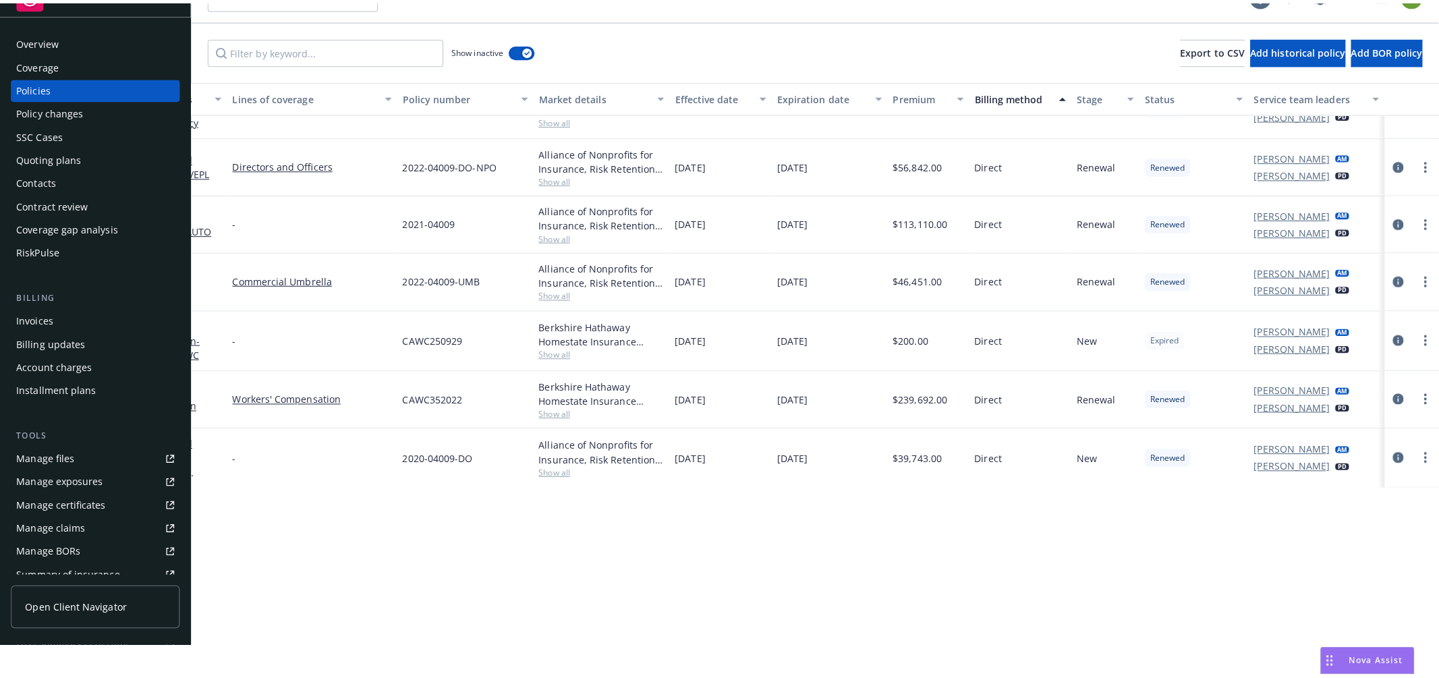
scroll to position [0, 0]
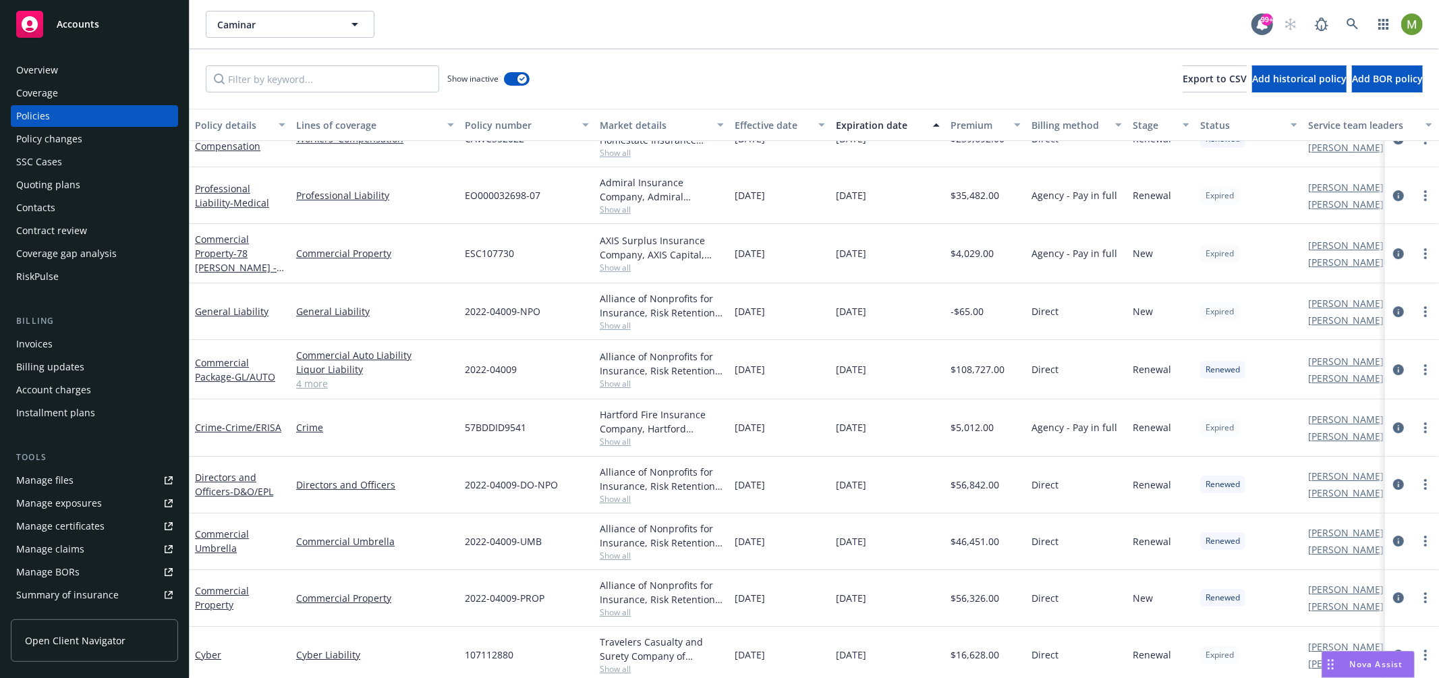
scroll to position [3853, 0]
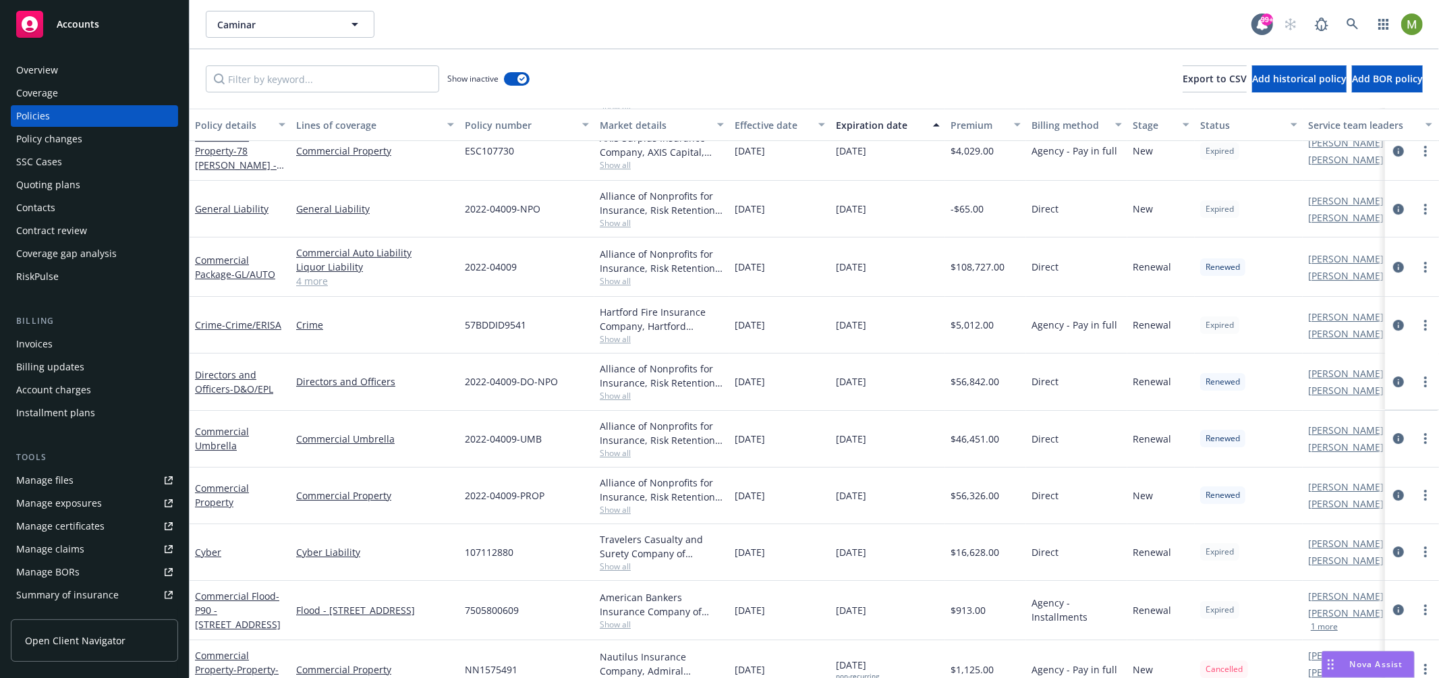
click at [1062, 127] on div "Billing method" at bounding box center [1069, 125] width 76 height 14
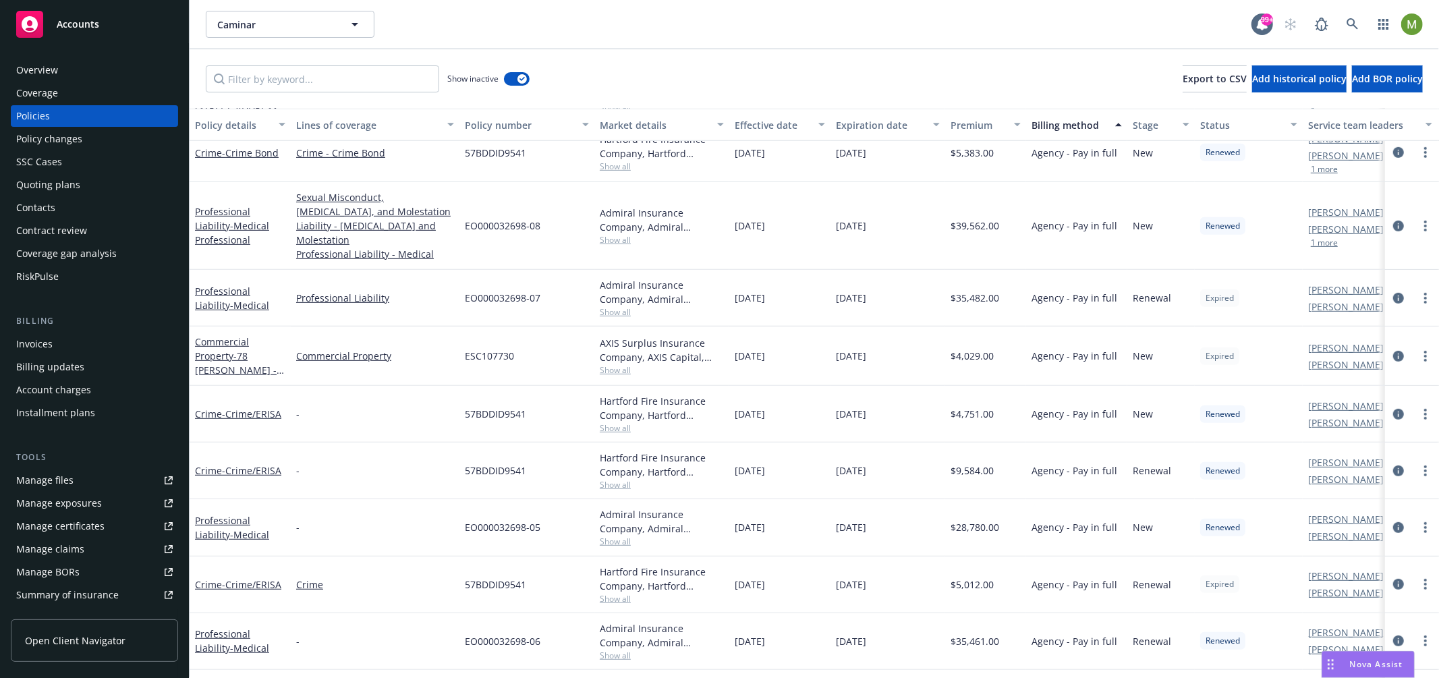
scroll to position [567, 0]
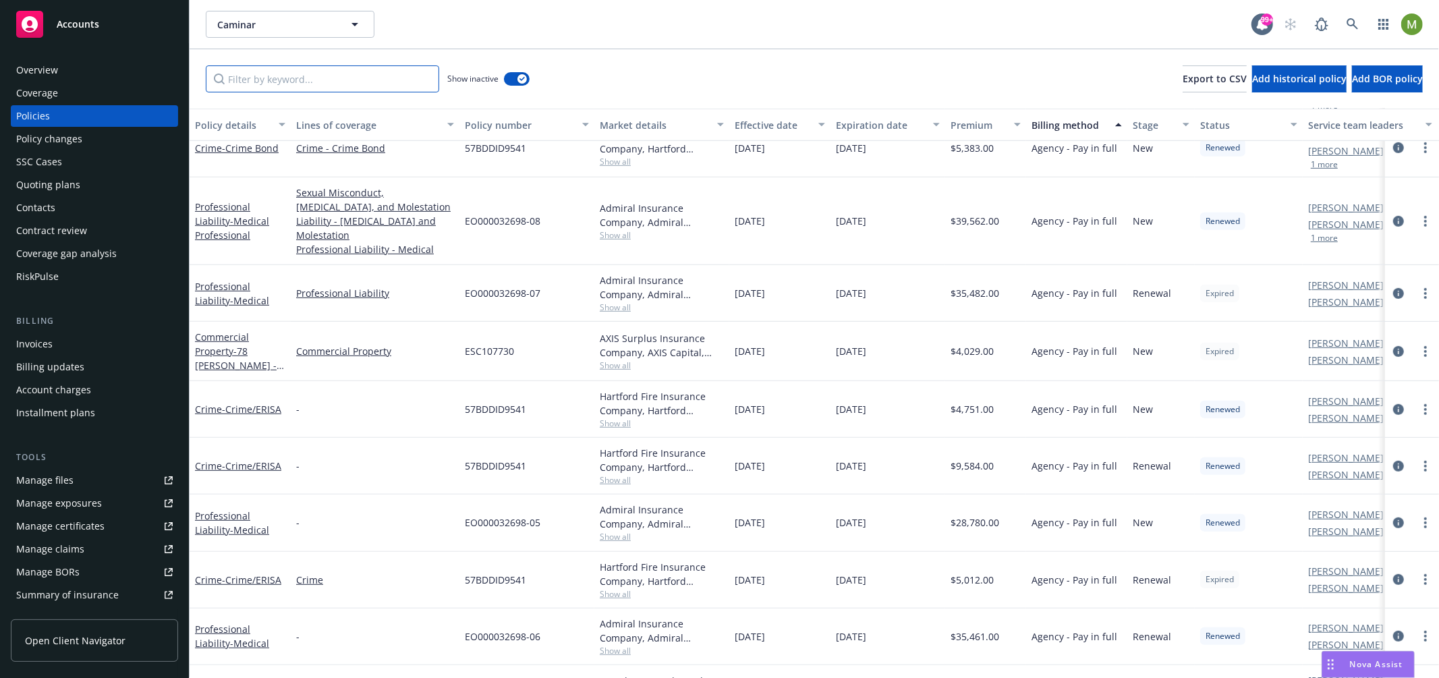
click at [371, 80] on input "Filter by keyword..." at bounding box center [322, 78] width 233 height 27
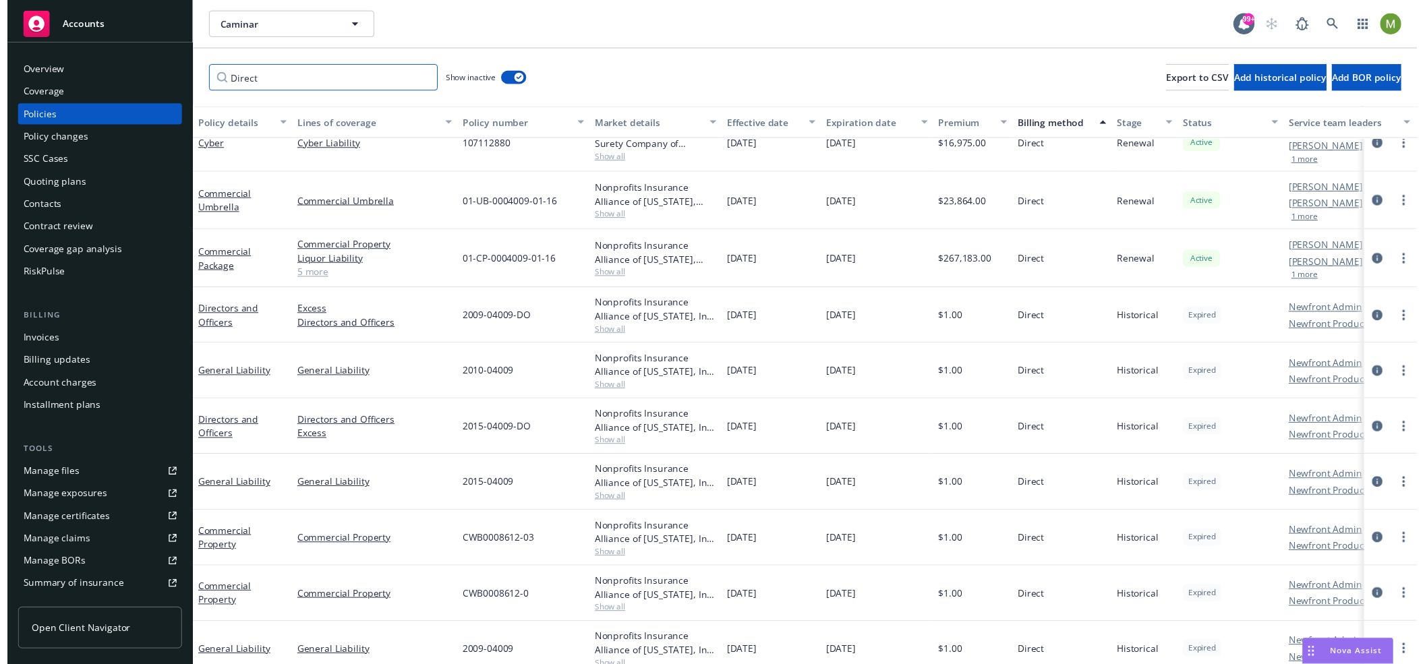
scroll to position [0, 0]
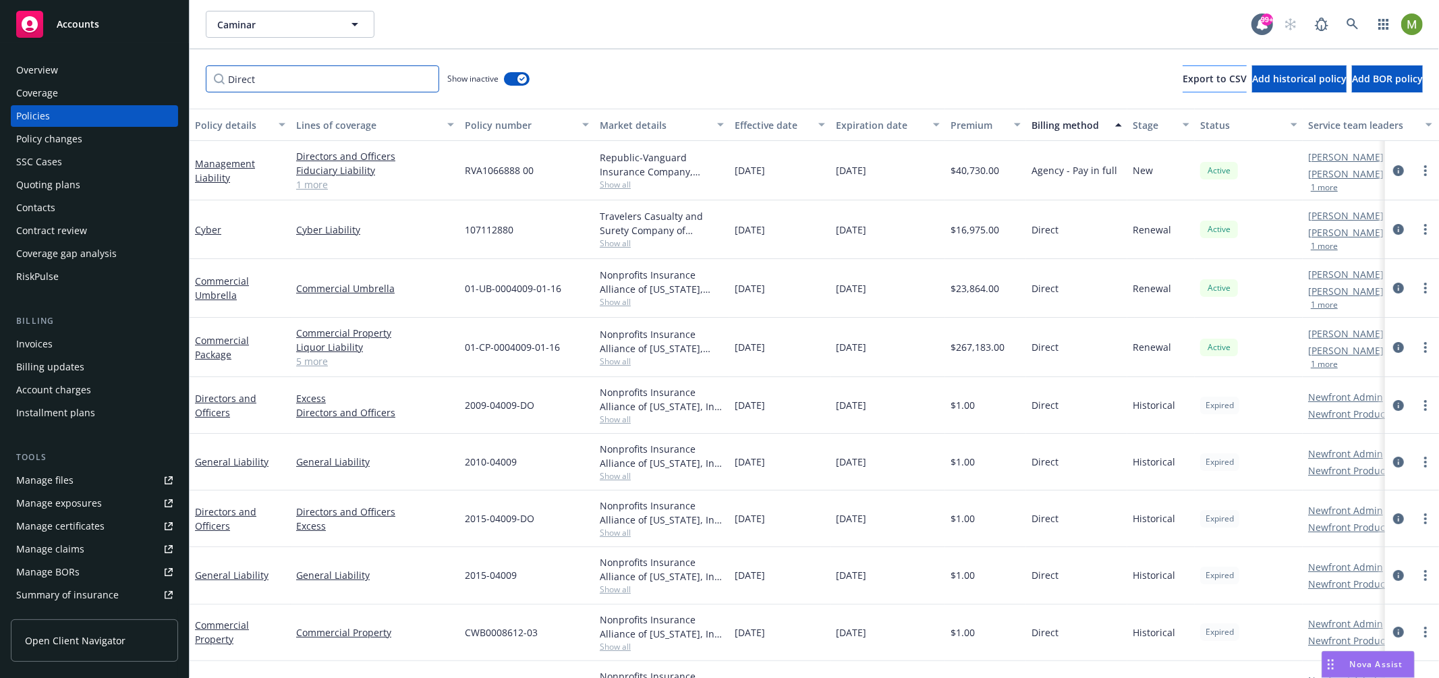
type input "Direct"
click at [1182, 78] on span "Export to CSV" at bounding box center [1214, 78] width 64 height 13
drag, startPoint x: 268, startPoint y: 80, endPoint x: 109, endPoint y: 82, distance: 158.5
click at [109, 82] on div "Accounts Overview Coverage Policies Policy changes SSC Cases Quoting plans Cont…" at bounding box center [719, 339] width 1439 height 678
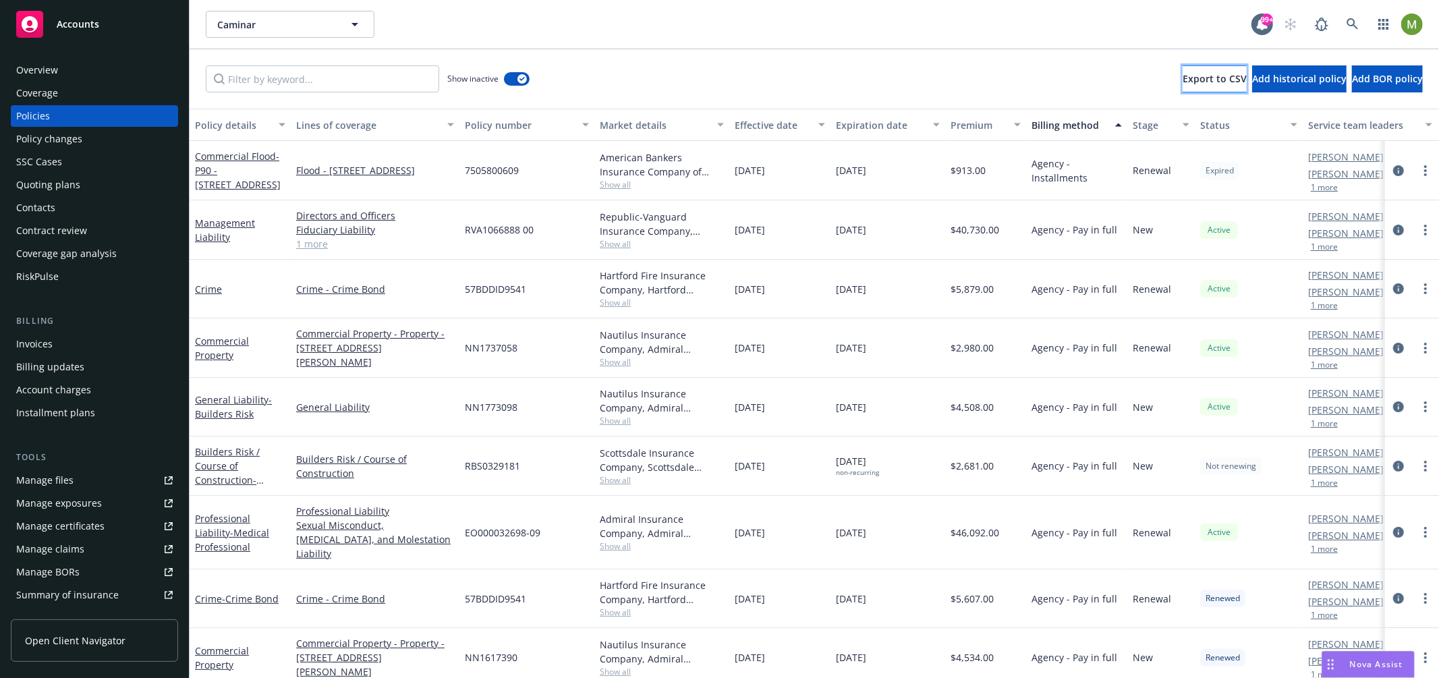
click at [1182, 76] on span "Export to CSV" at bounding box center [1214, 78] width 64 height 13
click at [1368, 665] on span "Nova Assist" at bounding box center [1376, 663] width 53 height 11
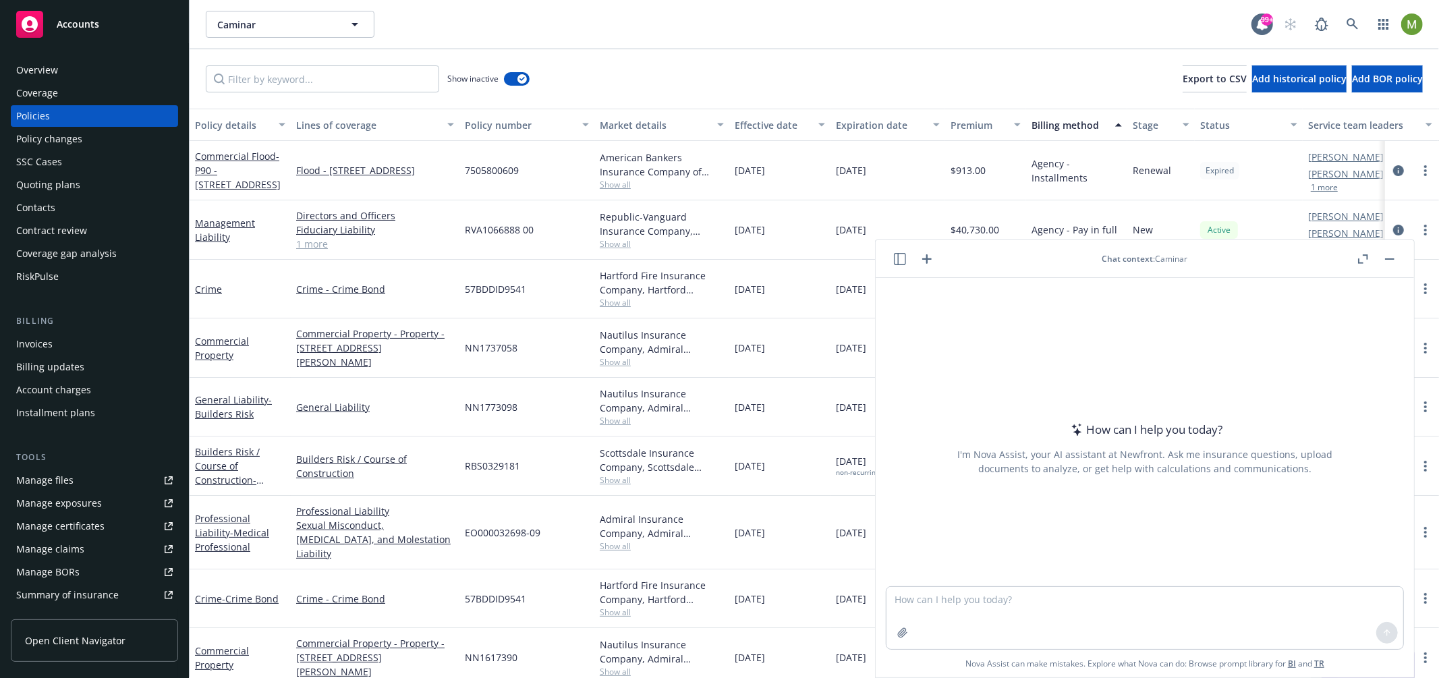
click at [900, 256] on icon "button" at bounding box center [900, 259] width 12 height 12
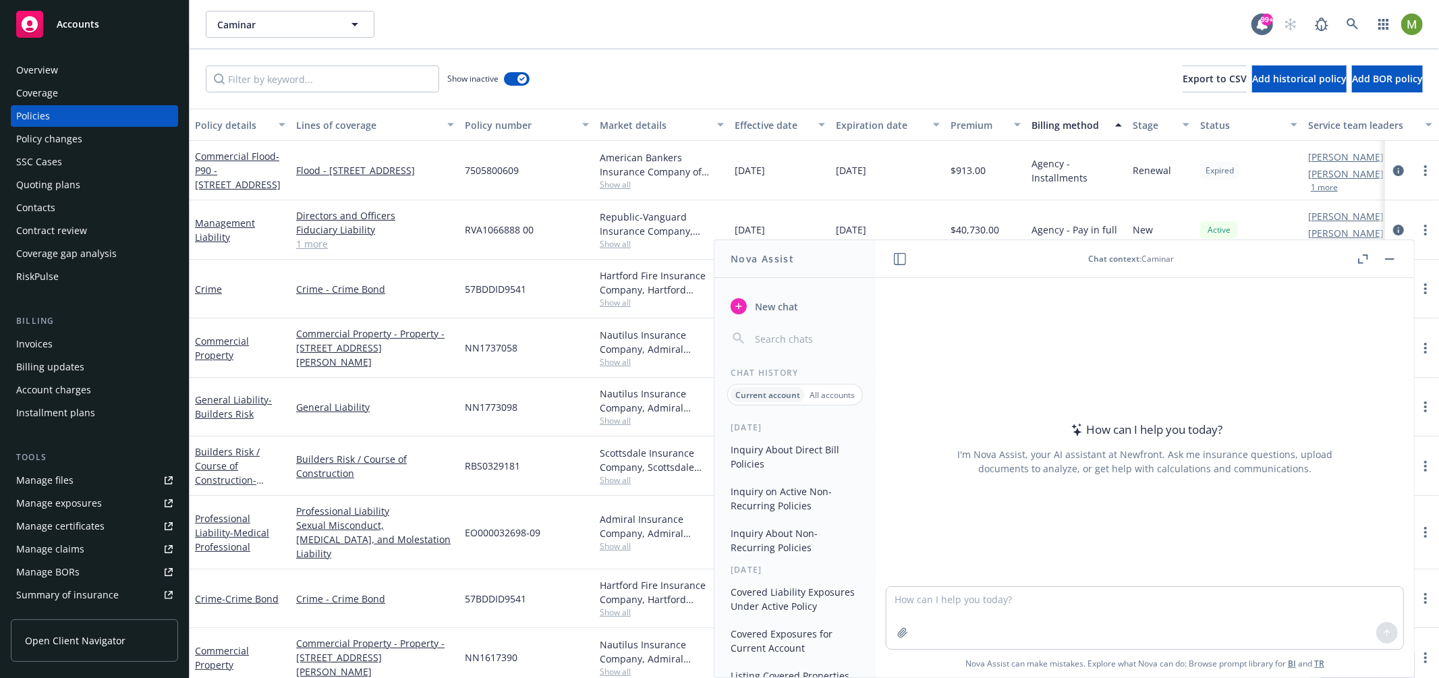
click at [772, 452] on button "Inquiry About Direct Bill Policies" at bounding box center [795, 456] width 140 height 36
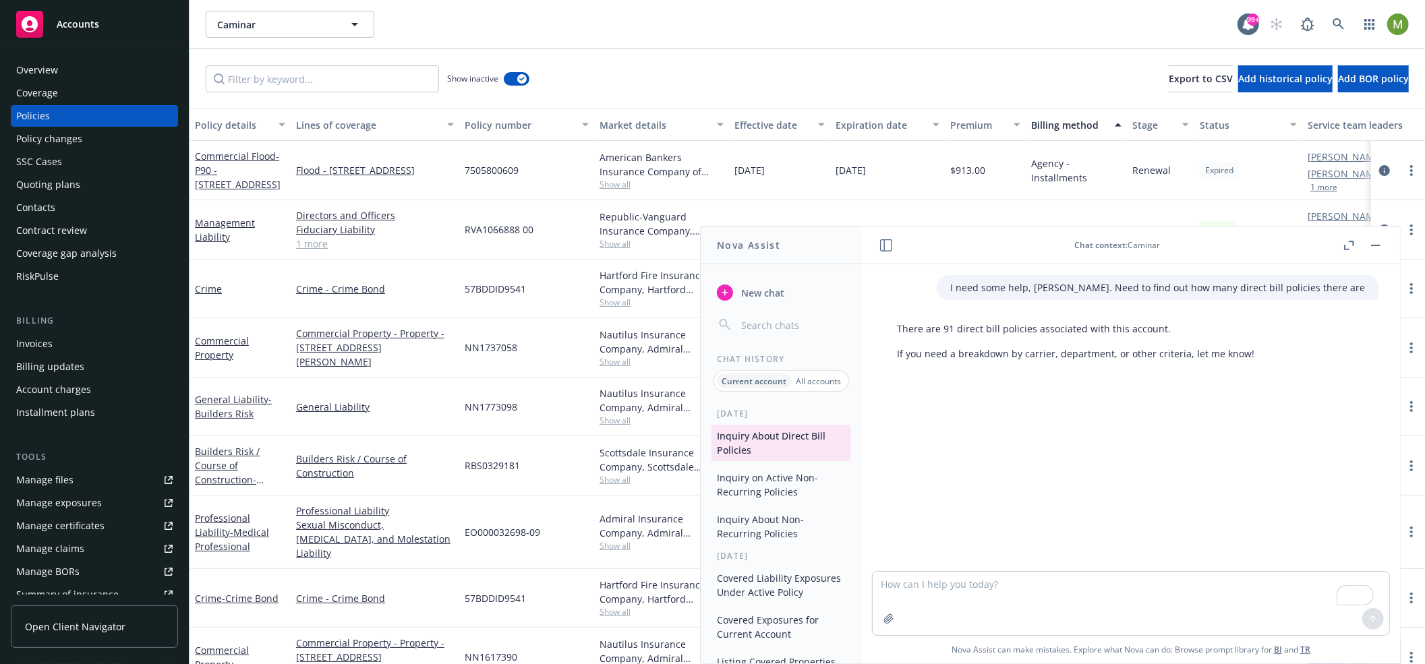
click at [1118, 351] on p "If you need a breakdown by carrier, department, or other criteria, let me know!" at bounding box center [1075, 354] width 357 height 14
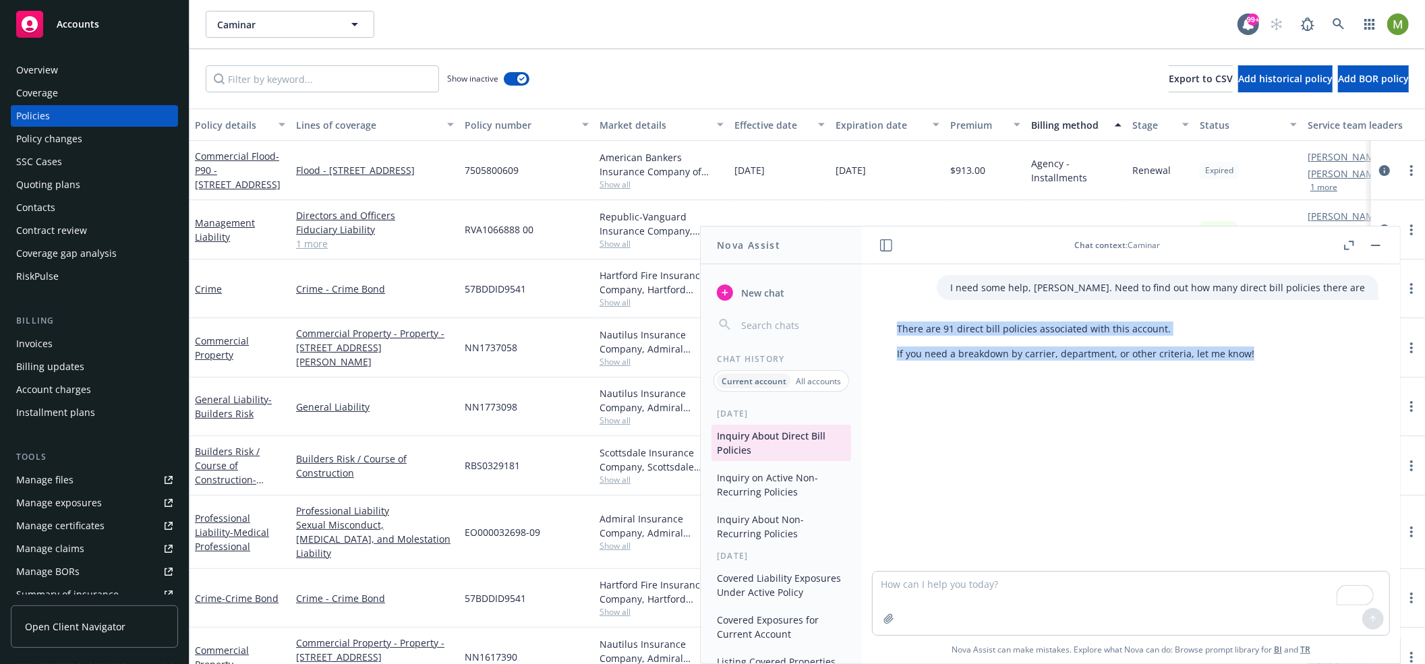
drag, startPoint x: 1251, startPoint y: 357, endPoint x: 899, endPoint y: 330, distance: 353.2
click at [899, 330] on div "There are 91 direct bill policies associated with this account. If you need a b…" at bounding box center [1076, 341] width 384 height 50
copy div "There are 91 direct bill policies associated with this account. If you need a b…"
click at [934, 372] on div "I need some help, [PERSON_NAME]. Need to find out how many direct bill policies…" at bounding box center [1131, 417] width 538 height 307
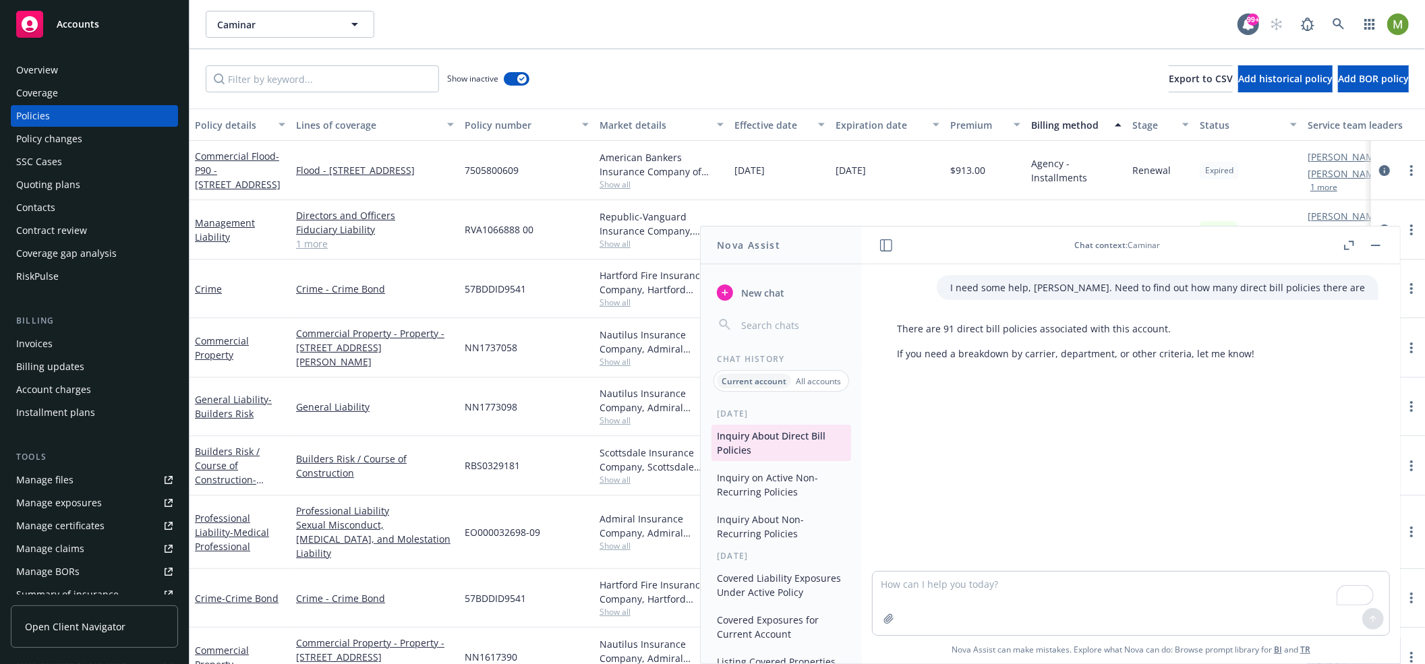
click at [776, 291] on span "New chat" at bounding box center [762, 293] width 46 height 14
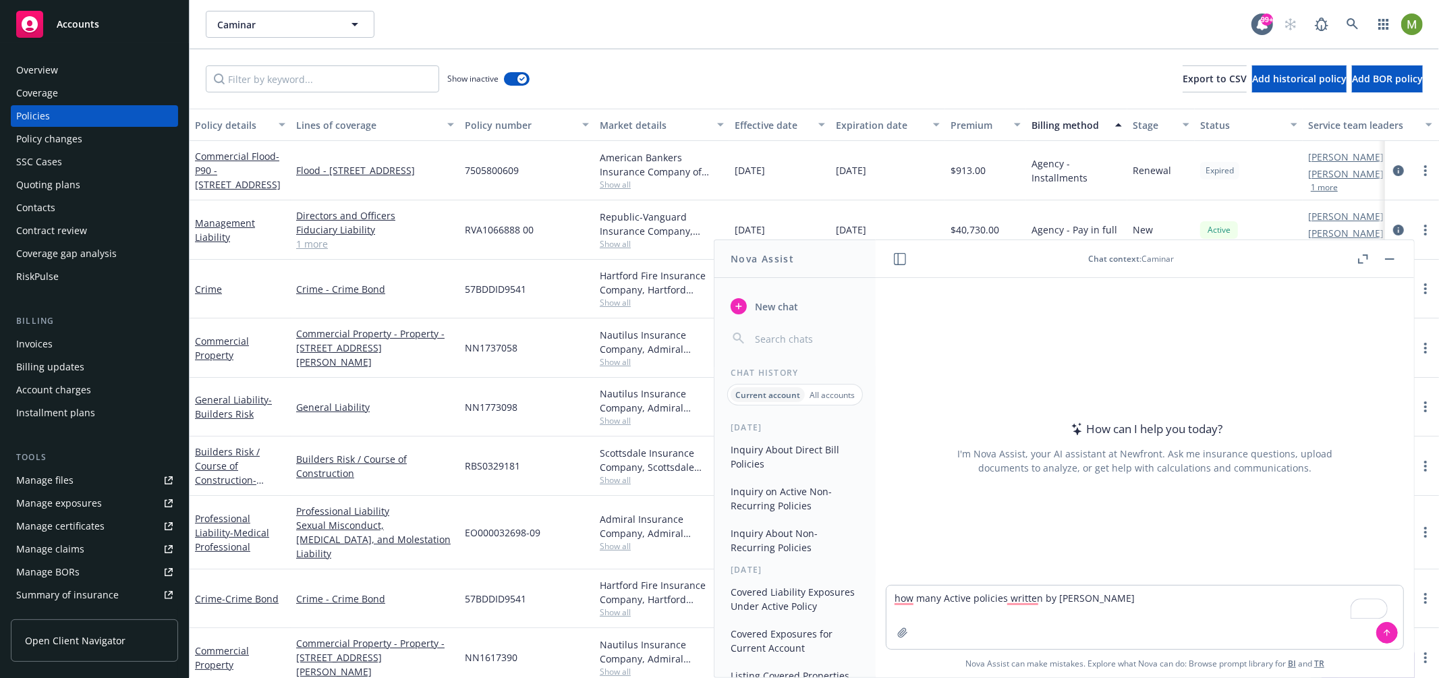
click at [944, 598] on textarea "how many Active policies written by [PERSON_NAME]" at bounding box center [1144, 616] width 517 height 63
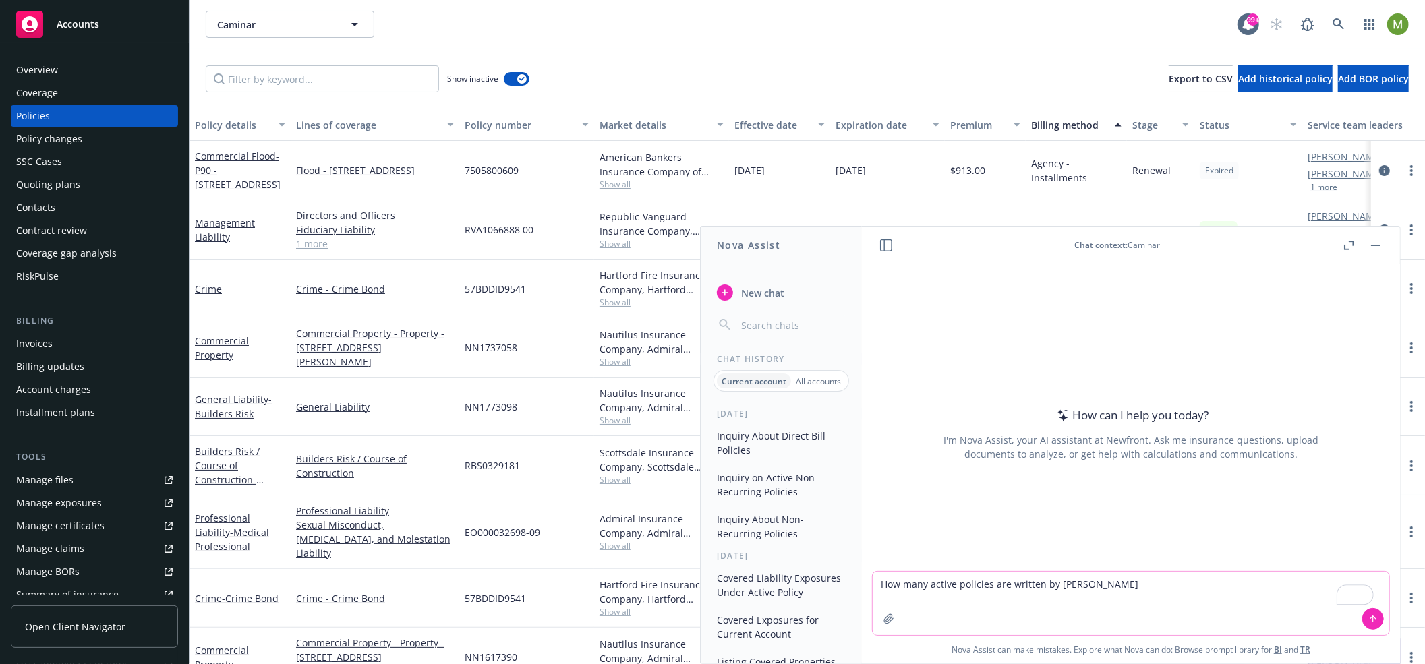
click at [1110, 585] on textarea "How many active policies are written by [PERSON_NAME]" at bounding box center [1131, 603] width 517 height 63
type textarea "How many active policies are written by [PERSON_NAME]?"
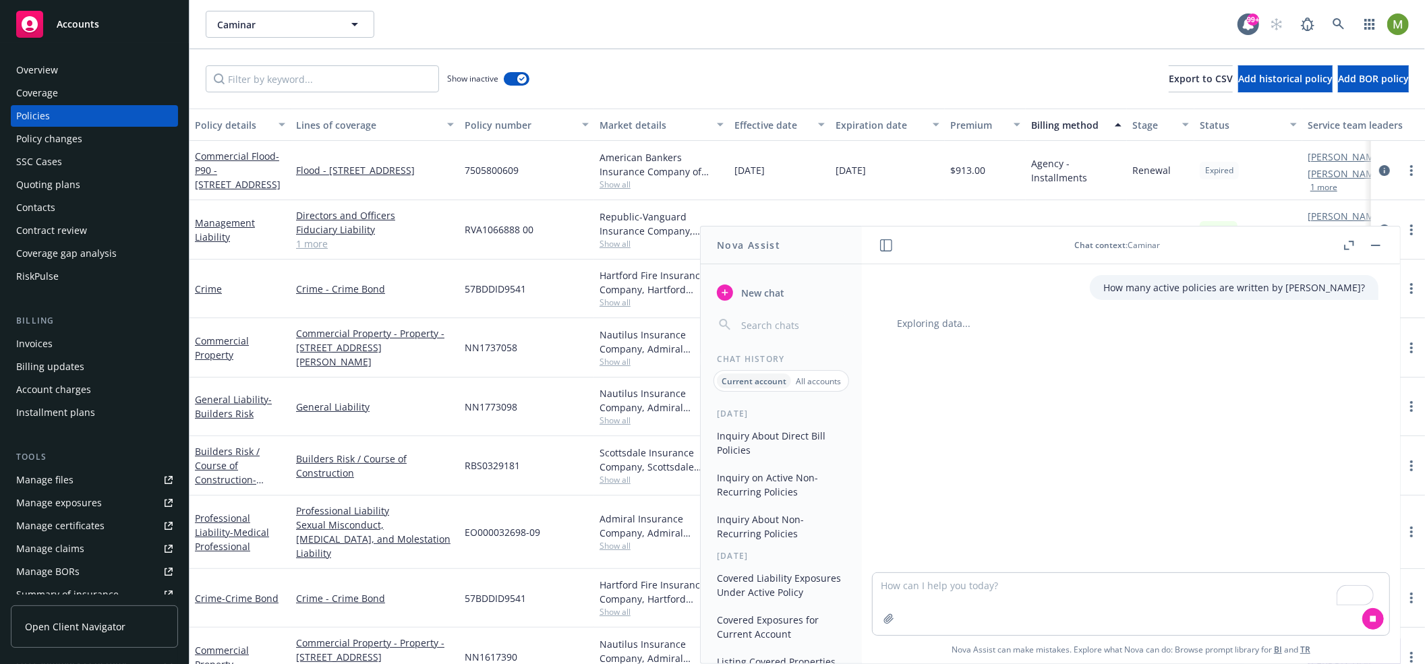
click at [1373, 246] on button "button" at bounding box center [1376, 245] width 16 height 16
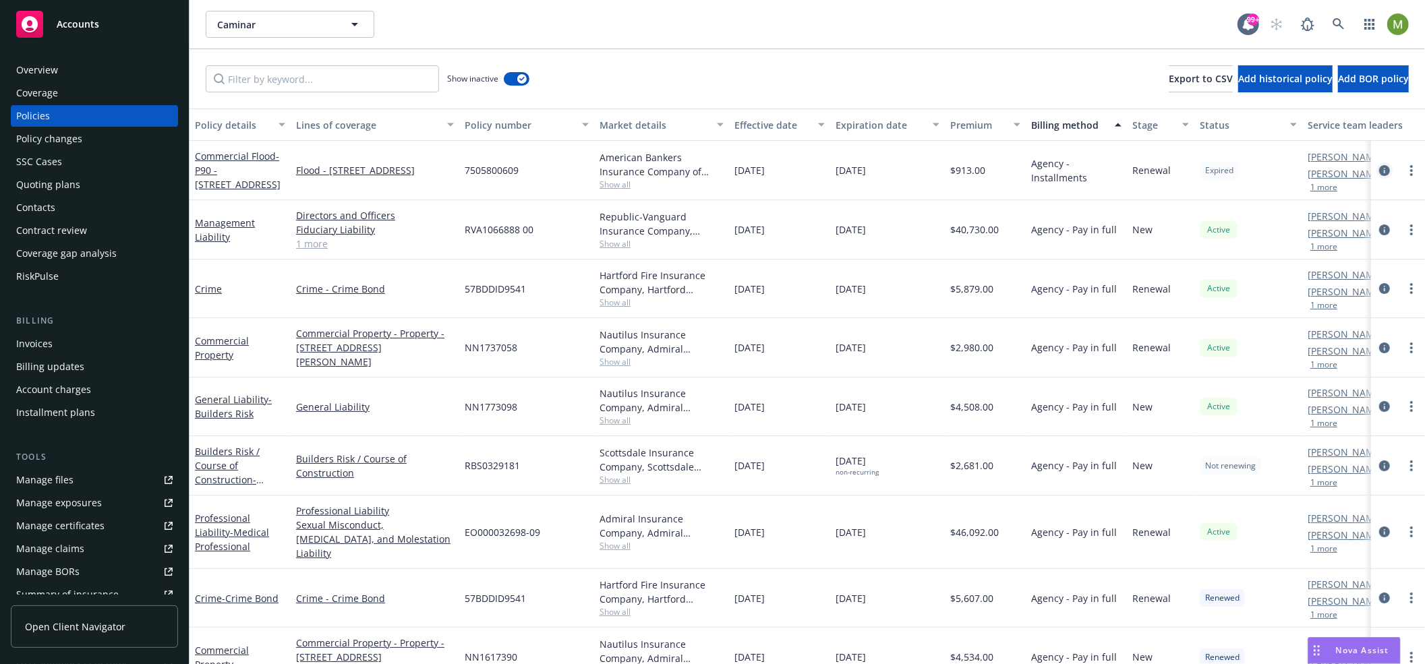
click at [1382, 168] on icon "circleInformation" at bounding box center [1384, 170] width 11 height 11
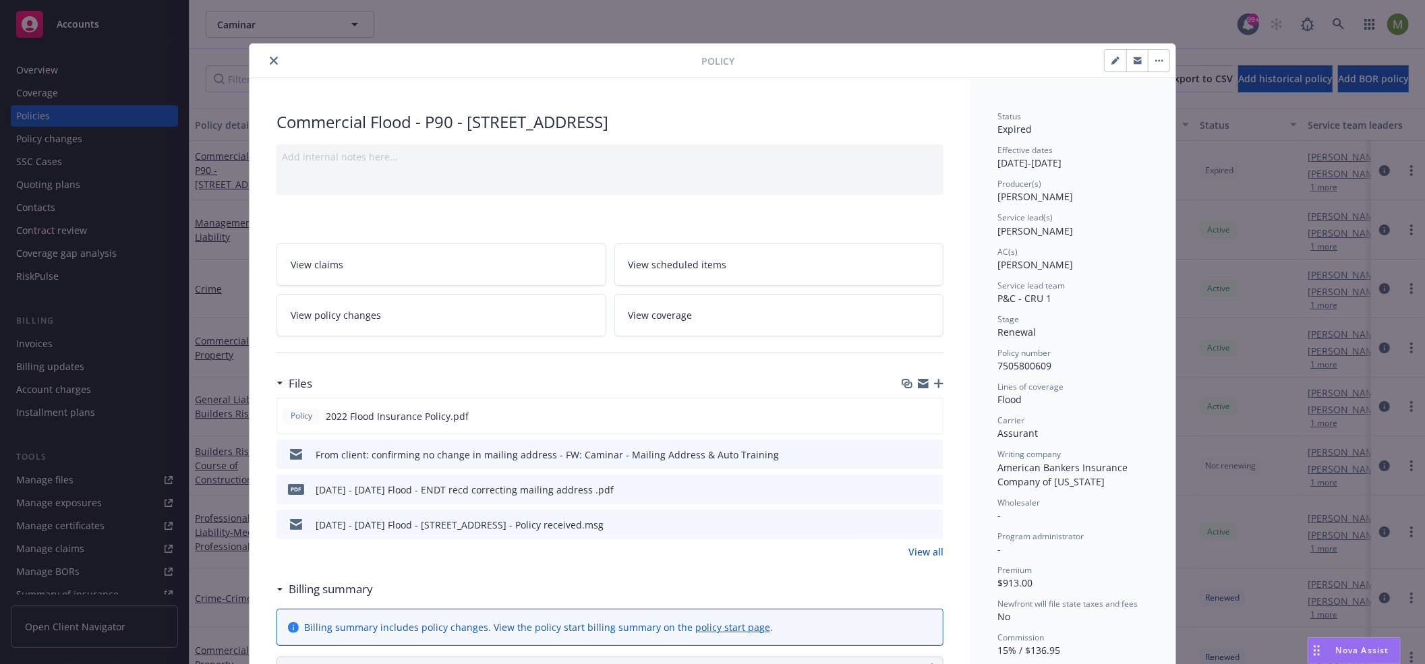
click at [270, 61] on icon "close" at bounding box center [274, 61] width 8 height 8
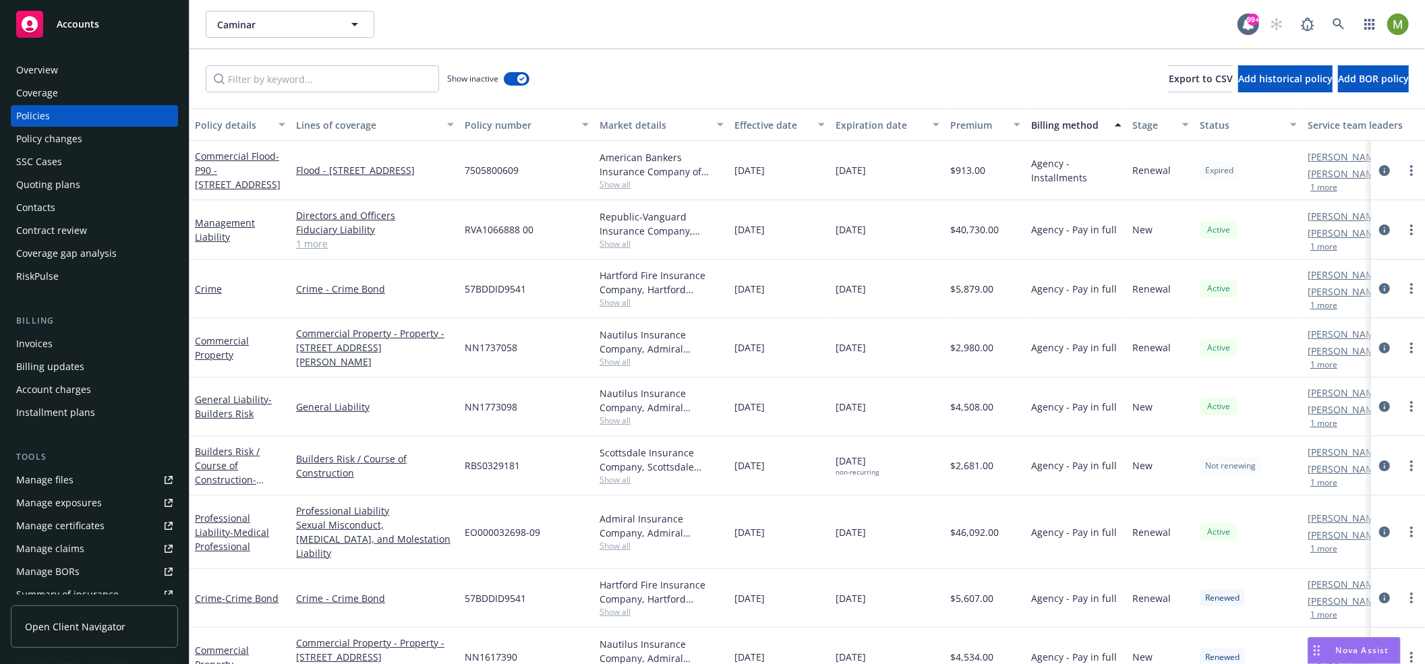
click at [1352, 653] on span "Nova Assist" at bounding box center [1362, 650] width 53 height 11
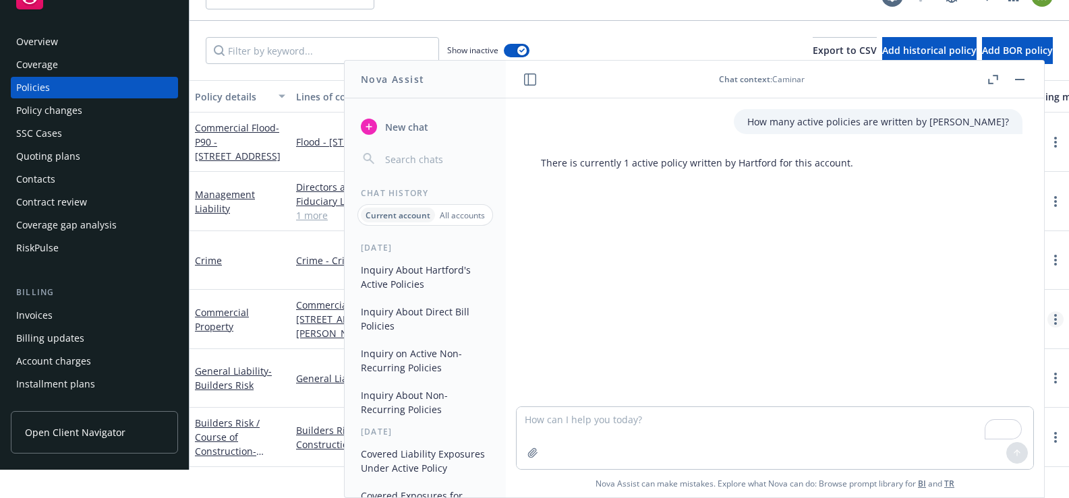
scroll to position [24, 0]
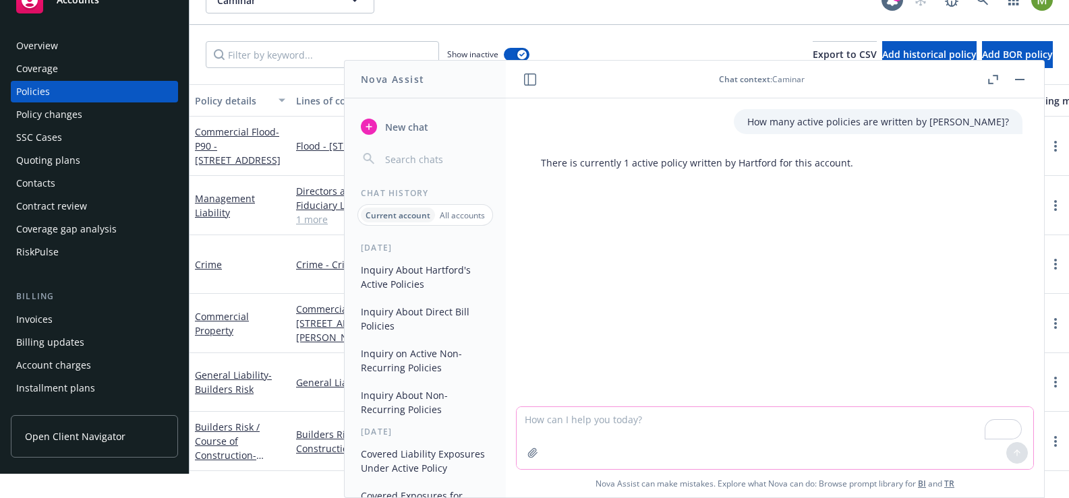
click at [639, 418] on textarea "To enrich screen reader interactions, please activate Accessibility in Grammarl…" at bounding box center [775, 438] width 517 height 62
type textarea "can you give me more details?"
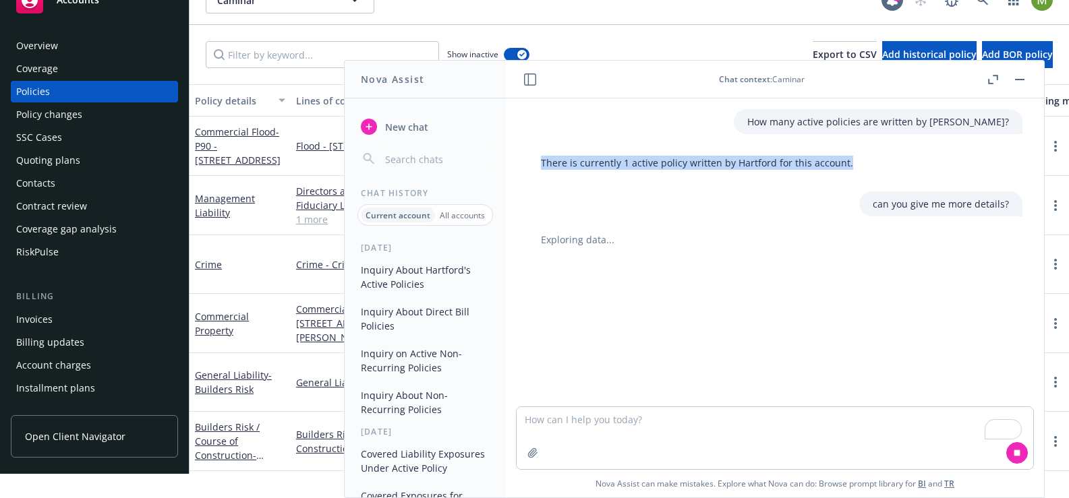
drag, startPoint x: 853, startPoint y: 161, endPoint x: 531, endPoint y: 162, distance: 321.1
click at [531, 162] on div "There is currently 1 active policy written by Hartford for this account." at bounding box center [696, 162] width 339 height 25
copy p "There is currently 1 active policy written by Hartford for this account."
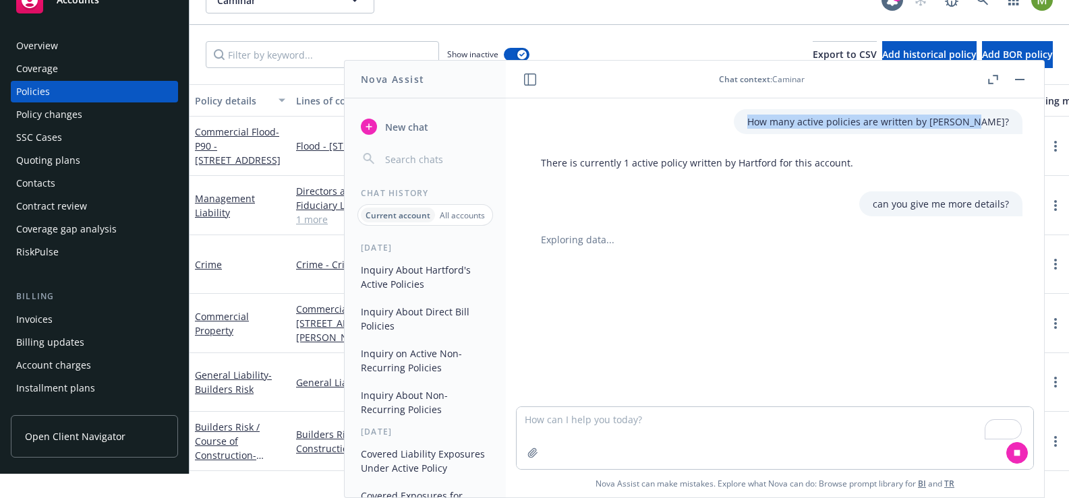
drag, startPoint x: 781, startPoint y: 121, endPoint x: 1012, endPoint y: 122, distance: 231.4
click at [1012, 122] on div "How many active policies are written by [PERSON_NAME]?" at bounding box center [775, 121] width 517 height 25
copy p "How many active policies are written by [PERSON_NAME]?"
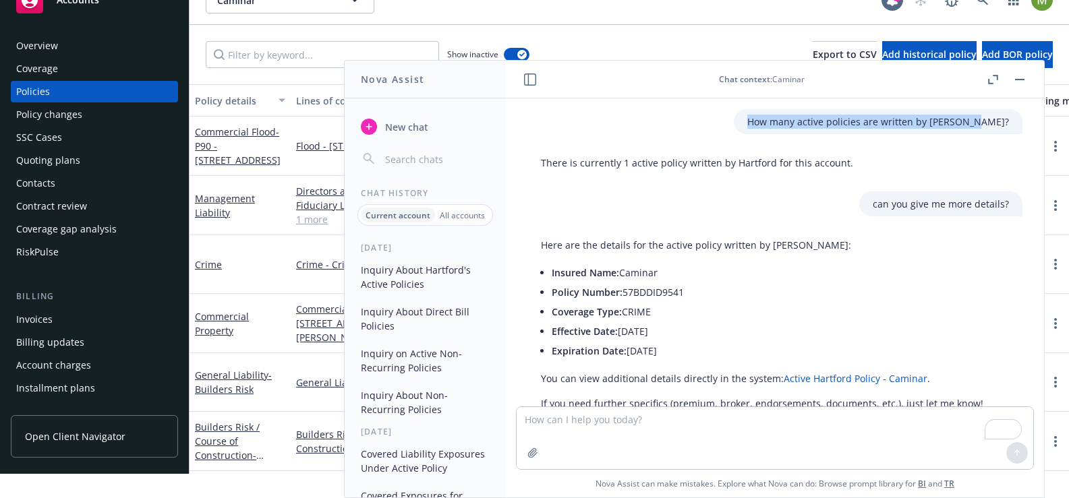
scroll to position [42, 0]
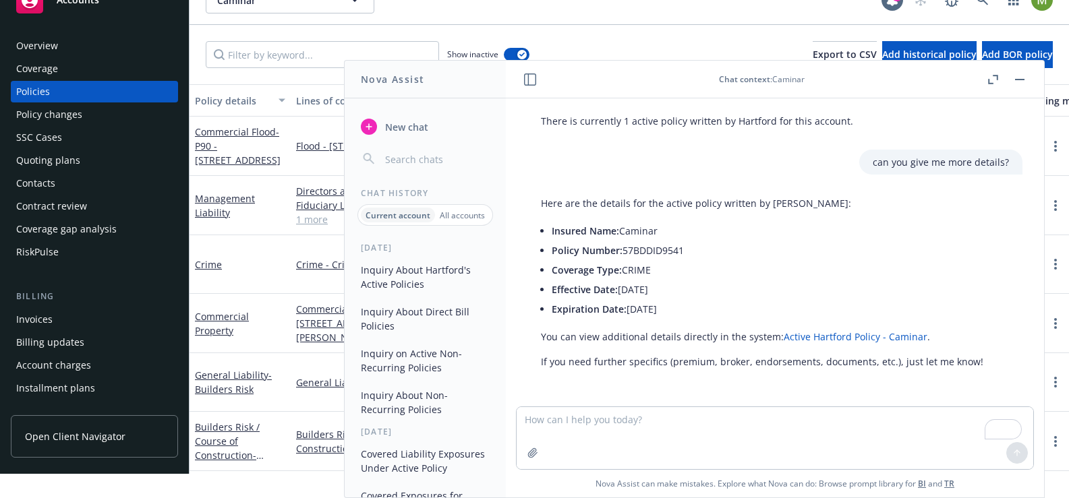
click at [817, 336] on link "Active Hartford Policy - Caminar" at bounding box center [856, 336] width 144 height 13
click at [1018, 79] on rect "button" at bounding box center [1019, 79] width 9 height 1
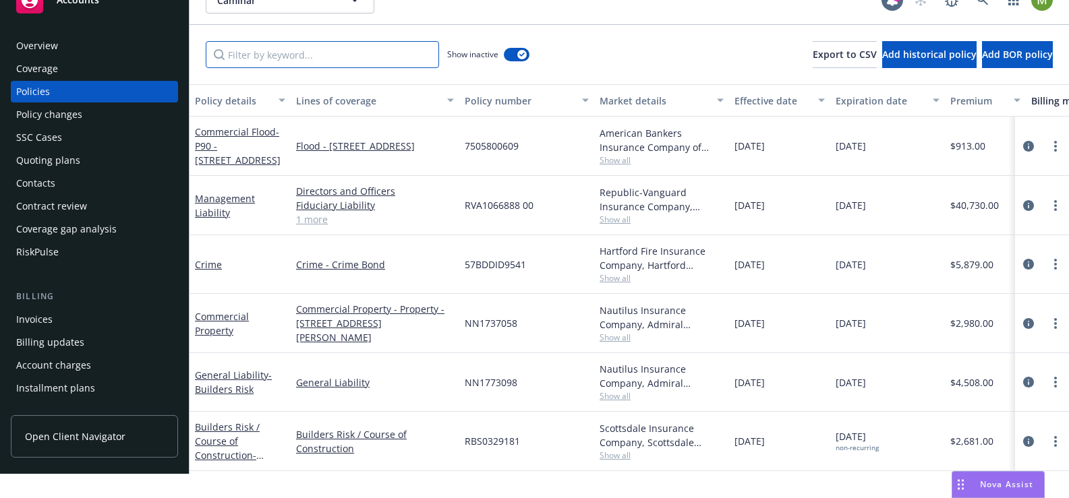
click at [347, 48] on input "Filter by keyword..." at bounding box center [322, 54] width 233 height 27
paste input "Hartford Insurance Group"
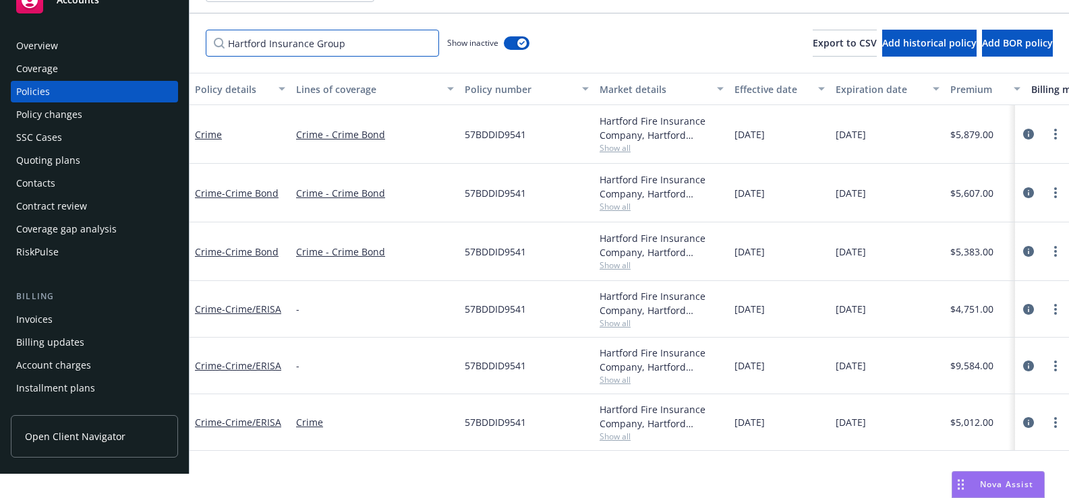
scroll to position [1, 0]
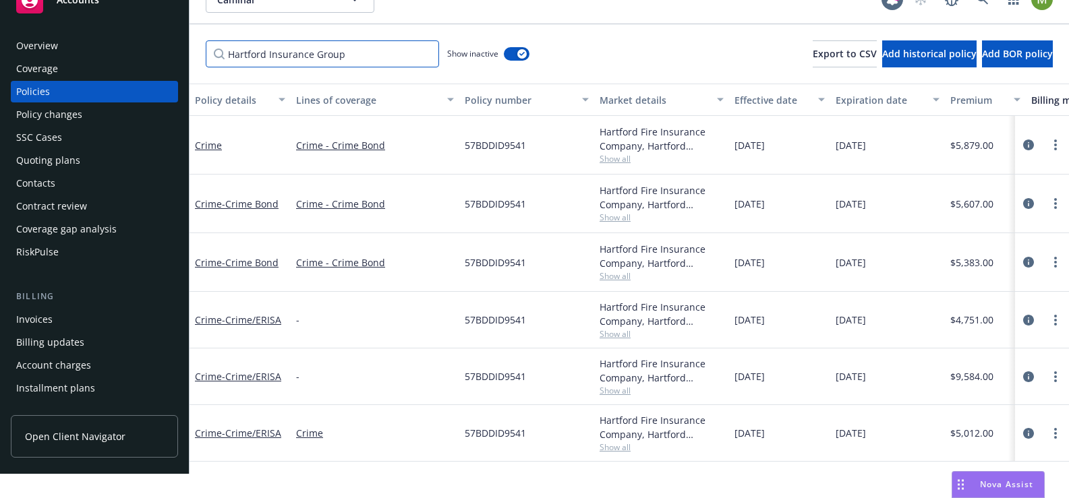
type input "Hartford Insurance Group"
drag, startPoint x: 523, startPoint y: 203, endPoint x: 462, endPoint y: 205, distance: 61.4
click at [462, 205] on div "57BDDID9541" at bounding box center [526, 204] width 135 height 59
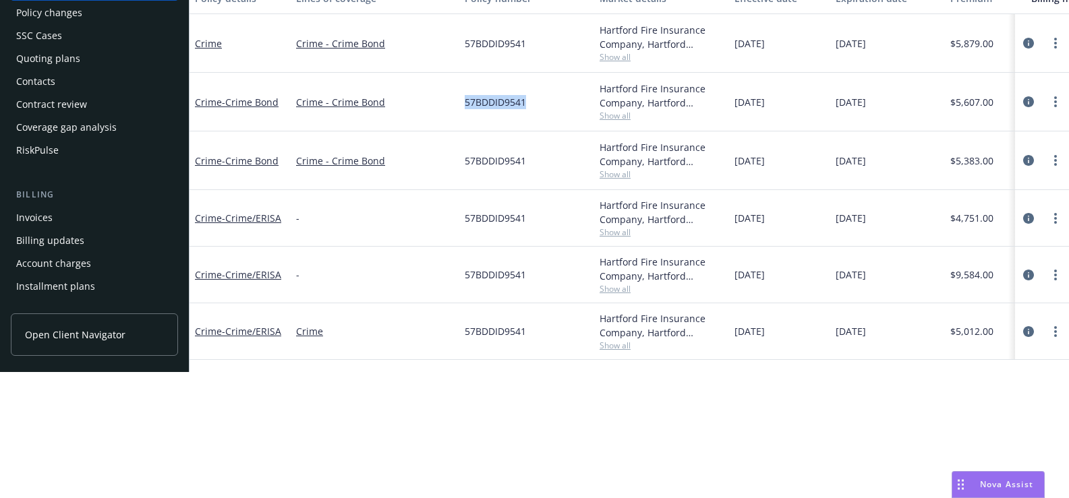
scroll to position [0, 3]
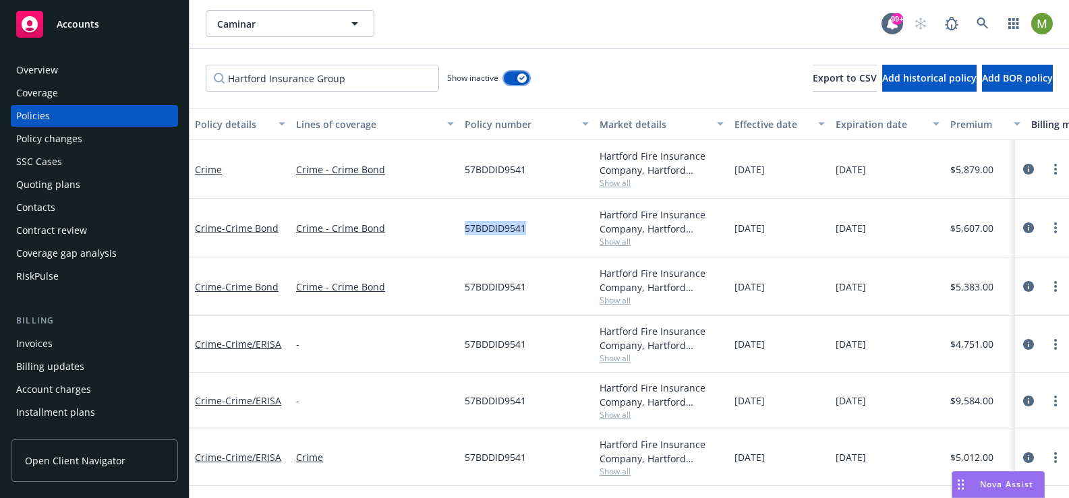
click at [510, 74] on button "button" at bounding box center [517, 77] width 26 height 13
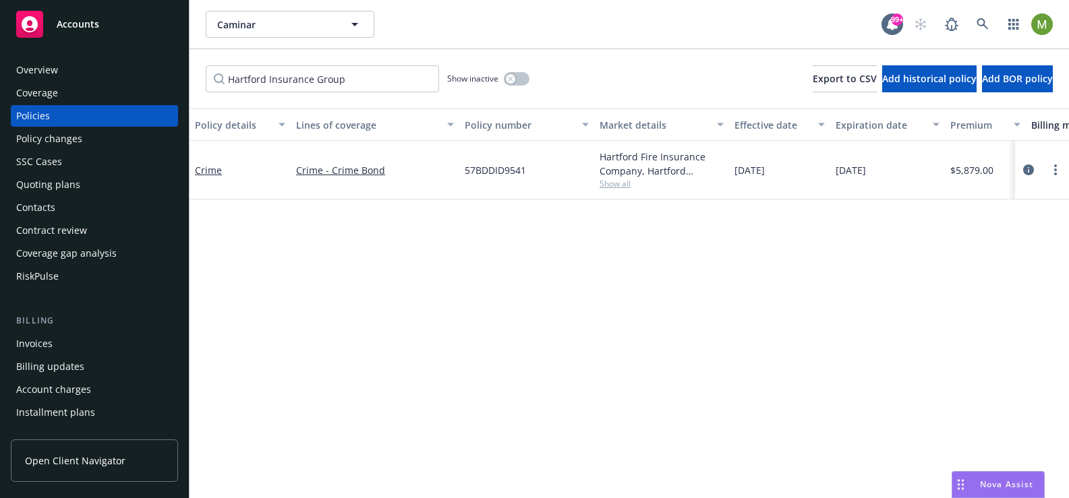
click at [998, 484] on span "Nova Assist" at bounding box center [1006, 484] width 53 height 11
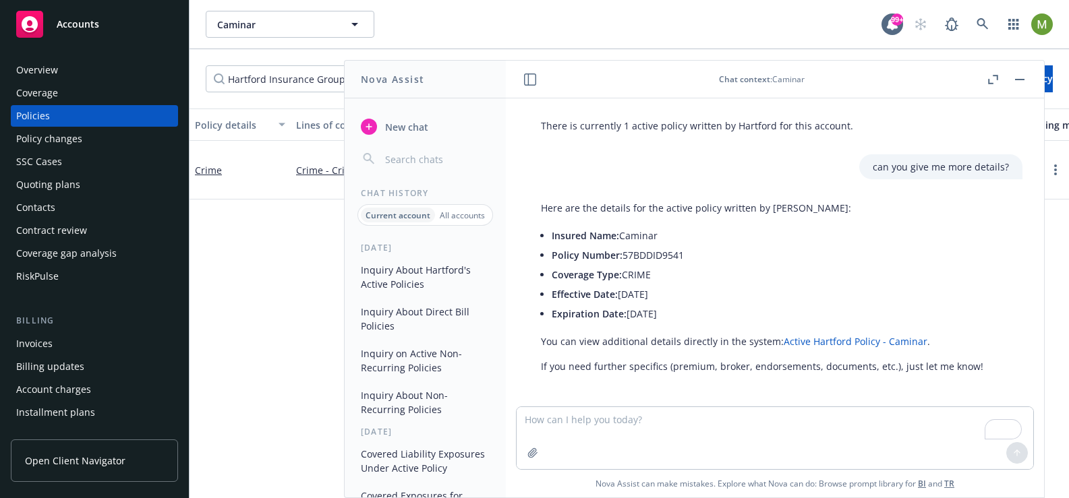
scroll to position [42, 0]
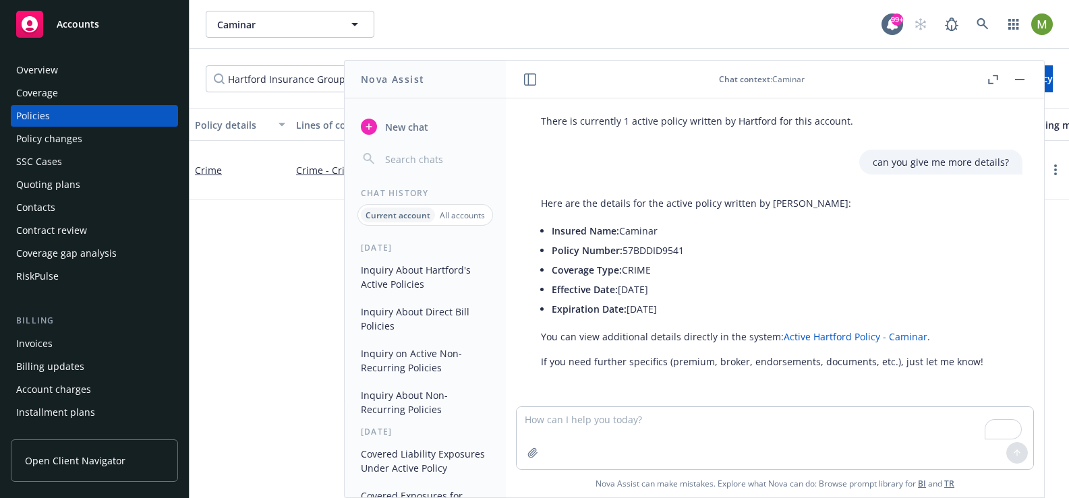
click at [652, 268] on li "Coverage Type: CRIME" at bounding box center [768, 270] width 432 height 20
click at [421, 125] on span "New chat" at bounding box center [405, 127] width 46 height 14
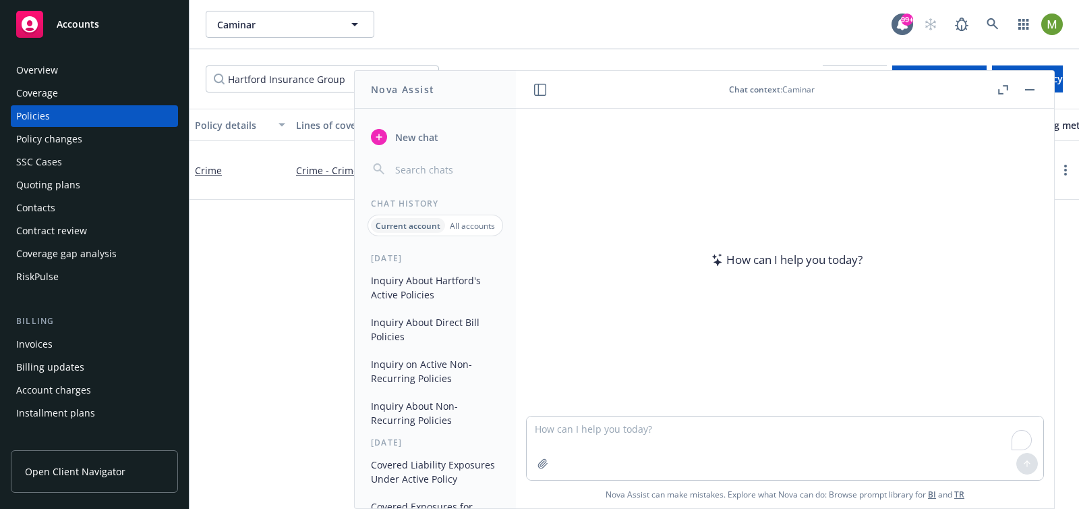
type textarea "How many active policies are written by [PERSON_NAME]?"
